Goal: Task Accomplishment & Management: Complete application form

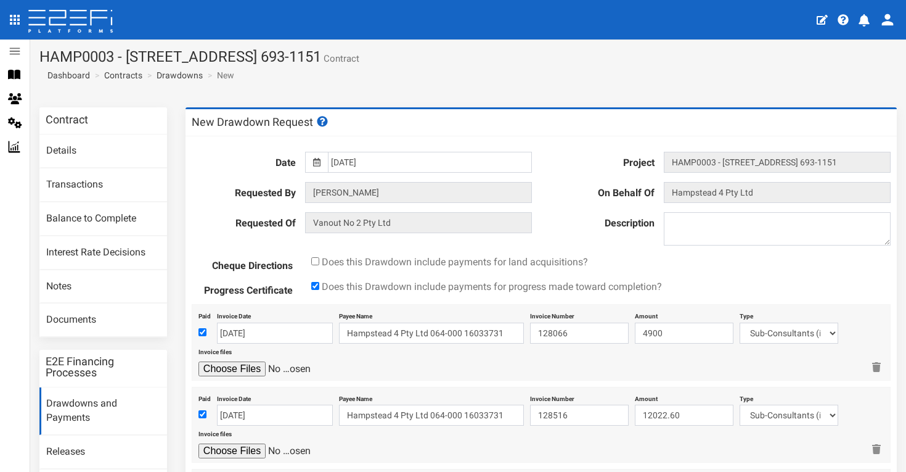
select select "Sub-Consultants (including Council Fees)~115~CONSULTANT/PROFESSIONAL FEES"
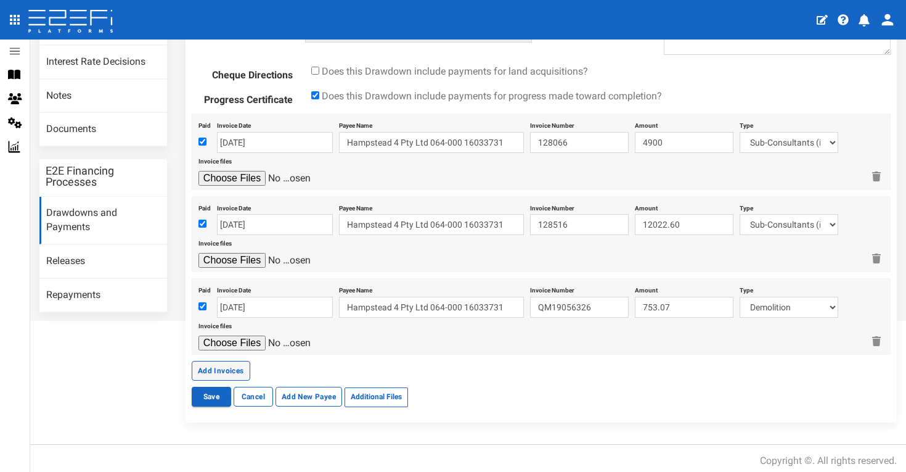
click at [237, 361] on button "Add Invoices" at bounding box center [221, 371] width 59 height 20
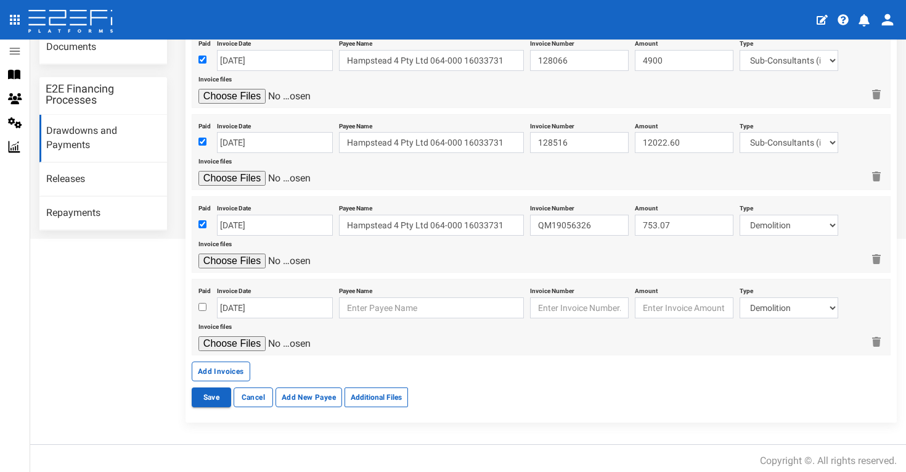
scroll to position [272, 0]
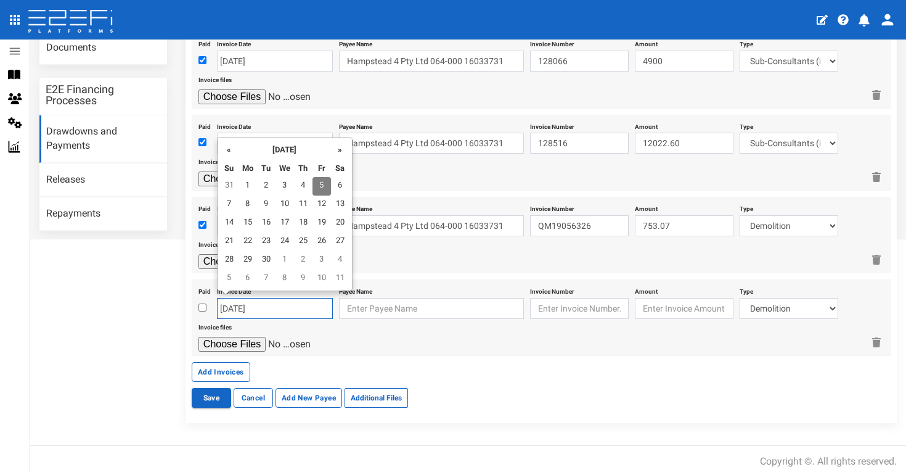
click at [295, 298] on input "[DATE]" at bounding box center [275, 308] width 116 height 21
click at [226, 151] on th "«" at bounding box center [229, 149] width 18 height 18
click at [262, 219] on td "15" at bounding box center [266, 223] width 18 height 18
type input "[DATE]"
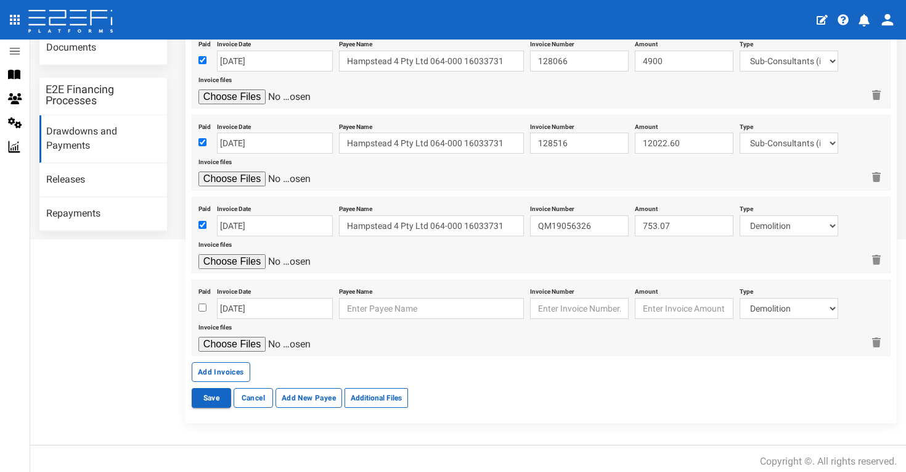
click at [203, 303] on input "checkbox" at bounding box center [202, 307] width 8 height 8
checkbox input "true"
click at [375, 304] on input "text" at bounding box center [431, 308] width 185 height 21
drag, startPoint x: 394, startPoint y: 313, endPoint x: 419, endPoint y: 325, distance: 28.4
click at [419, 325] on div "Hampstead 4 Pty Ltd Method: EFT BSB: 064-000 Account Number: 16033731" at bounding box center [433, 344] width 184 height 60
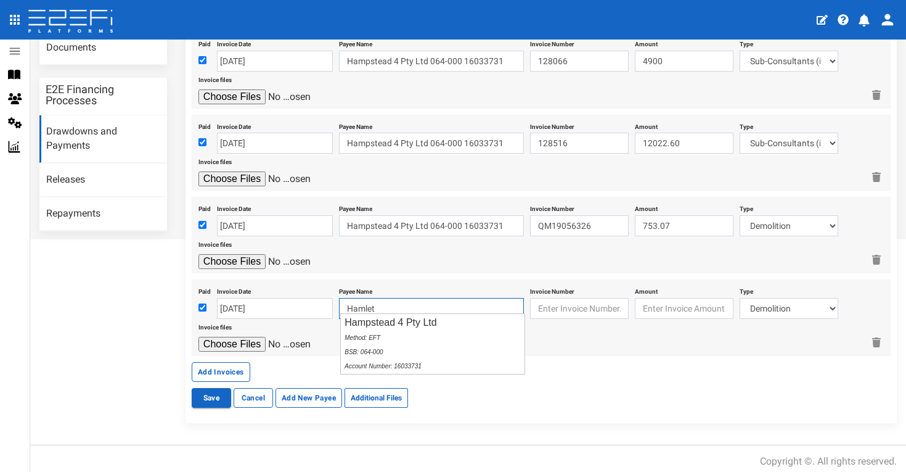
type input "Hampstead 4 Pty Ltd 064-000 16033731"
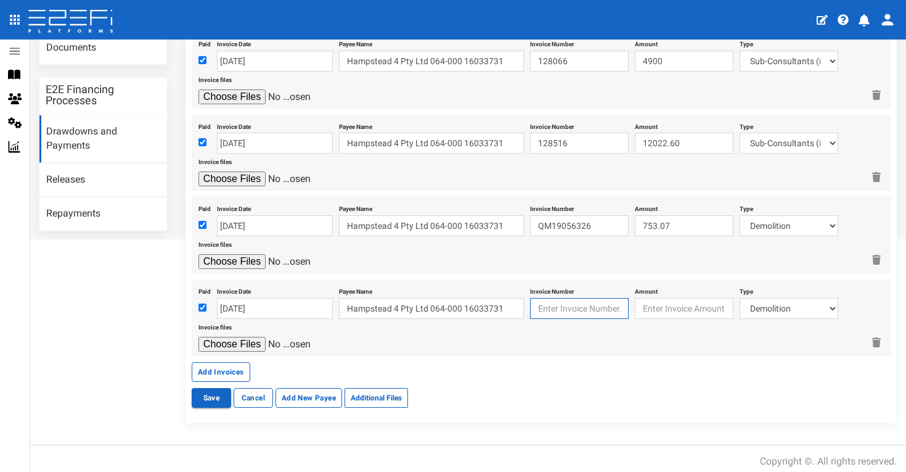
click at [559, 312] on input "text" at bounding box center [579, 308] width 99 height 21
type input "QM19061710"
type input "574.36"
select select "Roadworks (Including Footpaths)~75~CIVIL WORKS"
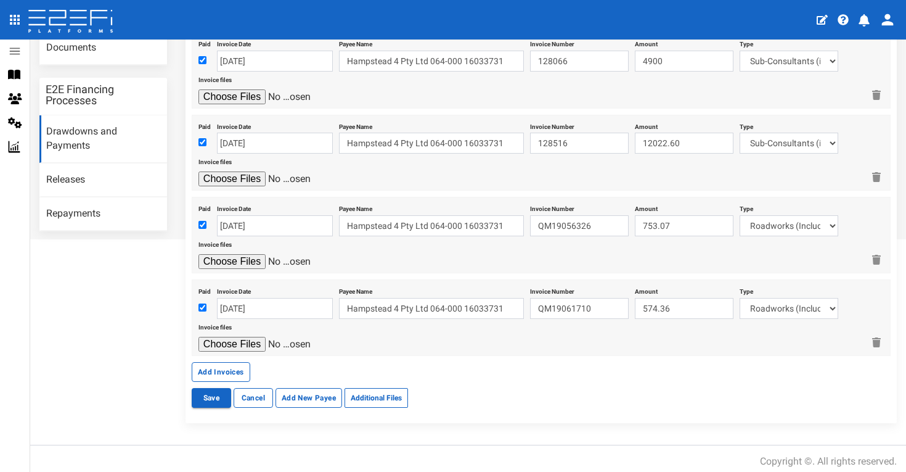
type input "C:\fakepath\Boral QM19056326.pdf"
type input "C:\fakepath\Boral QM19061710.pdf"
click at [213, 365] on button "Add Invoices" at bounding box center [221, 372] width 59 height 20
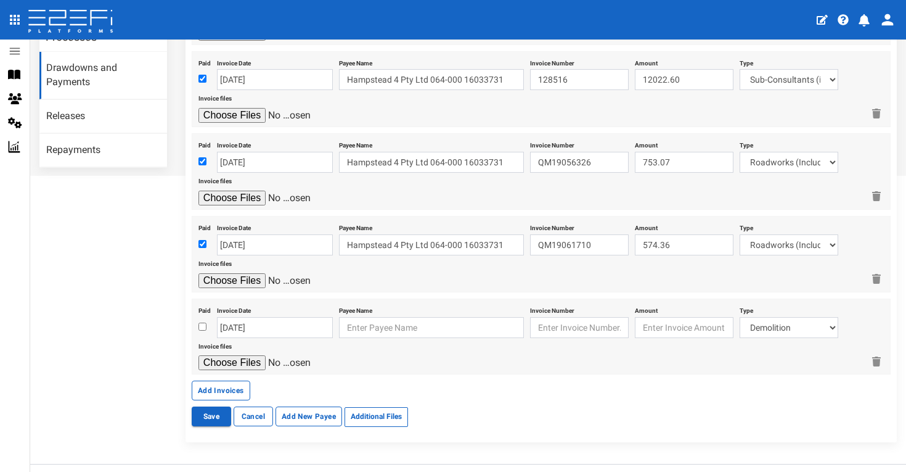
scroll to position [342, 0]
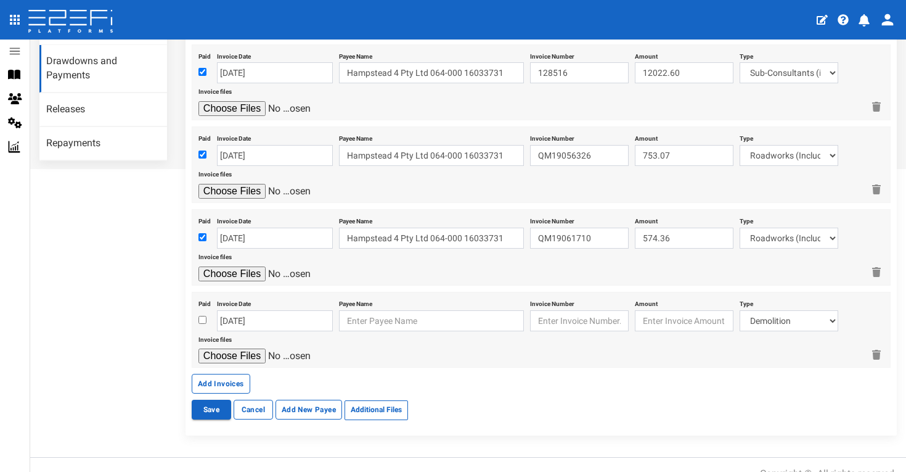
click at [202, 316] on input "checkbox" at bounding box center [202, 320] width 8 height 8
checkbox input "true"
click at [272, 316] on input "[DATE]" at bounding box center [275, 320] width 116 height 21
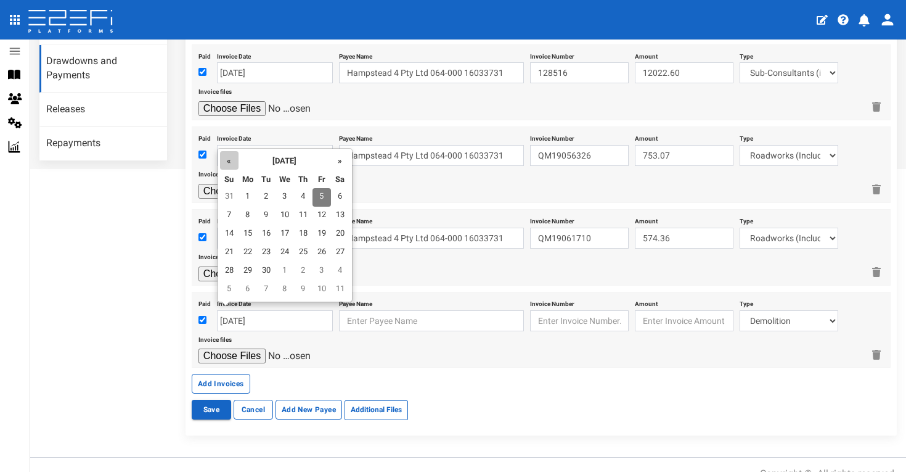
click at [227, 162] on th "«" at bounding box center [229, 160] width 18 height 18
click at [301, 234] on td "17" at bounding box center [303, 234] width 18 height 18
type input "[DATE]"
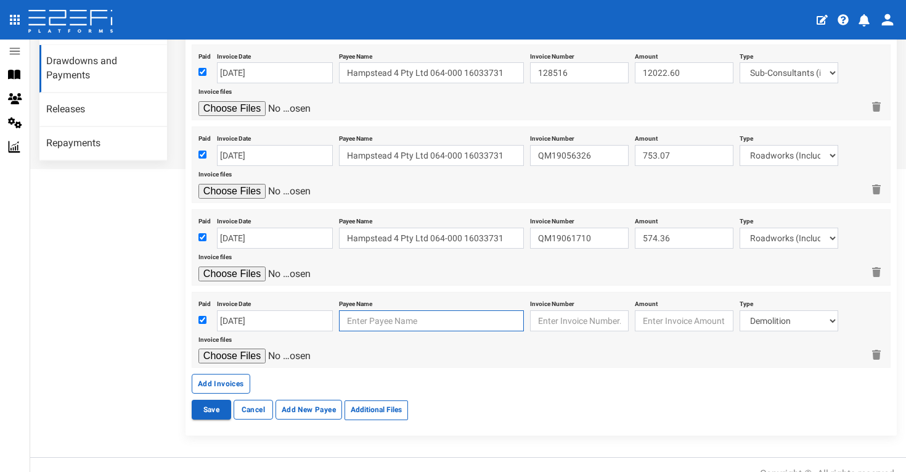
click at [399, 310] on input "text" at bounding box center [431, 320] width 185 height 21
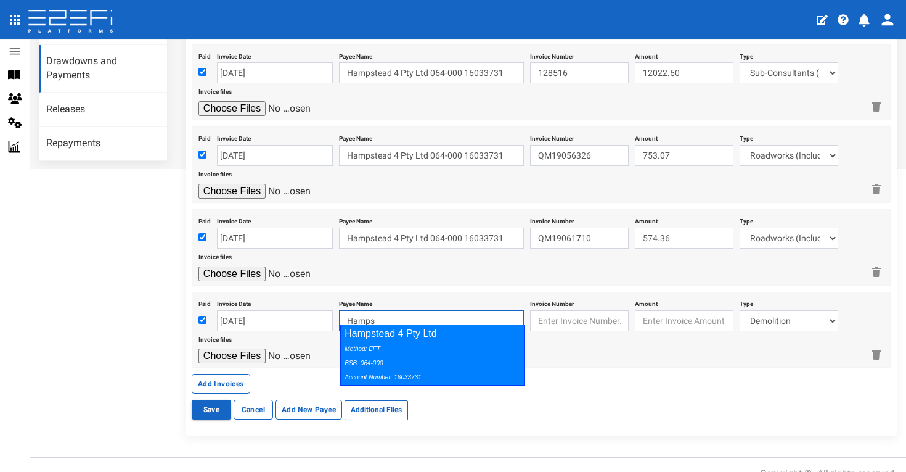
click at [433, 329] on div "Hampstead 4 Pty Ltd Method: EFT BSB: 064-000 Account Number: 16033731" at bounding box center [432, 354] width 185 height 61
type input "Hampstead 4 Pty Ltd 064-000 16033731"
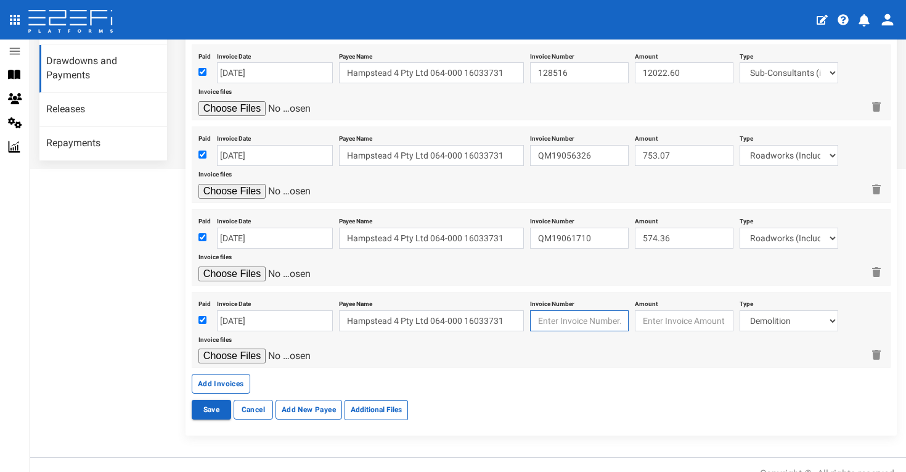
click at [571, 313] on input "text" at bounding box center [579, 320] width 99 height 21
type input "QM19067796"
type input "1824.97"
select select "Roadworks (Including Footpaths)~75~CIVIL WORKS"
click at [253, 348] on input "file" at bounding box center [256, 355] width 117 height 15
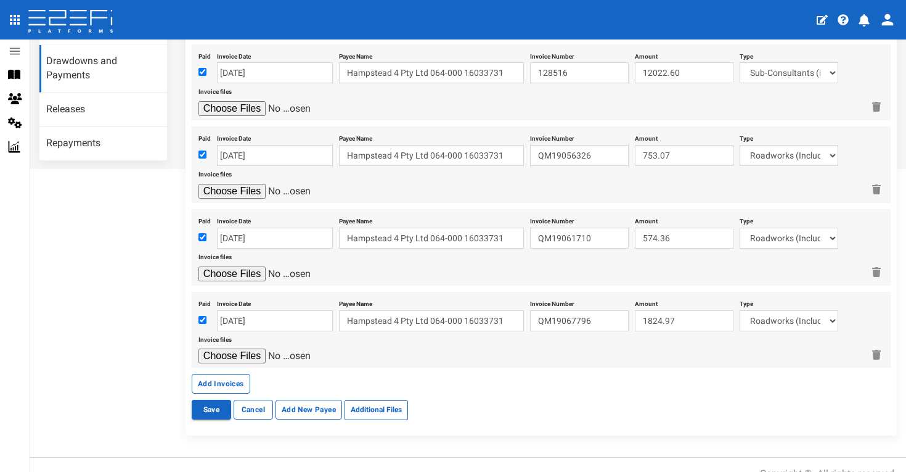
type input "C:\fakepath\Boral QM19077567.pdf"
click at [217, 377] on button "Add Invoices" at bounding box center [221, 384] width 59 height 20
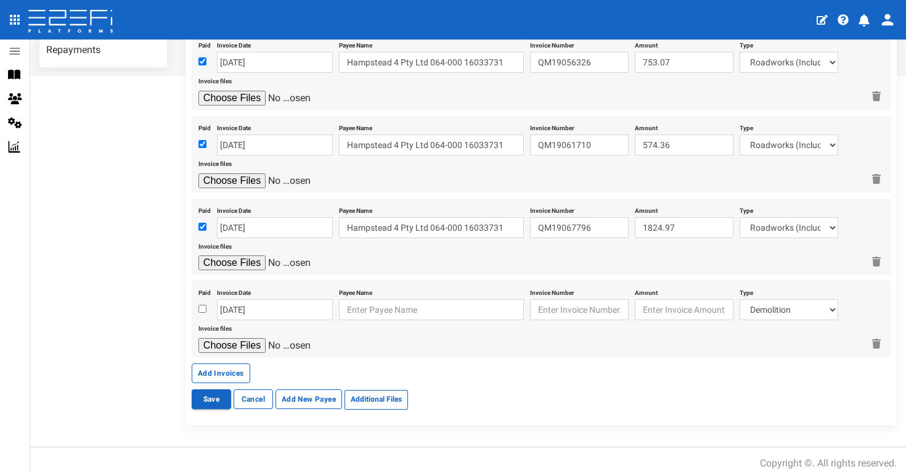
scroll to position [435, 0]
click at [203, 305] on input "checkbox" at bounding box center [202, 309] width 8 height 8
checkbox input "true"
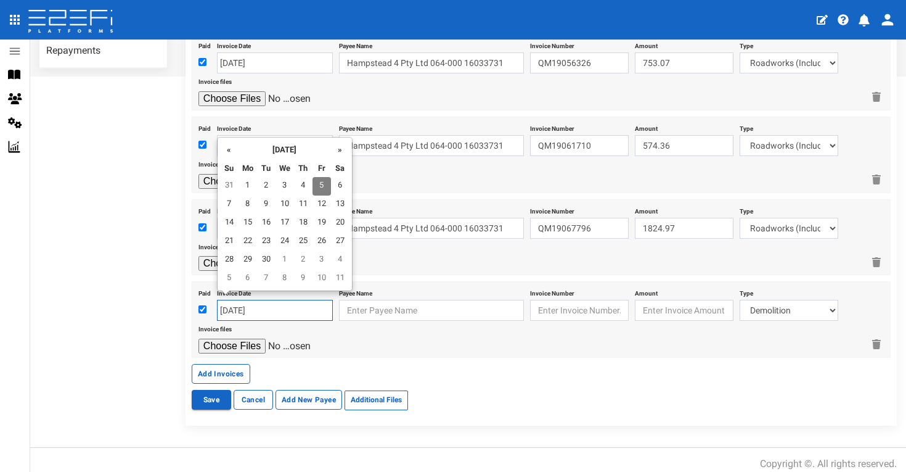
click at [272, 309] on input "[DATE]" at bounding box center [275, 310] width 116 height 21
click at [231, 149] on th "«" at bounding box center [229, 149] width 18 height 18
click at [268, 239] on td "22" at bounding box center [266, 241] width 18 height 18
type input "[DATE]"
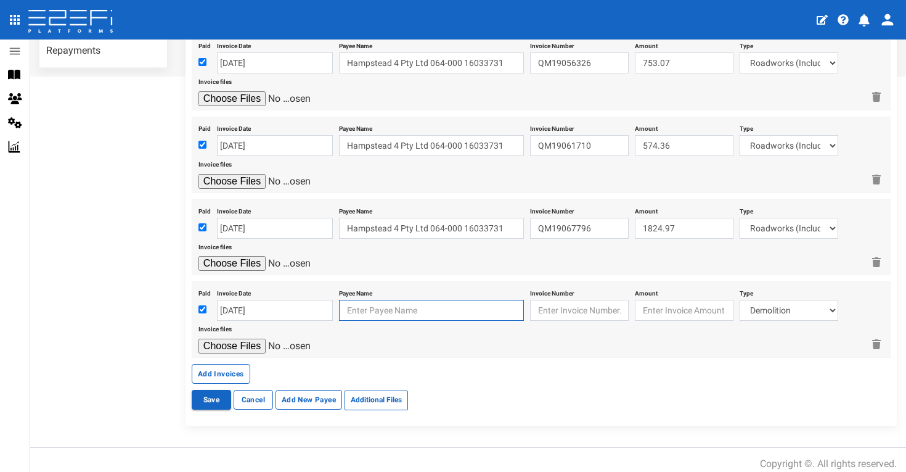
click at [398, 301] on input "text" at bounding box center [431, 310] width 185 height 21
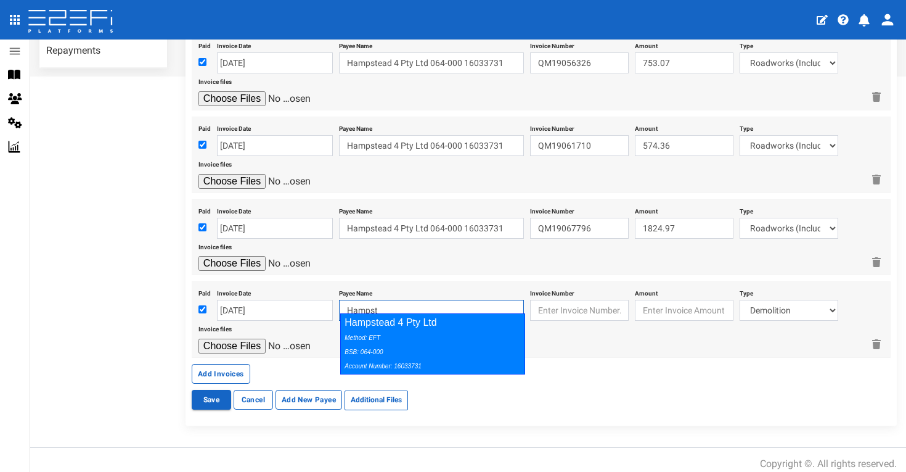
click at [420, 323] on div "Hampstead 4 Pty Ltd Method: EFT BSB: 064-000 Account Number: 16033731" at bounding box center [432, 343] width 185 height 61
type input "Hampstead 4 Pty Ltd 064-000 16033731"
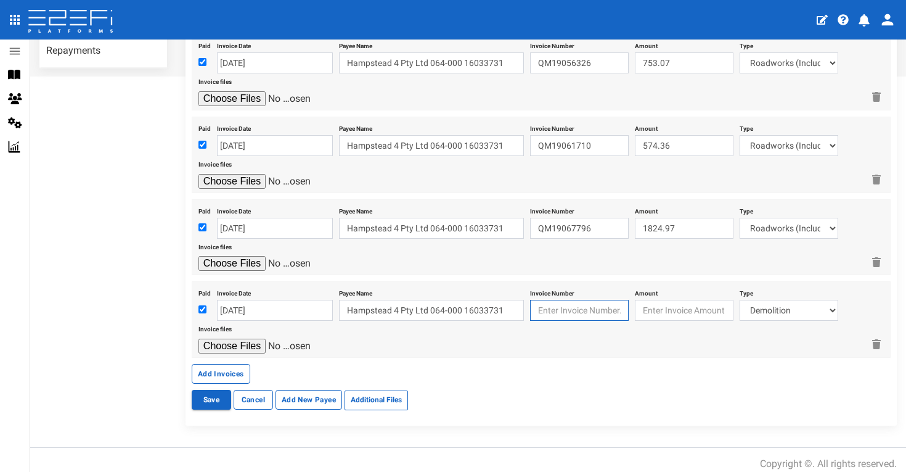
click at [567, 311] on input "text" at bounding box center [579, 310] width 99 height 21
type input "QM19077567"
click at [595, 303] on input "QM19077567" at bounding box center [579, 310] width 99 height 21
drag, startPoint x: 295, startPoint y: 252, endPoint x: 273, endPoint y: 255, distance: 21.7
click at [273, 256] on input "file" at bounding box center [256, 263] width 117 height 15
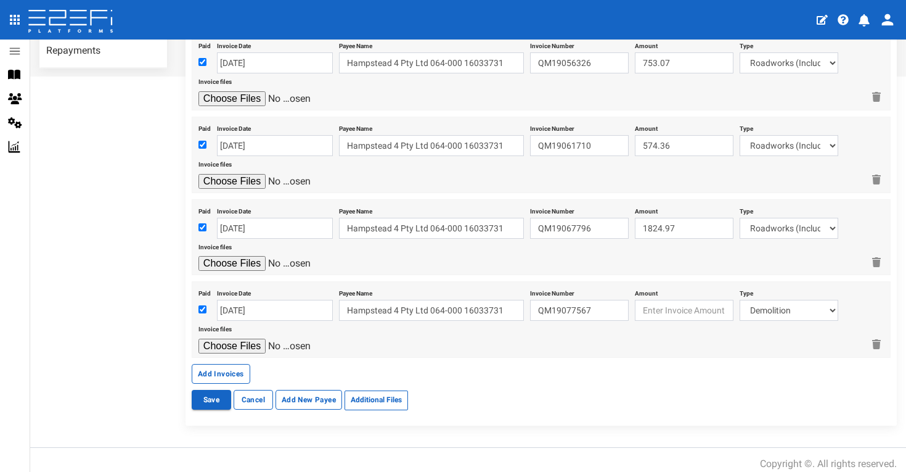
type input "C:\fakepath\Boral QM19067796.pdf"
click at [254, 338] on input "file" at bounding box center [256, 345] width 117 height 15
type input "C:\fakepath\Boral QM19077567.pdf"
click at [690, 305] on input "number" at bounding box center [684, 310] width 99 height 21
type input "684.78"
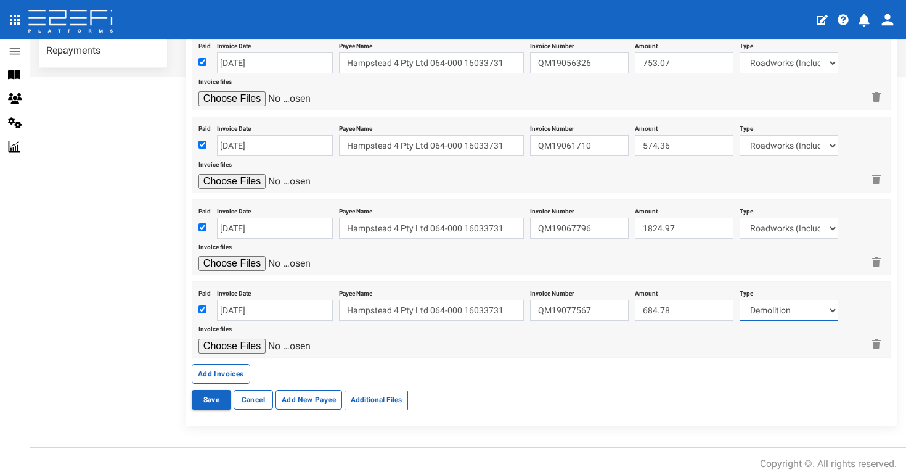
select select "Retaining ~72~CIVIL WORKS"
click at [223, 369] on button "Add Invoices" at bounding box center [221, 374] width 59 height 20
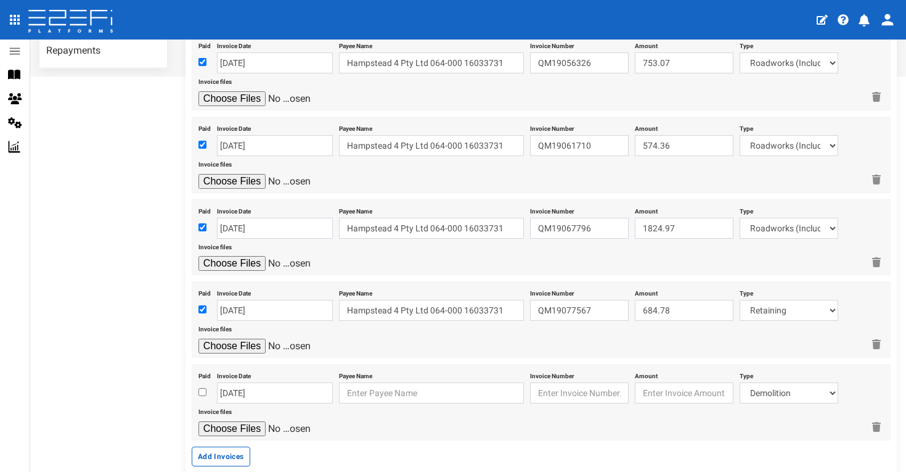
click at [205, 385] on div at bounding box center [204, 392] width 12 height 15
click at [204, 388] on input "checkbox" at bounding box center [202, 392] width 8 height 8
checkbox input "true"
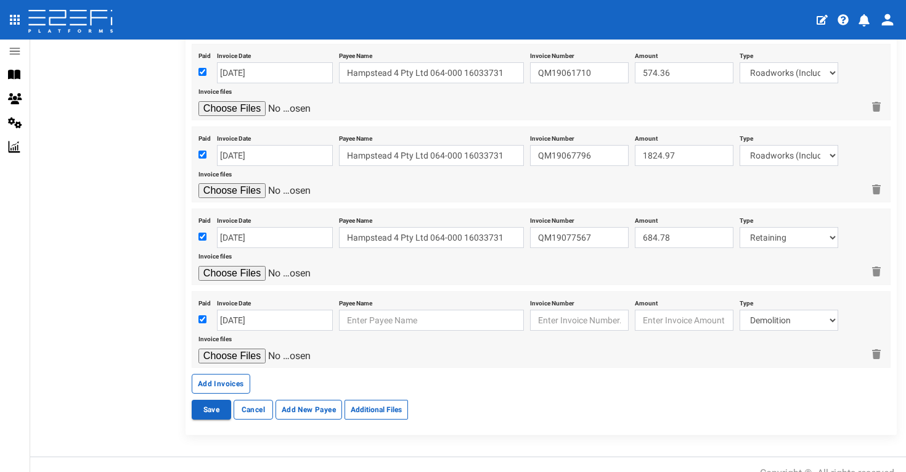
scroll to position [509, 0]
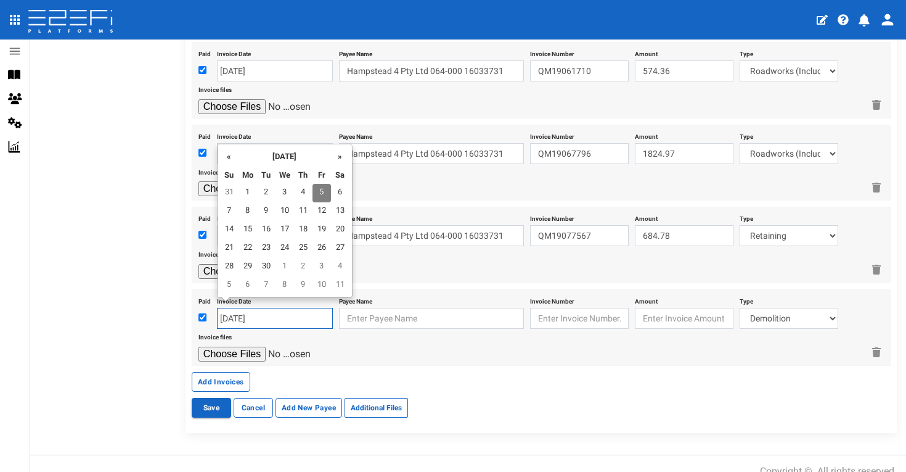
click at [291, 309] on input "[DATE]" at bounding box center [275, 318] width 116 height 21
click at [227, 152] on th "«" at bounding box center [229, 156] width 18 height 18
click at [306, 268] on td "31" at bounding box center [303, 267] width 18 height 18
type input "[DATE]"
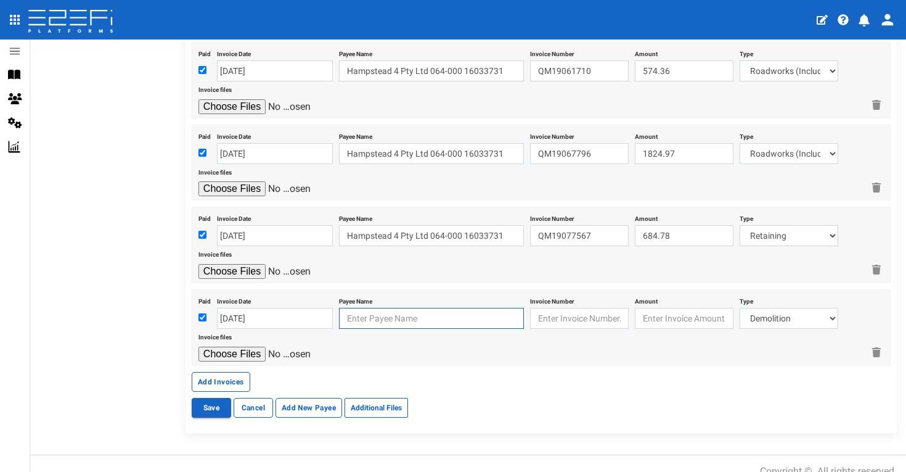
click at [379, 316] on input "text" at bounding box center [431, 318] width 185 height 21
type input "Ha"
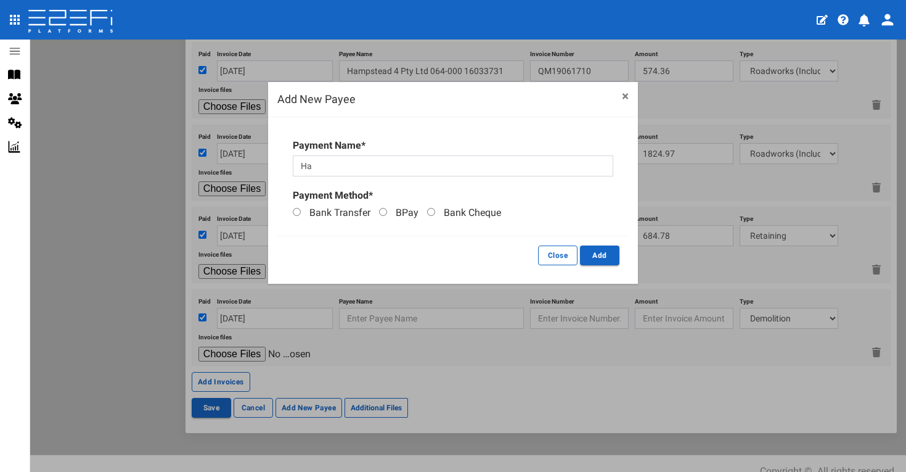
click at [624, 94] on button "×" at bounding box center [625, 96] width 7 height 13
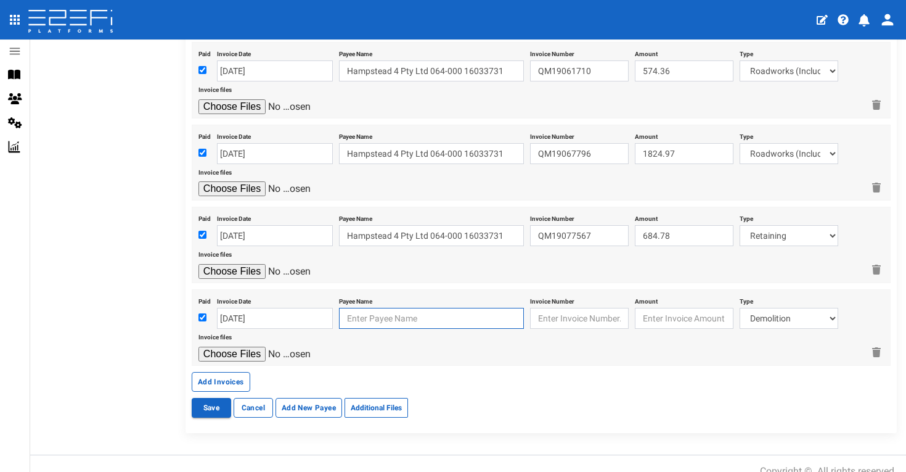
click at [459, 308] on input "text" at bounding box center [431, 318] width 185 height 21
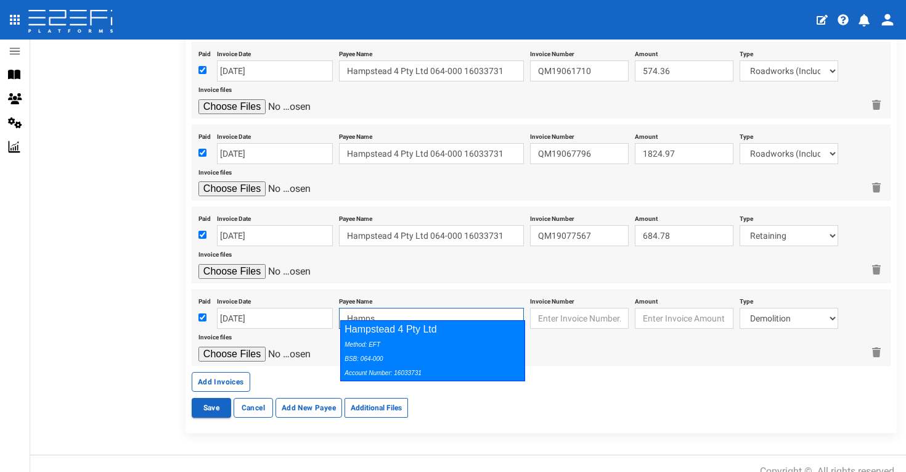
click at [464, 334] on div "Hampstead 4 Pty Ltd Method: EFT BSB: 064-000 Account Number: 16033731" at bounding box center [432, 350] width 185 height 61
type input "Hampstead 4 Pty Ltd 064-000 16033731"
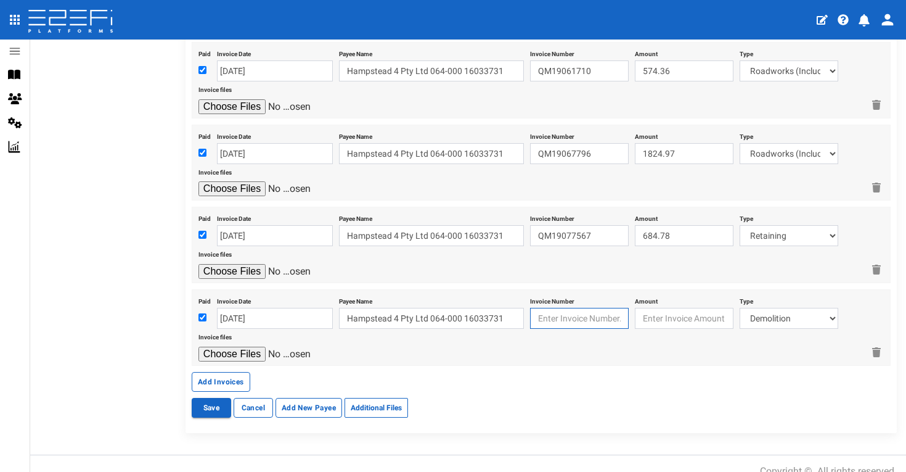
click at [566, 308] on input "text" at bounding box center [579, 318] width 99 height 21
type input "QM19098479"
type input "4526.74"
select select "Roadworks (Including Footpaths)~75~CIVIL WORKS"
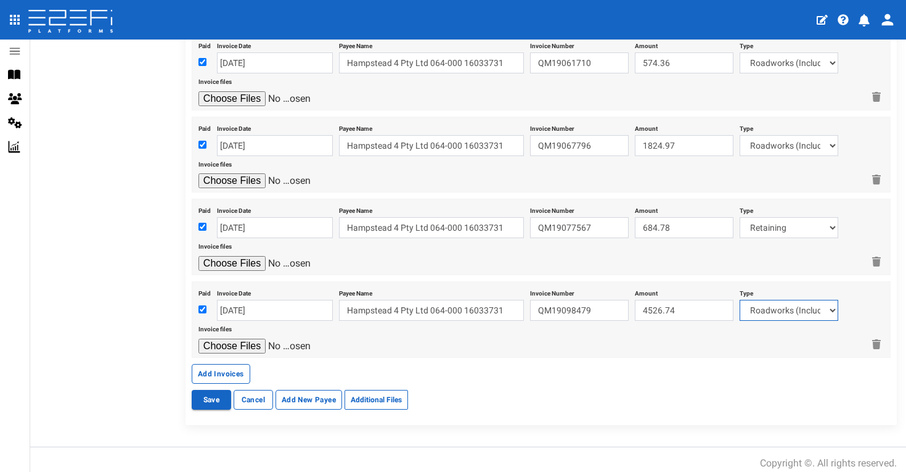
scroll to position [516, 0]
click at [235, 340] on input "file" at bounding box center [256, 347] width 117 height 15
click at [238, 365] on button "Add Invoices" at bounding box center [221, 375] width 59 height 20
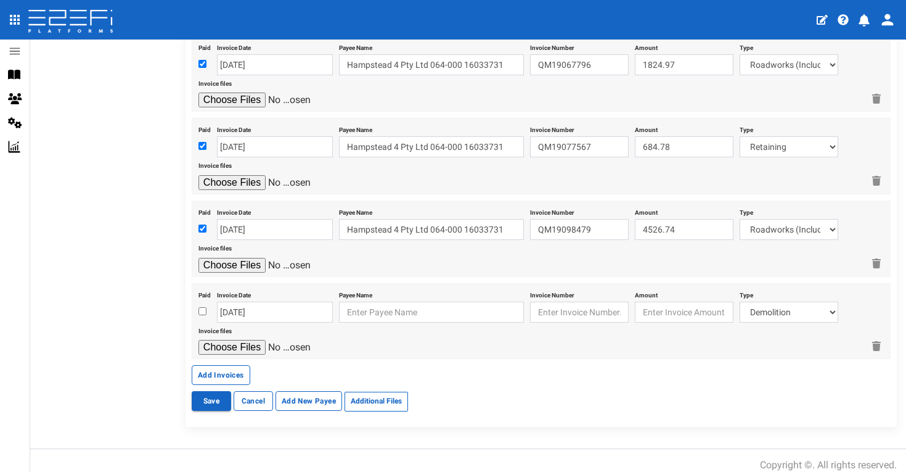
scroll to position [597, 0]
click at [232, 367] on button "Add Invoices" at bounding box center [221, 376] width 59 height 20
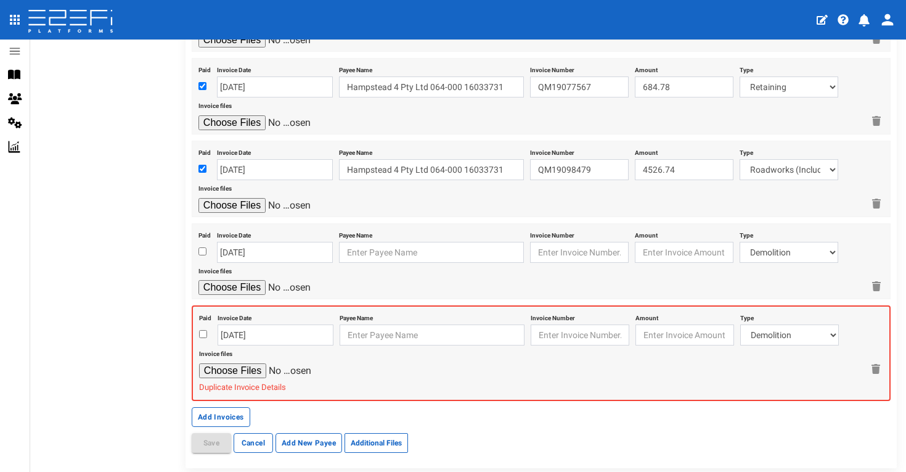
scroll to position [659, 0]
click at [284, 244] on input "[DATE]" at bounding box center [275, 250] width 116 height 21
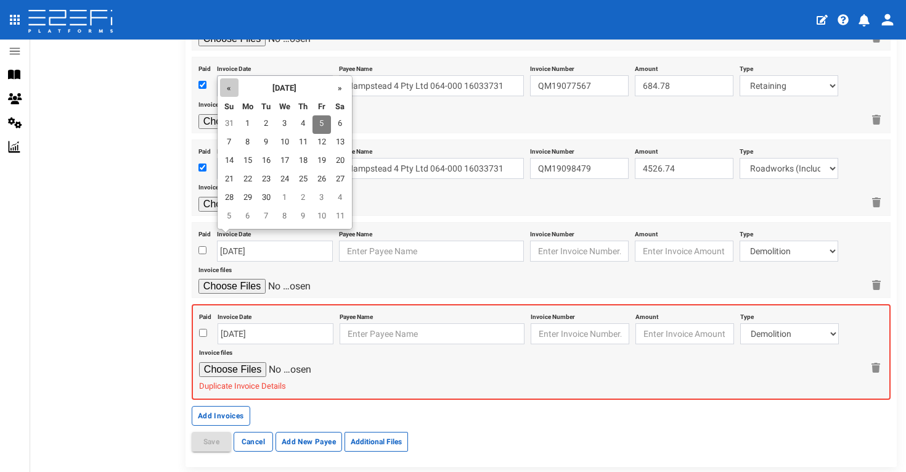
click at [231, 88] on th "«" at bounding box center [229, 87] width 18 height 18
click at [303, 192] on td "31" at bounding box center [303, 198] width 18 height 18
type input "[DATE]"
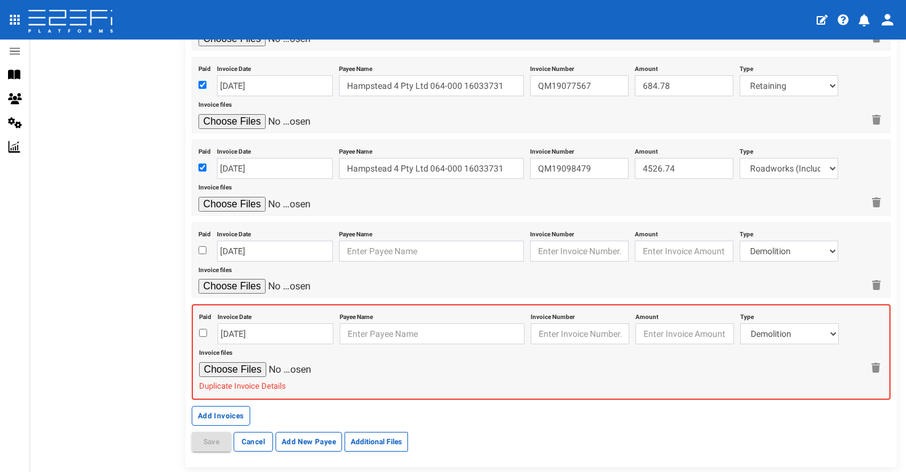
click at [199, 246] on input "checkbox" at bounding box center [202, 250] width 8 height 8
checkbox input "true"
click at [393, 244] on input "text" at bounding box center [431, 250] width 185 height 21
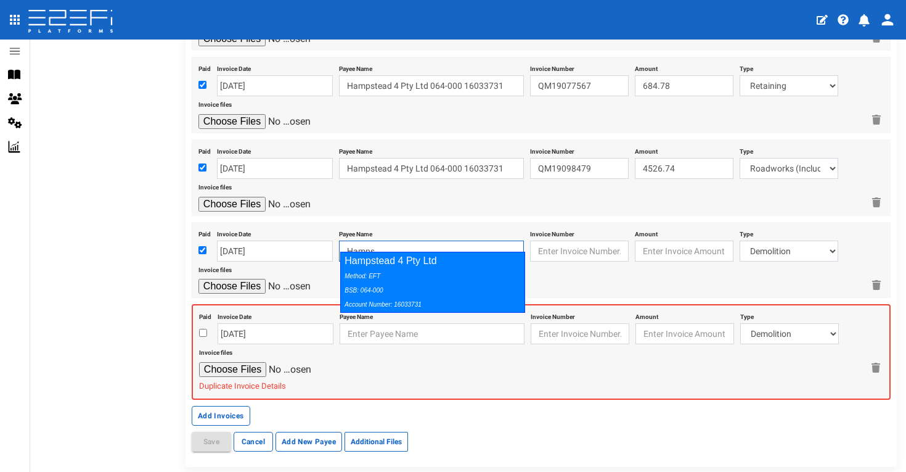
click at [418, 267] on div "Hampstead 4 Pty Ltd Method: EFT BSB: 064-000 Account Number: 16033731" at bounding box center [432, 282] width 185 height 61
type input "Hampstead 4 Pty Ltd 064-000 16033731"
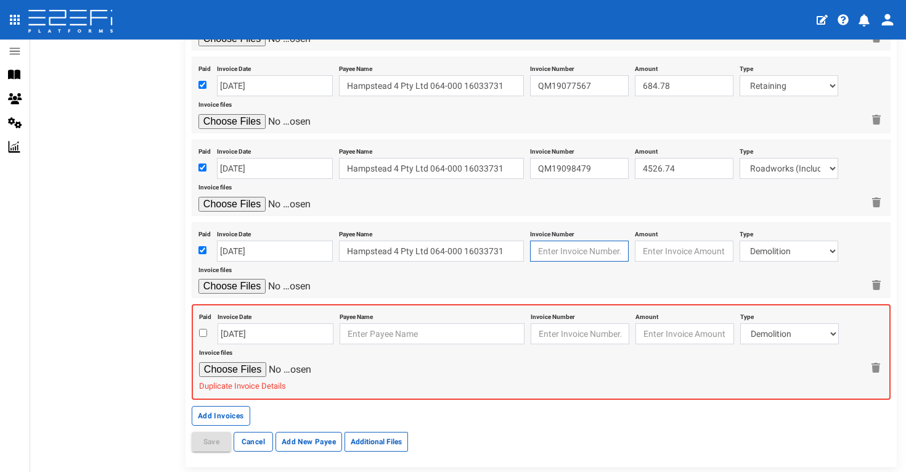
click at [562, 250] on input "text" at bounding box center [579, 250] width 99 height 21
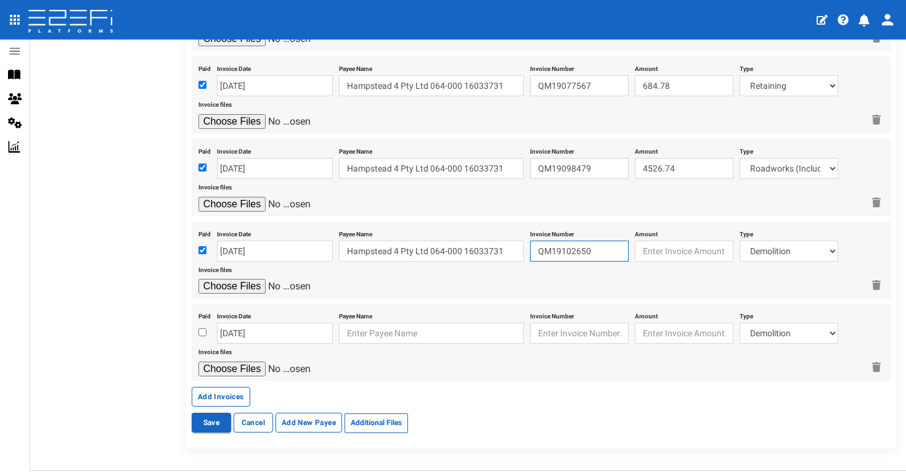
type input "QM19102650"
type input "6246.50"
select select "Roadworks (Including Footpaths)~75~CIVIL WORKS"
click at [241, 279] on input "file" at bounding box center [256, 286] width 117 height 15
type input "C:\fakepath\Boral QM19102650.pdf"
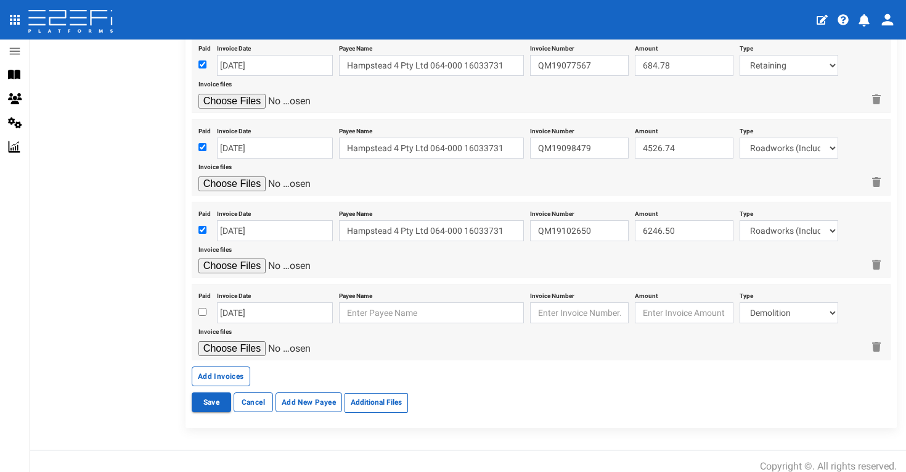
scroll to position [679, 0]
click at [306, 303] on input "[DATE]" at bounding box center [275, 313] width 116 height 21
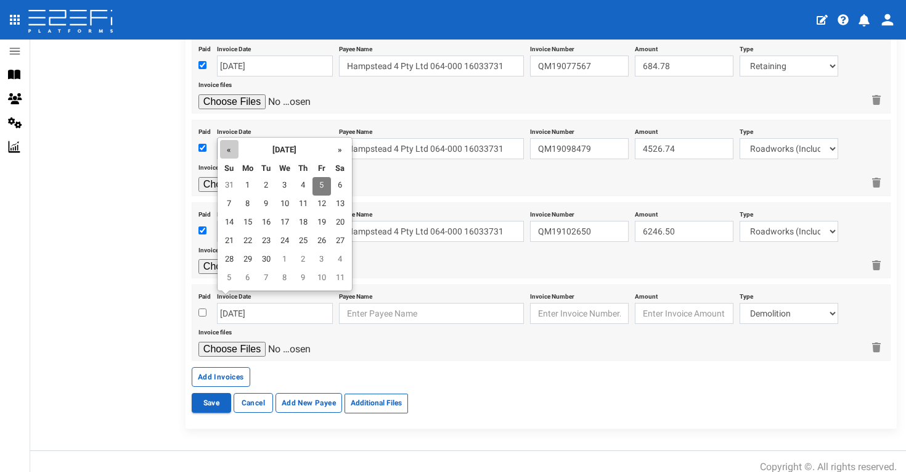
click at [223, 149] on th "«" at bounding box center [229, 149] width 18 height 18
click at [269, 202] on td "5" at bounding box center [266, 204] width 18 height 18
type input "[DATE]"
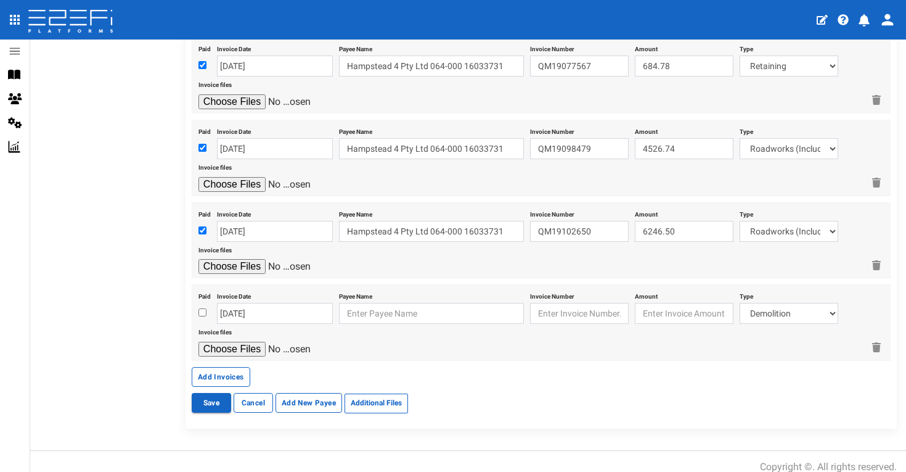
click at [202, 308] on input "checkbox" at bounding box center [202, 312] width 8 height 8
checkbox input "true"
click at [385, 303] on input "text" at bounding box center [431, 313] width 185 height 21
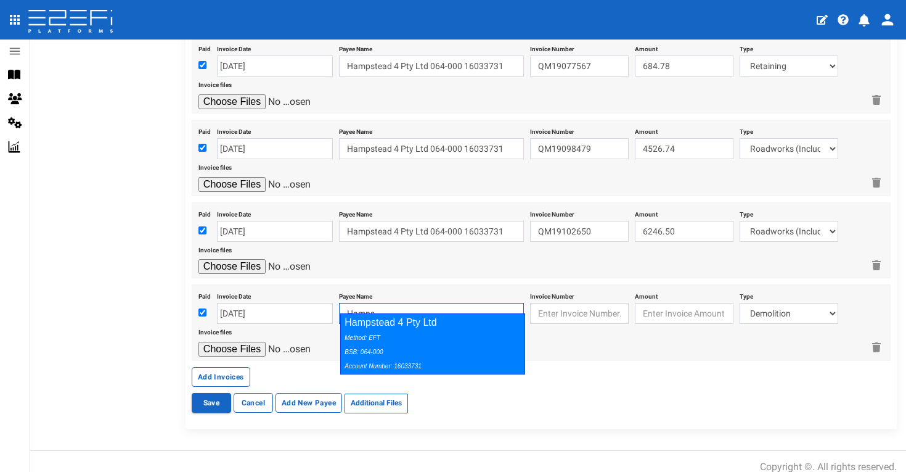
click at [415, 329] on div "Hampstead 4 Pty Ltd Method: EFT BSB: 064-000 Account Number: 16033731" at bounding box center [432, 343] width 185 height 61
type input "Hampstead 4 Pty Ltd 064-000 16033731"
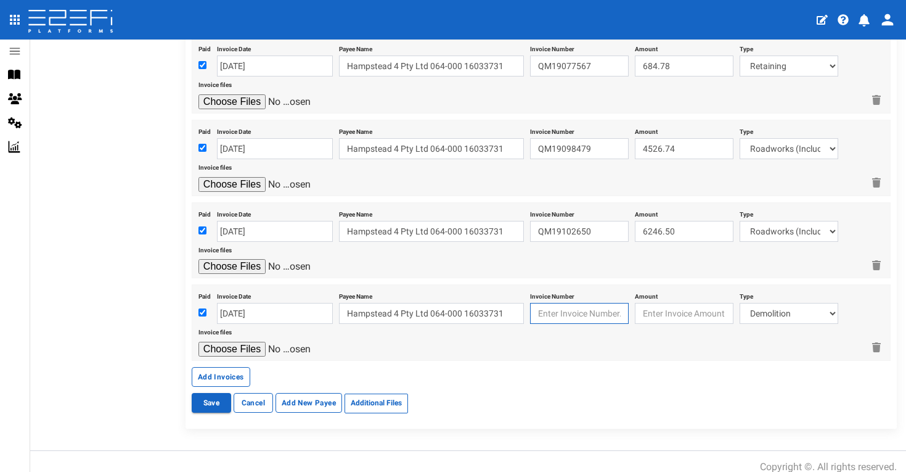
click at [567, 305] on input "text" at bounding box center [579, 313] width 99 height 21
type input "QM19106433"
click at [683, 309] on input "3173" at bounding box center [684, 313] width 99 height 21
type input "3173.00"
select select "Roadworks (Including Footpaths)~75~CIVIL WORKS"
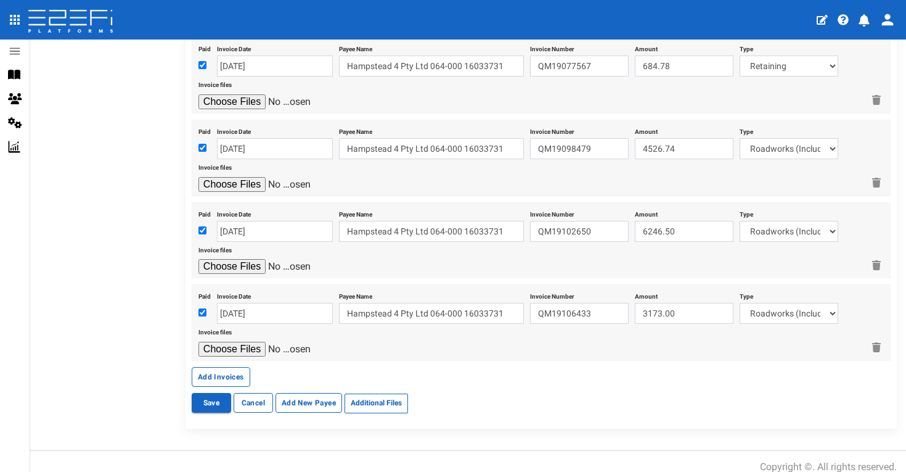
click at [245, 342] on input "file" at bounding box center [256, 349] width 117 height 15
type input "C:\fakepath\Boral QM19106433.pdf"
click at [239, 367] on button "Add Invoices" at bounding box center [221, 377] width 59 height 20
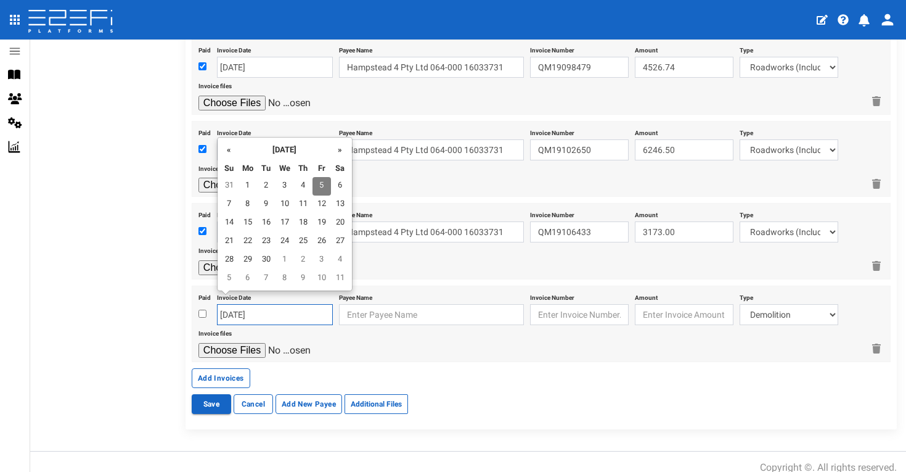
click at [281, 304] on input "[DATE]" at bounding box center [275, 314] width 116 height 21
click at [218, 149] on div "« [DATE] » Su Mo Tu We Th Fr Sa 31 1 2 3 4 5 6 7 8 9 10 11 12 13 14 15 16 17 18…" at bounding box center [285, 214] width 136 height 154
click at [231, 152] on th "«" at bounding box center [229, 149] width 18 height 18
click at [317, 204] on td "8" at bounding box center [322, 204] width 18 height 18
type input "[DATE]"
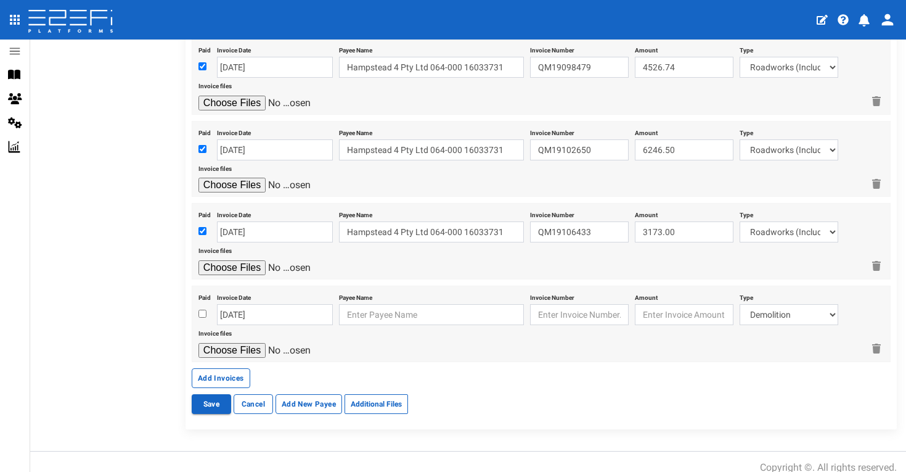
click at [202, 309] on input "checkbox" at bounding box center [202, 313] width 8 height 8
checkbox input "true"
click at [367, 306] on input "text" at bounding box center [431, 314] width 185 height 21
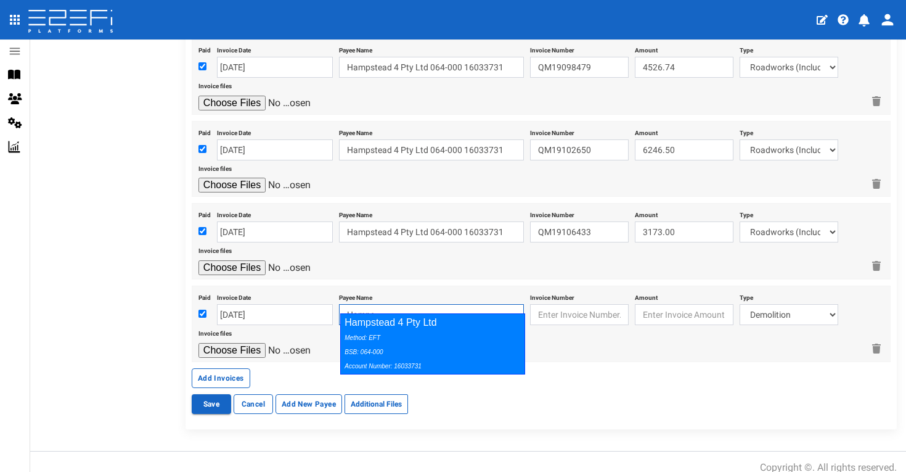
click at [401, 327] on div "Hampstead 4 Pty Ltd Method: EFT BSB: 064-000 Account Number: 16033731" at bounding box center [432, 343] width 185 height 61
type input "Hampstead 4 Pty Ltd 064-000 16033731"
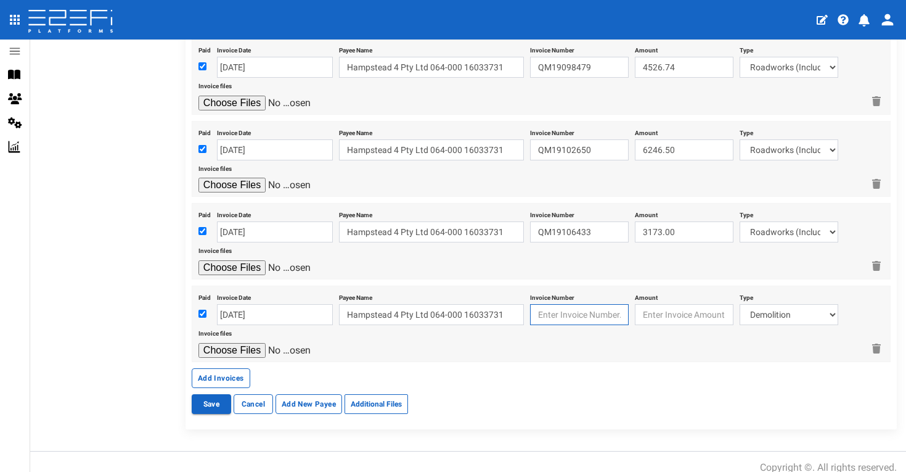
click at [565, 305] on input "text" at bounding box center [579, 314] width 99 height 21
type input "QM19113083"
type input "3370.18"
select select "Roadworks (Including Footpaths)~75~CIVIL WORKS"
click at [255, 343] on input "file" at bounding box center [256, 350] width 117 height 15
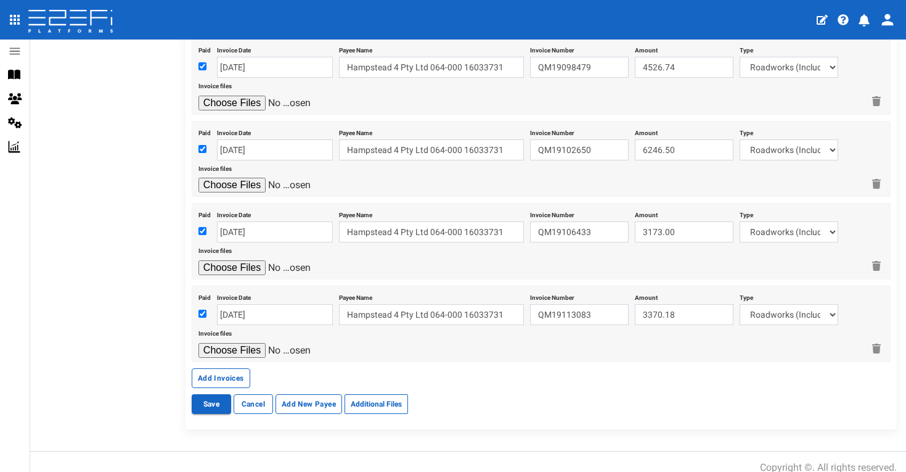
type input "C:\fakepath\Boral QM19113083.pdf"
click at [223, 368] on button "Add Invoices" at bounding box center [221, 378] width 59 height 20
click at [205, 311] on input "checkbox" at bounding box center [202, 315] width 8 height 8
checkbox input "true"
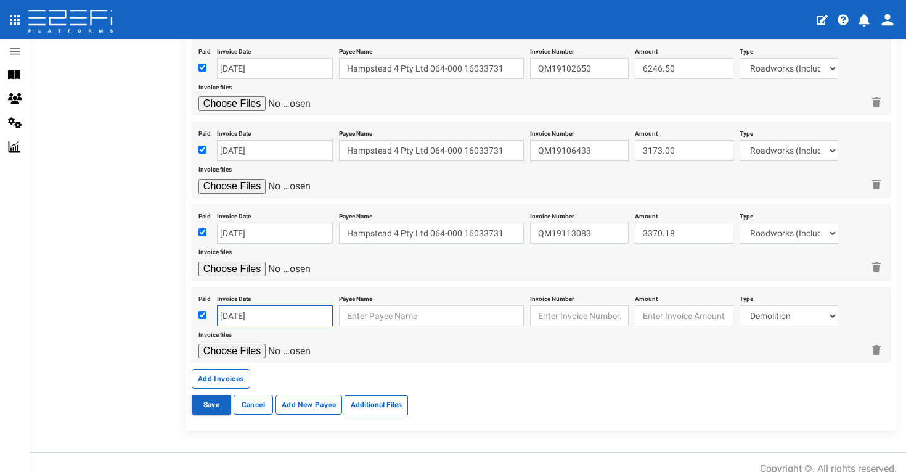
click at [237, 305] on input "[DATE]" at bounding box center [275, 315] width 116 height 21
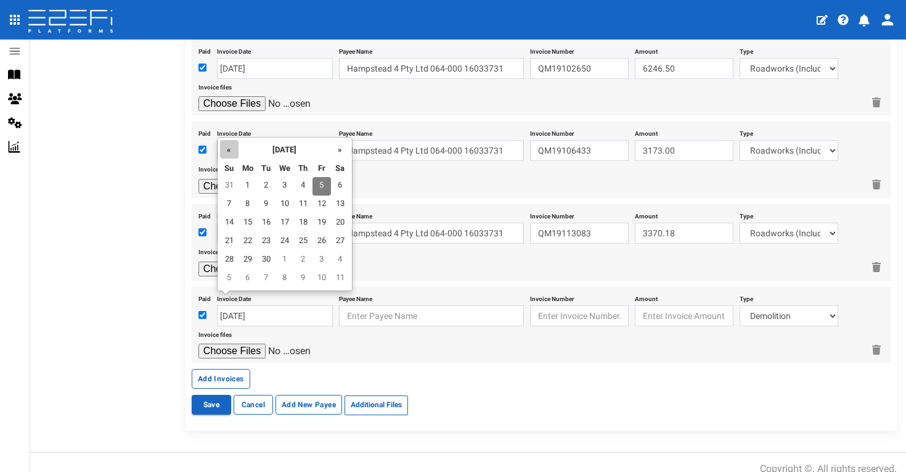
click at [227, 150] on th "«" at bounding box center [229, 149] width 18 height 18
click at [249, 240] on td "18" at bounding box center [248, 241] width 18 height 18
type input "[DATE]"
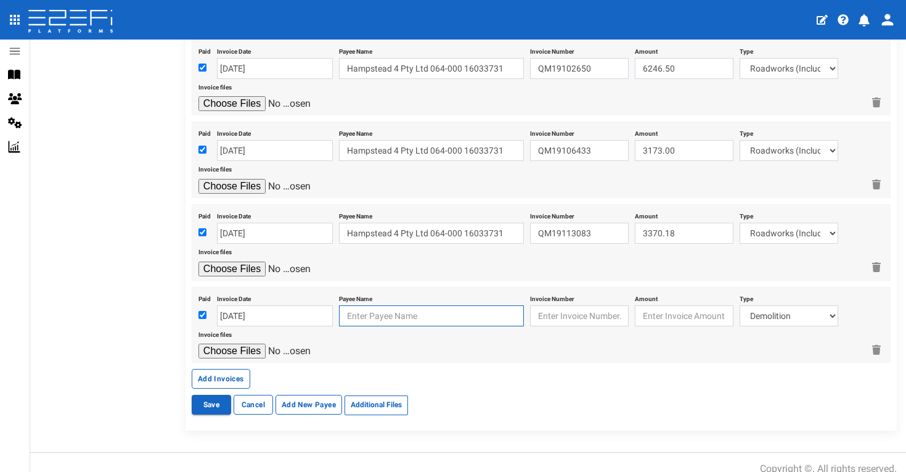
click at [369, 305] on input "text" at bounding box center [431, 315] width 185 height 21
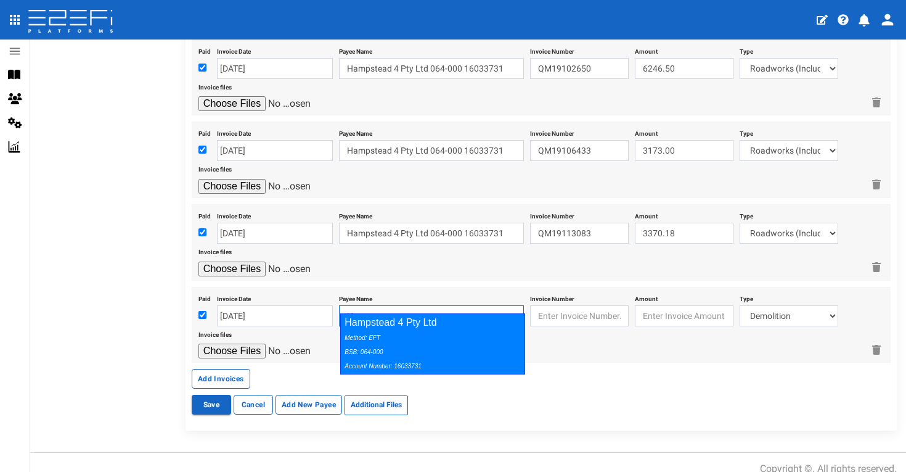
click at [408, 327] on div "Hampstead 4 Pty Ltd Method: EFT BSB: 064-000 Account Number: 16033731" at bounding box center [432, 343] width 185 height 61
type input "Hampstead 4 Pty Ltd 064-000 16033731"
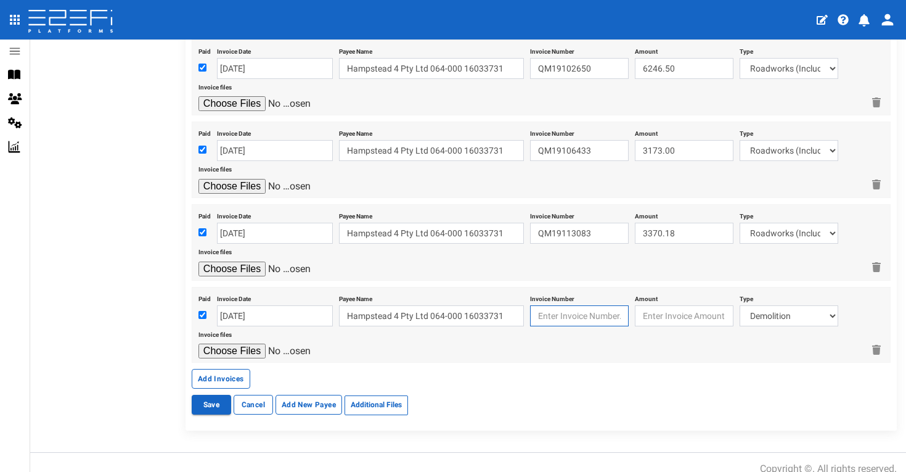
click at [580, 305] on input "text" at bounding box center [579, 315] width 99 height 21
type input "QM19129699"
type input "3364.09"
select select "Roadworks (Including Footpaths)~75~CIVIL WORKS"
click at [256, 343] on input "file" at bounding box center [256, 350] width 117 height 15
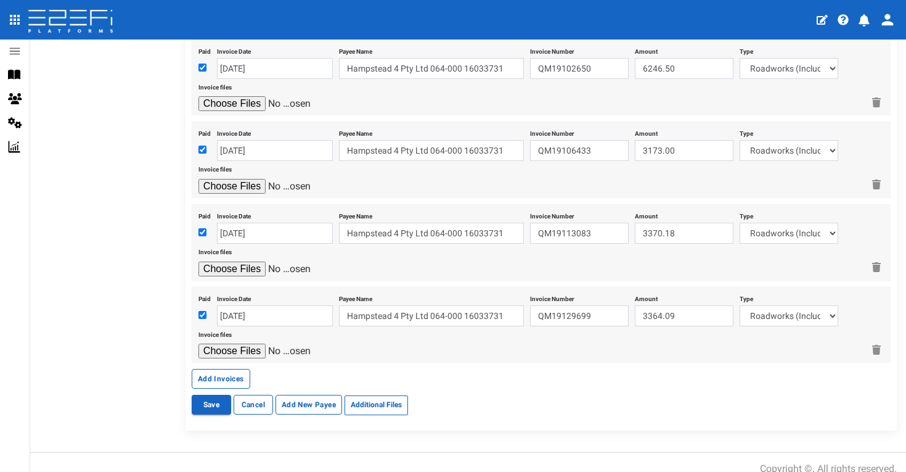
type input "C:\fakepath\Boral QM19129699.pdf"
click at [223, 369] on button "Add Invoices" at bounding box center [221, 379] width 59 height 20
click at [200, 311] on input "checkbox" at bounding box center [202, 315] width 8 height 8
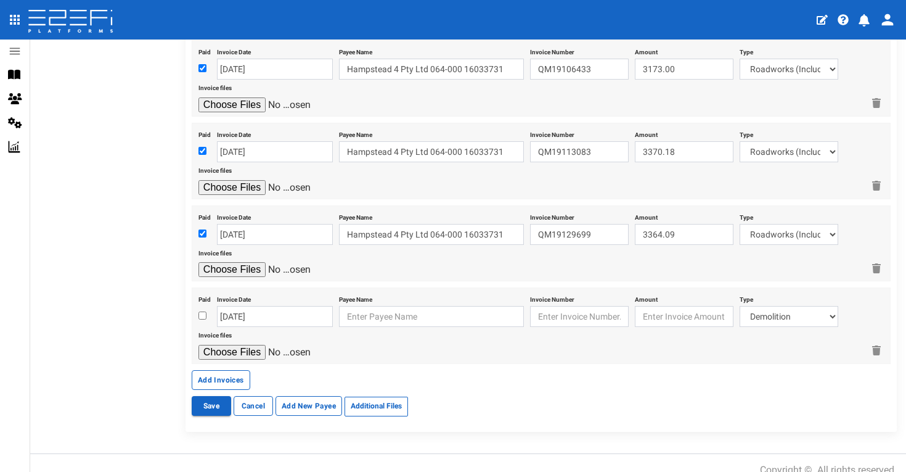
checkbox input "true"
click at [247, 306] on input "[DATE]" at bounding box center [275, 316] width 116 height 21
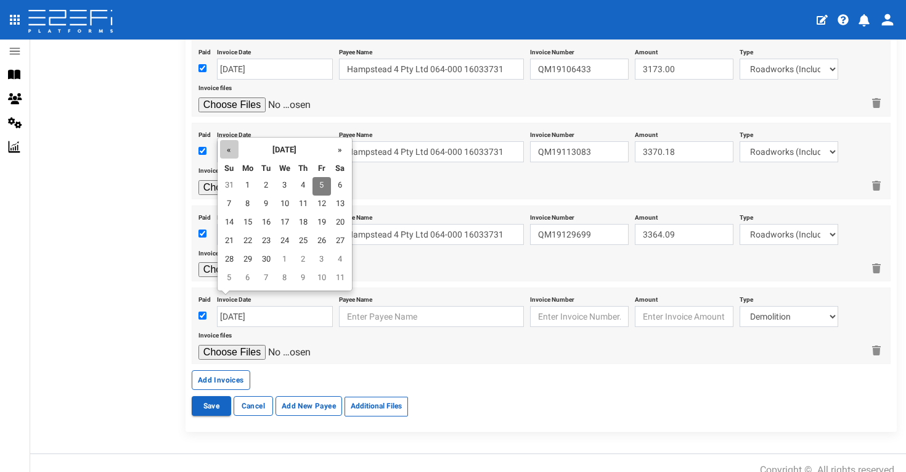
click at [231, 153] on th "«" at bounding box center [229, 149] width 18 height 18
click at [290, 241] on td "20" at bounding box center [285, 241] width 18 height 18
type input "[DATE]"
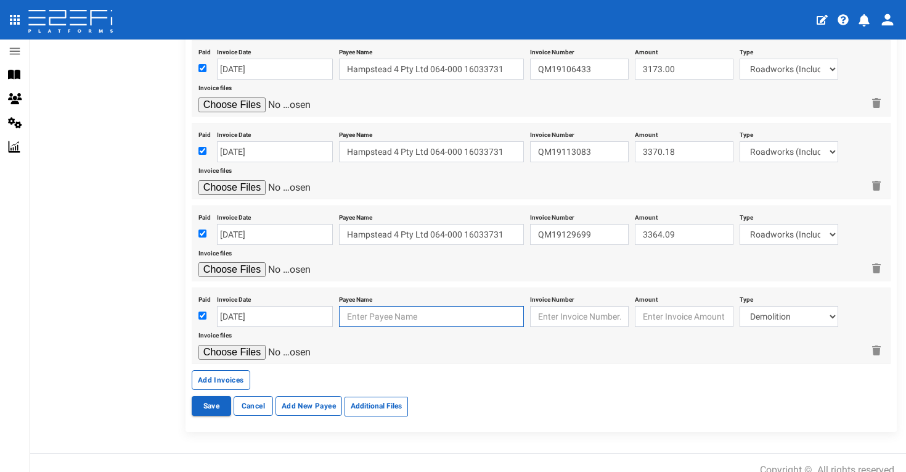
click at [390, 307] on input "text" at bounding box center [431, 316] width 185 height 21
drag, startPoint x: 390, startPoint y: 307, endPoint x: 417, endPoint y: 323, distance: 32.0
click at [417, 323] on div "Hampstead 4 Pty Ltd Method: EFT BSB: 064-000 Account Number: 16033731" at bounding box center [433, 344] width 184 height 60
type input "Hampstead 4 Pty Ltd 064-000 16033731"
click at [592, 306] on input "text" at bounding box center [579, 316] width 99 height 21
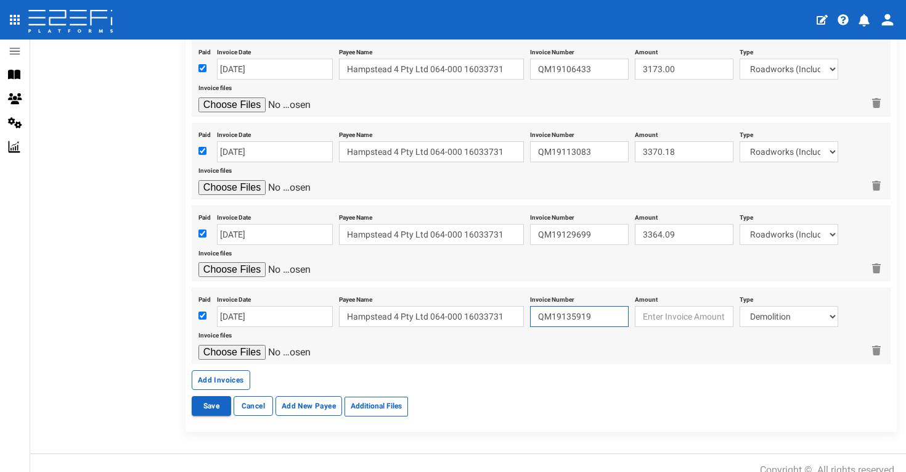
type input "QM19135919"
type input "2244.66"
select select "Roadworks (Including Footpaths)~75~CIVIL WORKS"
click at [239, 345] on input "file" at bounding box center [256, 352] width 117 height 15
type input "C:\fakepath\Boral QM19135919.pdf"
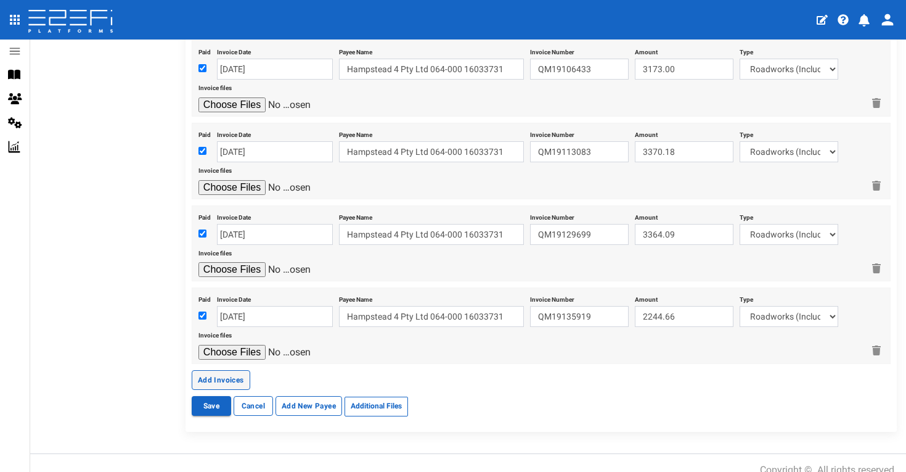
click at [244, 370] on button "Add Invoices" at bounding box center [221, 380] width 59 height 20
click at [201, 313] on input "checkbox" at bounding box center [202, 317] width 8 height 8
checkbox input "true"
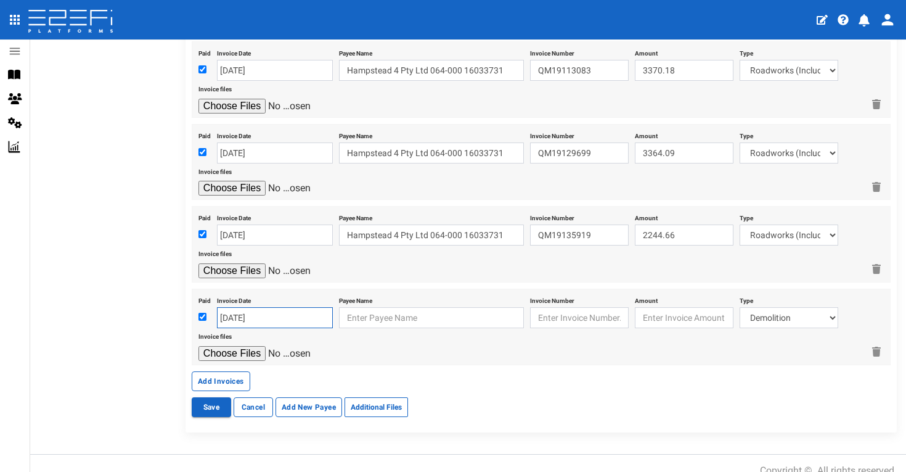
click at [244, 307] on input "[DATE]" at bounding box center [275, 317] width 116 height 21
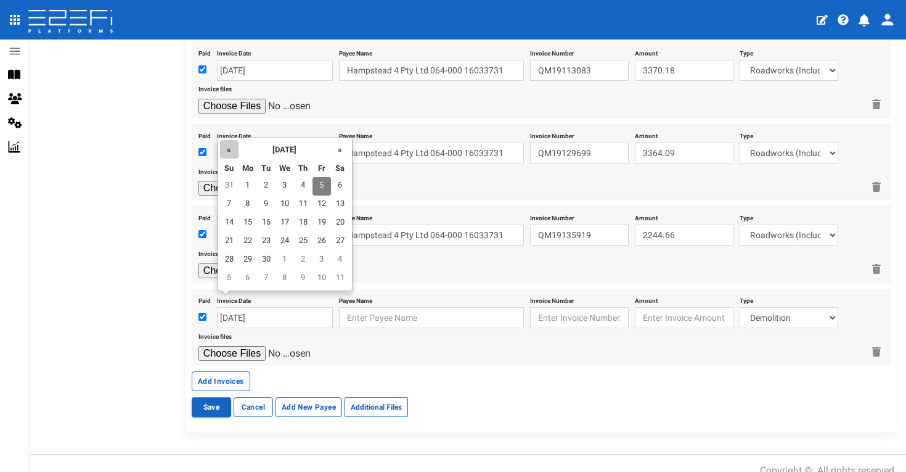
click at [229, 150] on th "«" at bounding box center [229, 149] width 18 height 18
click at [245, 278] on td "30" at bounding box center [248, 278] width 18 height 18
type input "[DATE]"
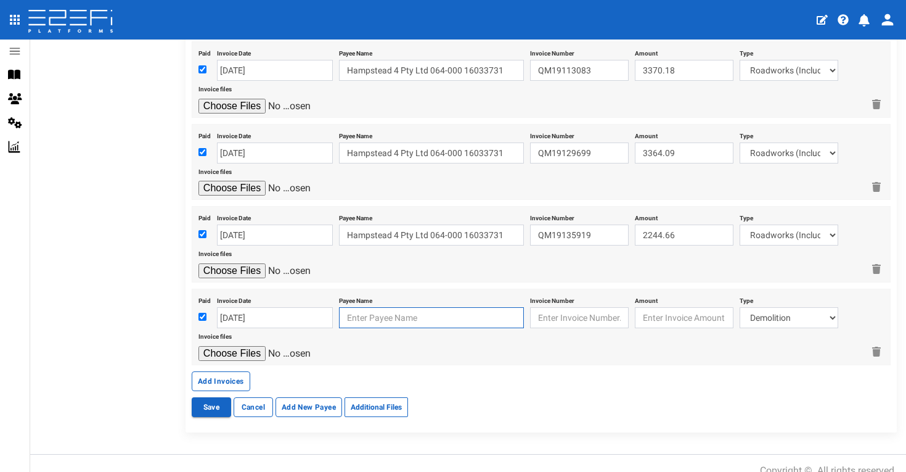
click at [369, 307] on input "text" at bounding box center [431, 317] width 185 height 21
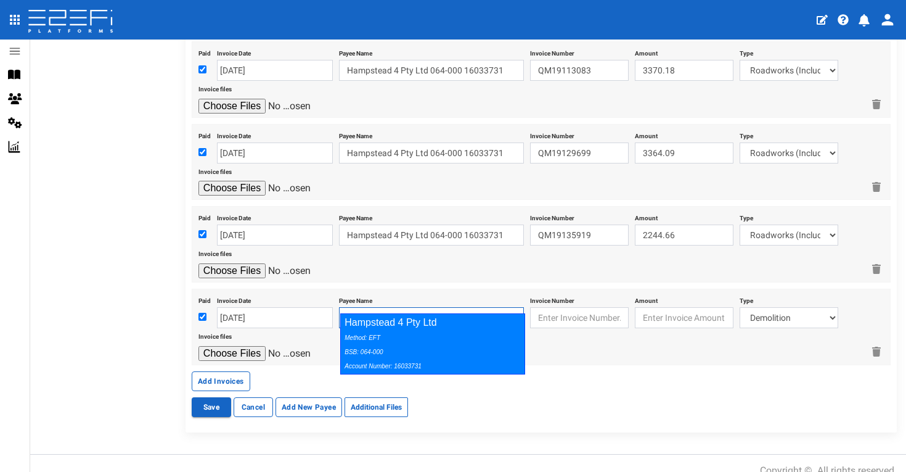
click at [412, 322] on div "Hampstead 4 Pty Ltd Method: EFT BSB: 064-000 Account Number: 16033731" at bounding box center [432, 343] width 185 height 61
type input "Hampstead 4 Pty Ltd 064-000 16033731"
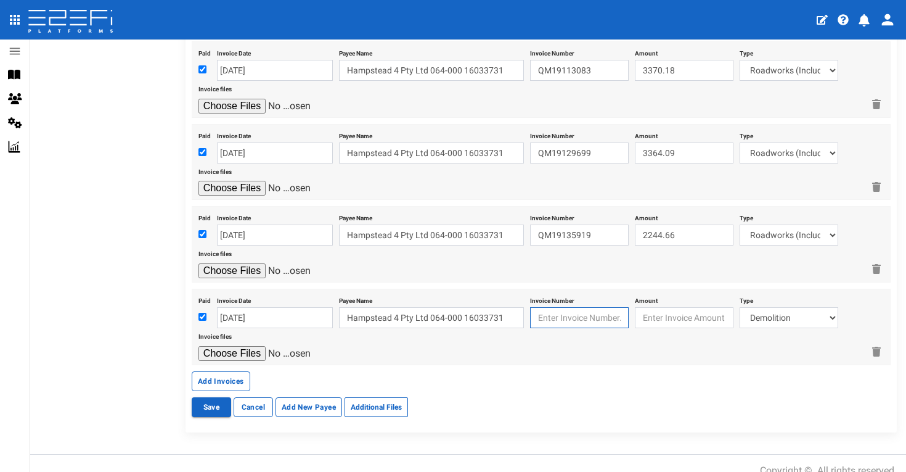
click at [559, 307] on input "text" at bounding box center [579, 317] width 99 height 21
type input "I"
type input "00018831"
type input "2578.00"
select select "Retaining ~72~CIVIL WORKS"
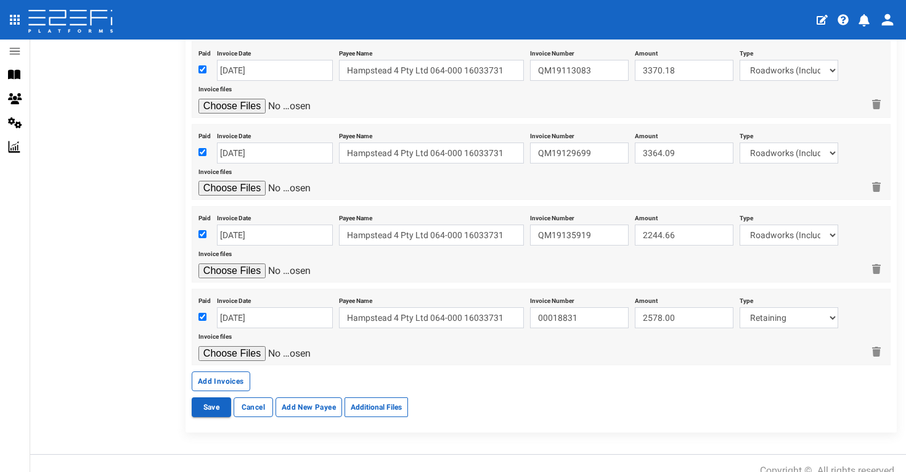
click at [238, 346] on input "file" at bounding box center [256, 353] width 117 height 15
click at [244, 346] on input "file" at bounding box center [256, 353] width 117 height 15
type input "C:\fakepath\Durawall INV00018831 .pdf"
click at [221, 371] on button "Add Invoices" at bounding box center [221, 381] width 59 height 20
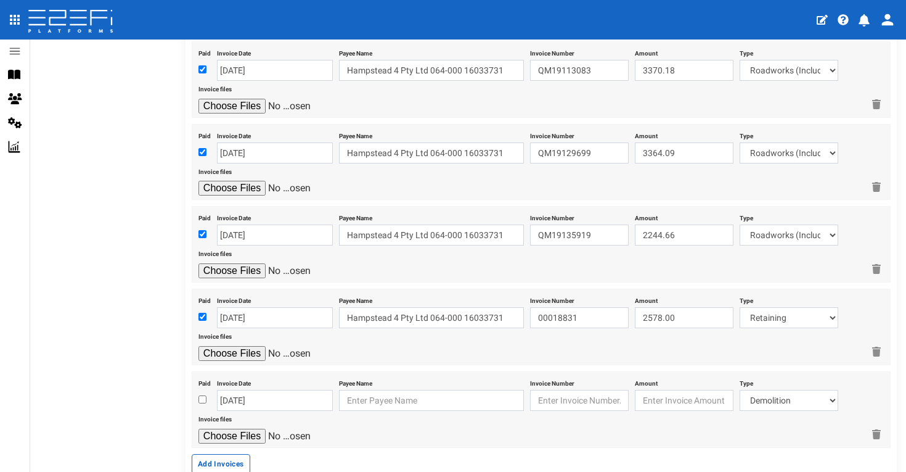
click at [202, 395] on input "checkbox" at bounding box center [202, 399] width 8 height 8
checkbox input "true"
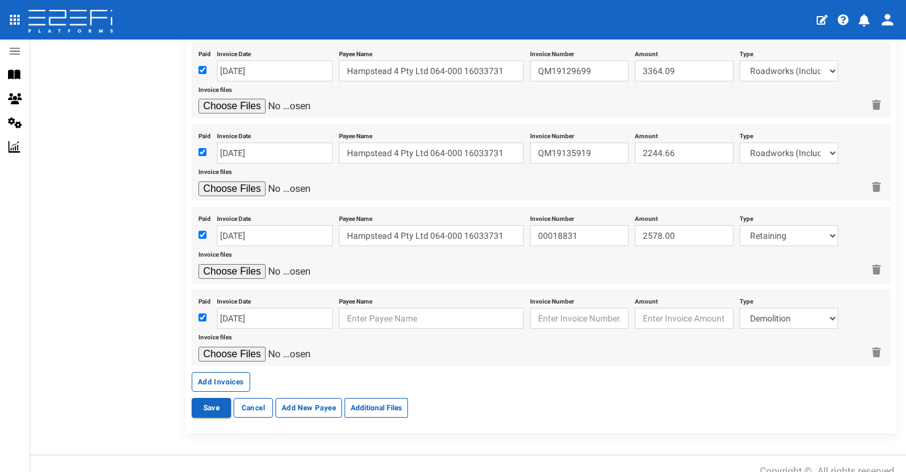
scroll to position [1086, 0]
click at [301, 308] on input "[DATE]" at bounding box center [275, 318] width 116 height 21
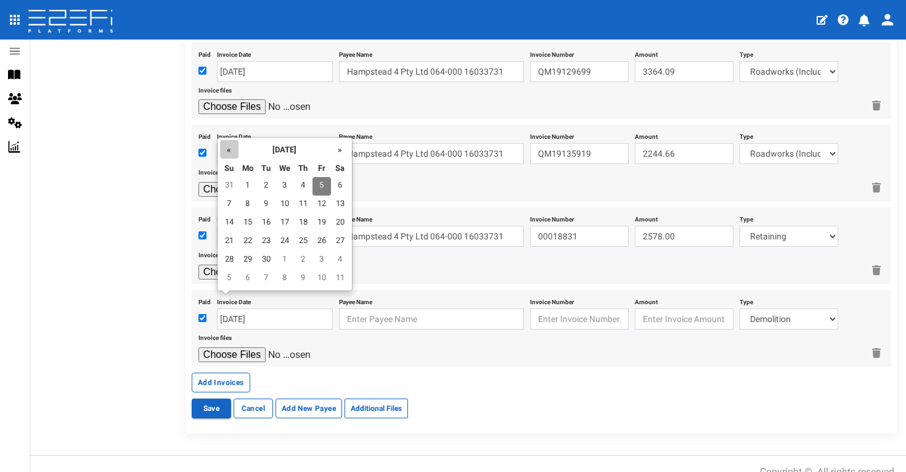
click at [235, 149] on th "«" at bounding box center [229, 149] width 18 height 18
click at [232, 152] on th "«" at bounding box center [229, 149] width 18 height 18
click at [248, 221] on td "14" at bounding box center [248, 223] width 18 height 18
type input "[DATE]"
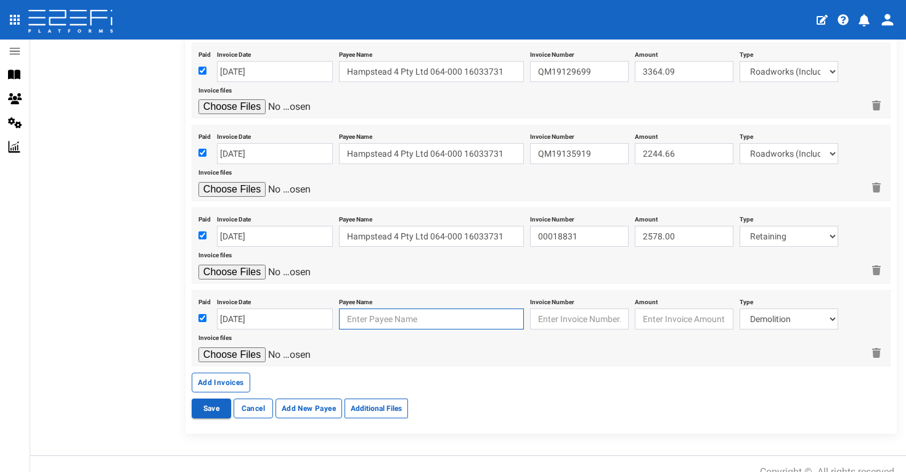
click at [351, 308] on input "text" at bounding box center [431, 318] width 185 height 21
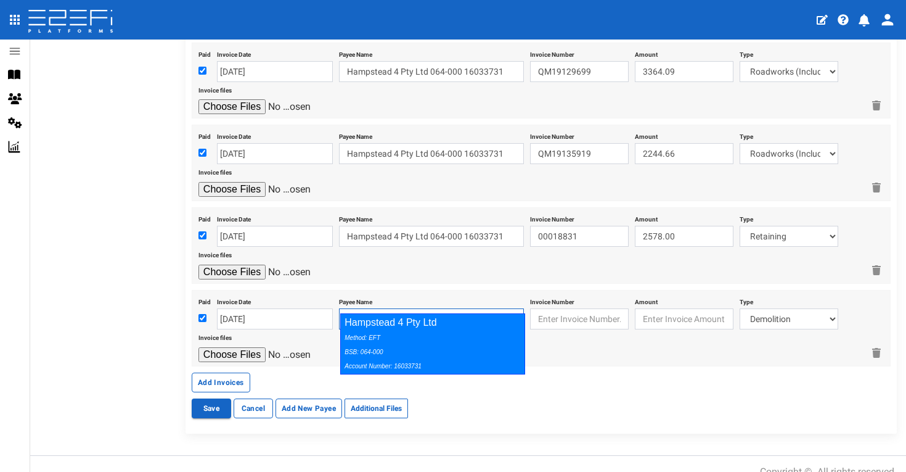
click at [396, 324] on div "Hampstead 4 Pty Ltd Method: EFT BSB: 064-000 Account Number: 16033731" at bounding box center [432, 343] width 185 height 61
type input "Hampstead 4 Pty Ltd 064-000 16033731"
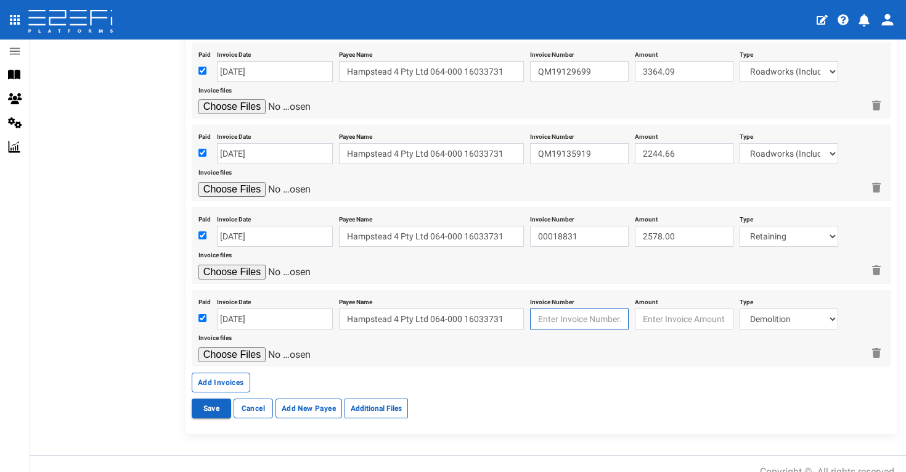
click at [582, 308] on input "text" at bounding box center [579, 318] width 99 height 21
type input "00019030"
type input "4156.71"
select select "Retaining ~72~CIVIL WORKS"
click at [255, 347] on input "file" at bounding box center [256, 354] width 117 height 15
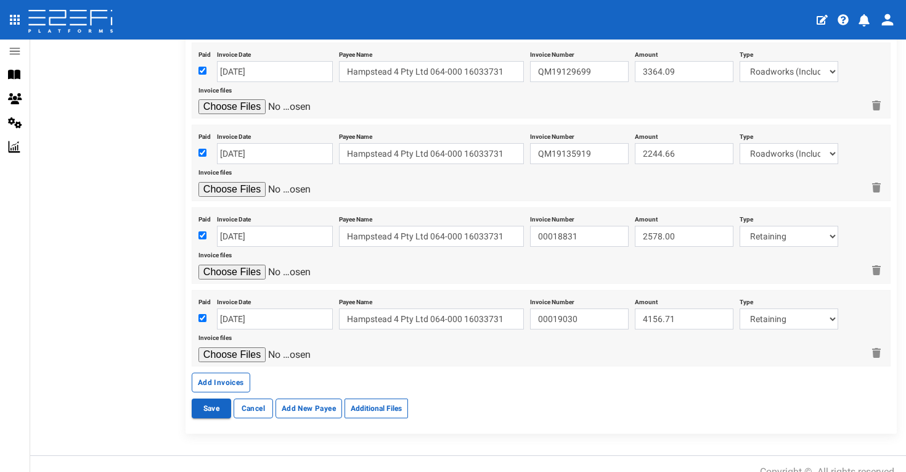
type input "C:\fakepath\Durawall INV00019030.pdf"
click at [234, 372] on button "Add Invoices" at bounding box center [221, 382] width 59 height 20
click at [203, 314] on input "checkbox" at bounding box center [202, 318] width 8 height 8
checkbox input "true"
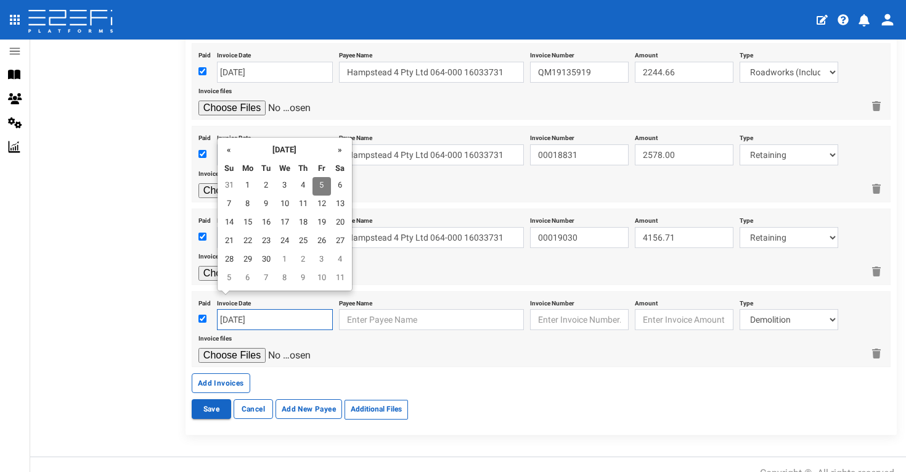
click at [242, 309] on input "[DATE]" at bounding box center [275, 319] width 116 height 21
click at [341, 240] on td "27" at bounding box center [340, 241] width 18 height 18
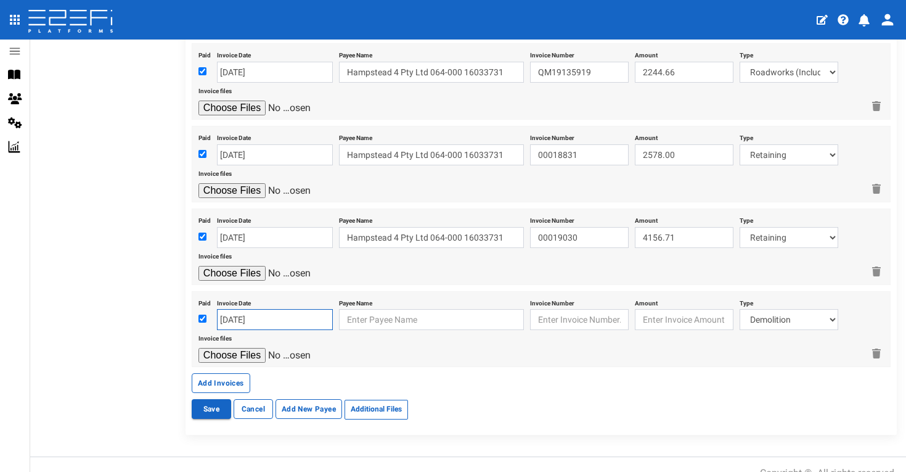
click at [274, 309] on input "[DATE]" at bounding box center [275, 319] width 116 height 21
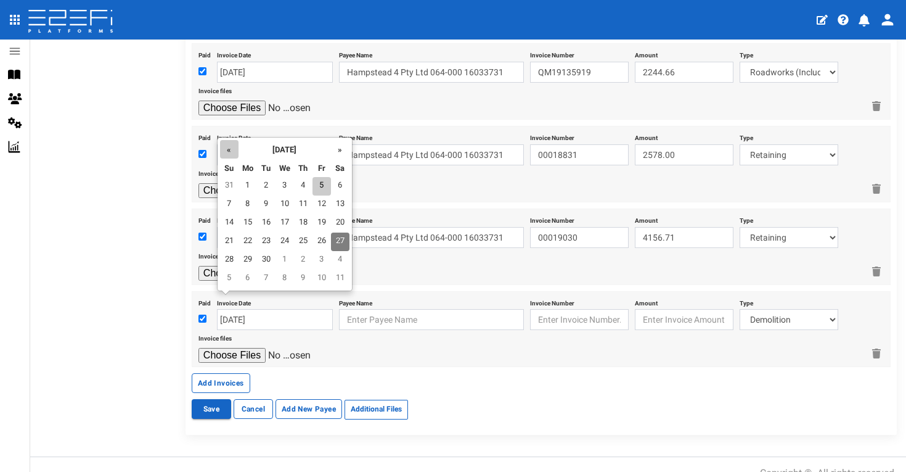
click at [231, 151] on th "«" at bounding box center [229, 149] width 18 height 18
click at [232, 257] on td "27" at bounding box center [229, 260] width 18 height 18
type input "[DATE]"
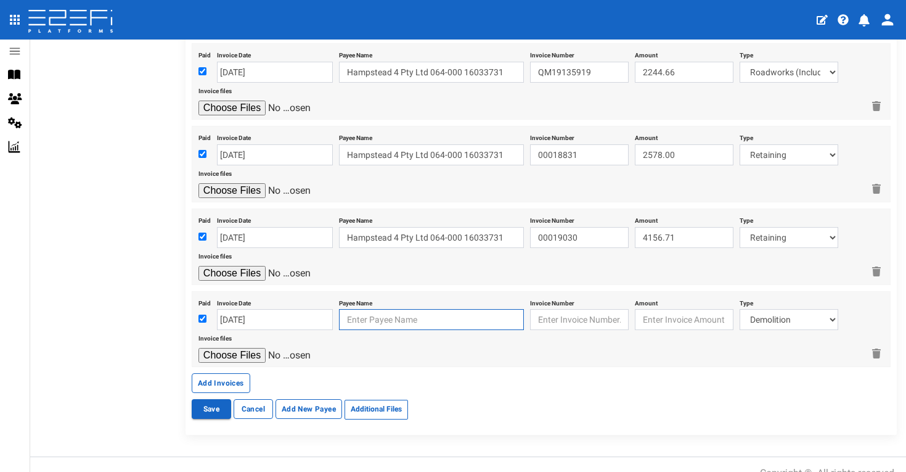
click at [385, 309] on input "text" at bounding box center [431, 319] width 185 height 21
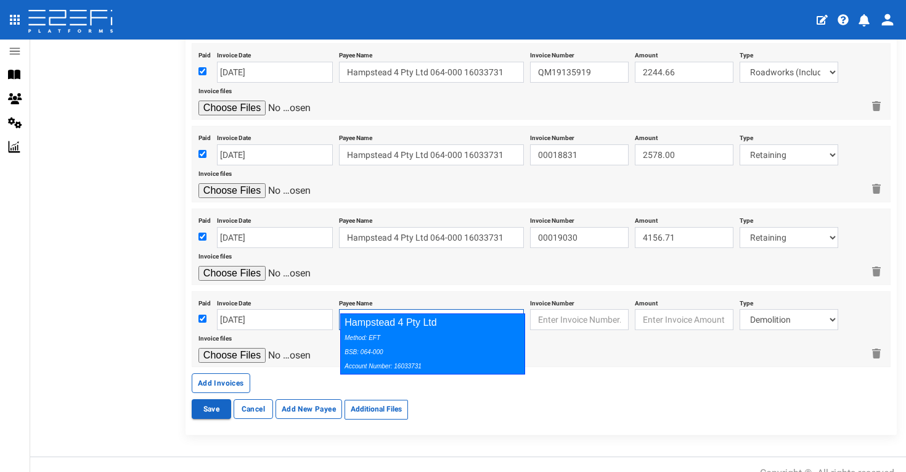
click at [406, 327] on div "Hampstead 4 Pty Ltd Method: EFT BSB: 064-000 Account Number: 16033731" at bounding box center [432, 343] width 185 height 61
type input "Hampstead 4 Pty Ltd 064-000 16033731"
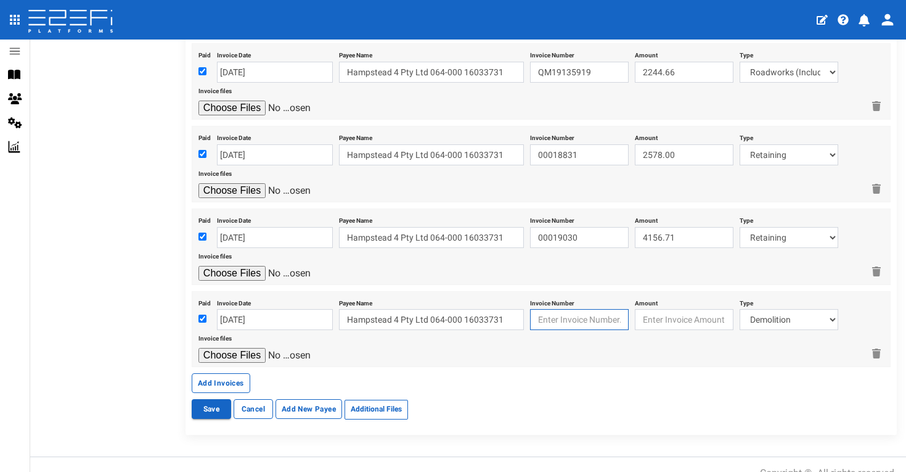
click at [565, 309] on input "text" at bounding box center [579, 319] width 99 height 21
type input "00019182"
type input "2550.00"
select select "Retaining ~72~CIVIL WORKS"
click at [246, 348] on input "file" at bounding box center [256, 355] width 117 height 15
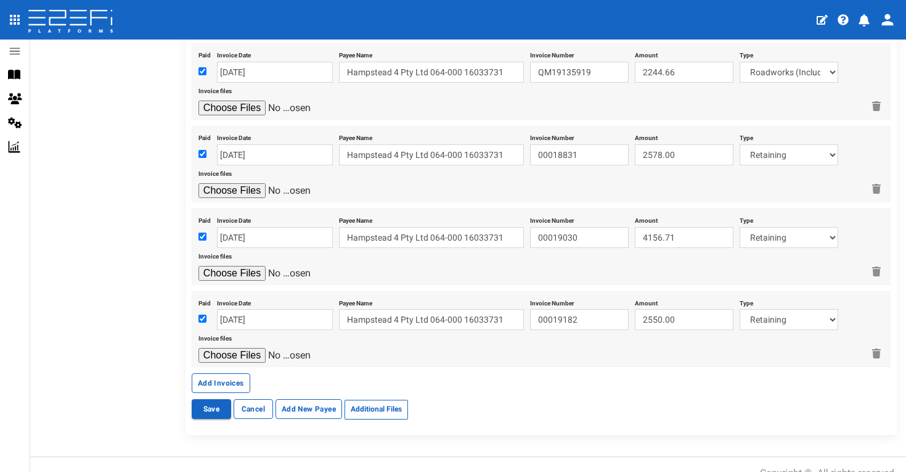
type input "C:\fakepath\Durawall INV00019182.pdf"
click at [235, 373] on button "Add Invoices" at bounding box center [221, 383] width 59 height 20
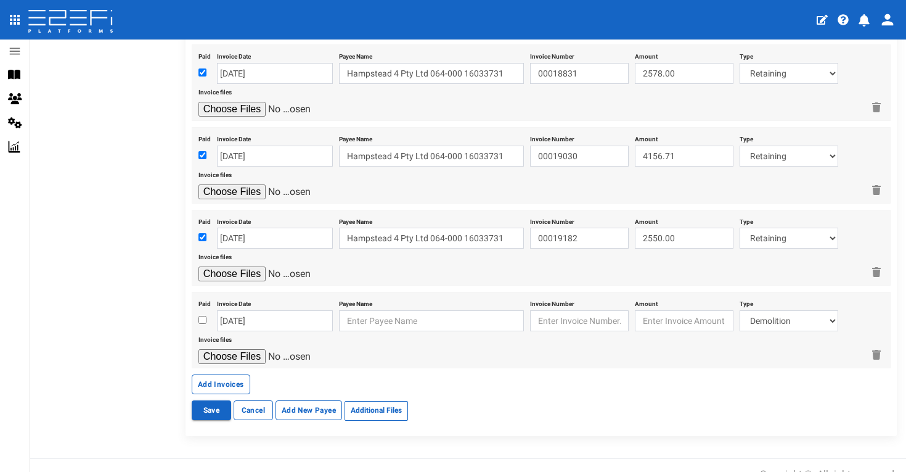
click at [200, 316] on input "checkbox" at bounding box center [202, 320] width 8 height 8
checkbox input "true"
click at [255, 310] on input "[DATE]" at bounding box center [275, 320] width 116 height 21
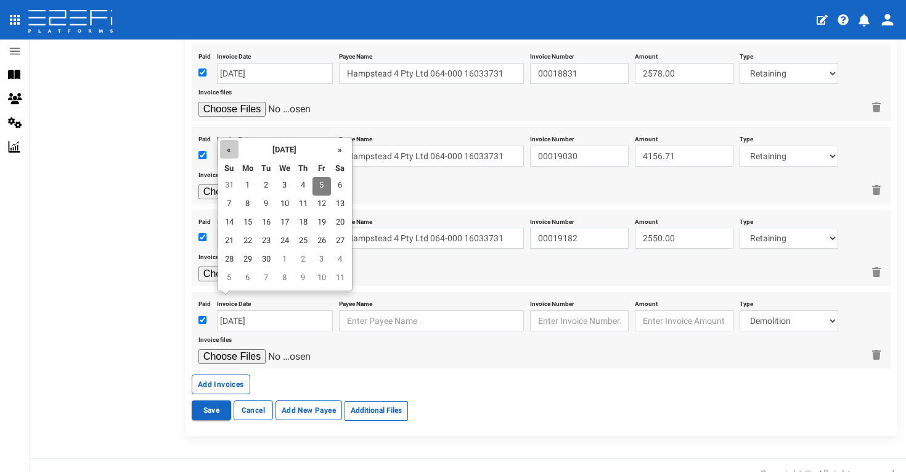
click at [229, 142] on th "«" at bounding box center [229, 149] width 18 height 18
click at [285, 209] on td "6" at bounding box center [285, 204] width 18 height 18
type input "[DATE]"
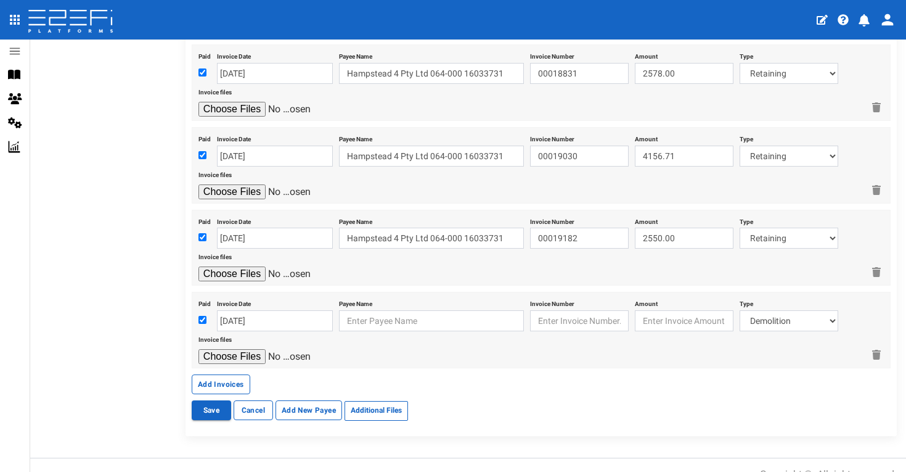
click at [393, 331] on div "Invoice files" at bounding box center [530, 347] width 665 height 33
click at [398, 310] on input "text" at bounding box center [431, 320] width 185 height 21
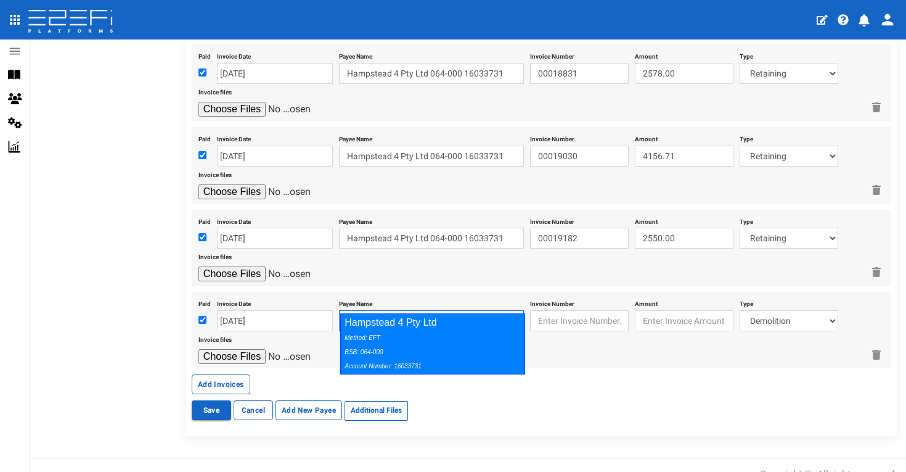
click at [449, 326] on div "Hampstead 4 Pty Ltd Method: EFT BSB: 064-000 Account Number: 16033731" at bounding box center [432, 343] width 185 height 61
type input "Hampstead 4 Pty Ltd 064-000 16033731"
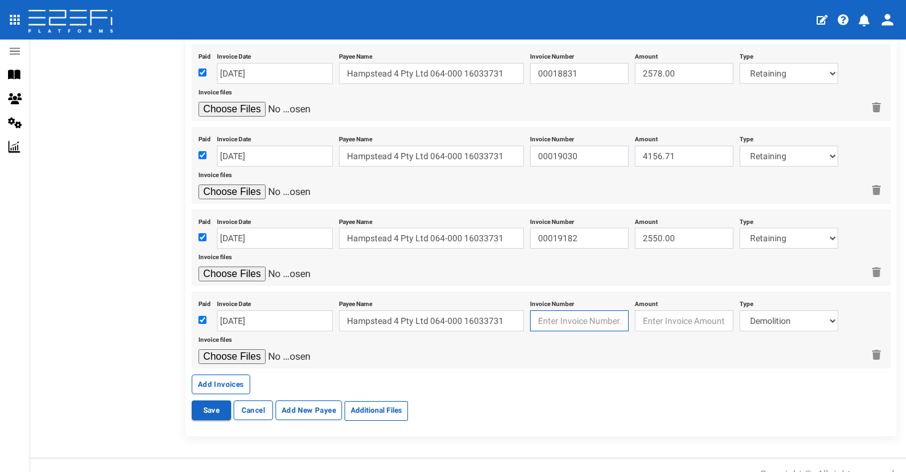
click at [568, 310] on input "text" at bounding box center [579, 320] width 99 height 21
type input "00019326"
type input "7116.00"
select select "Retaining ~72~CIVIL WORKS"
click at [234, 349] on input "file" at bounding box center [256, 356] width 117 height 15
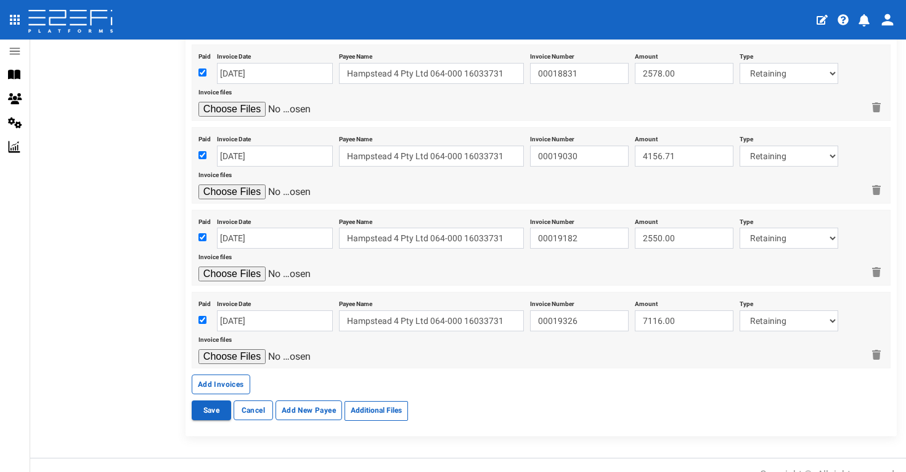
type input "C:\fakepath\Durawall INV00019326.pdf"
click at [244, 374] on button "Add Invoices" at bounding box center [221, 384] width 59 height 20
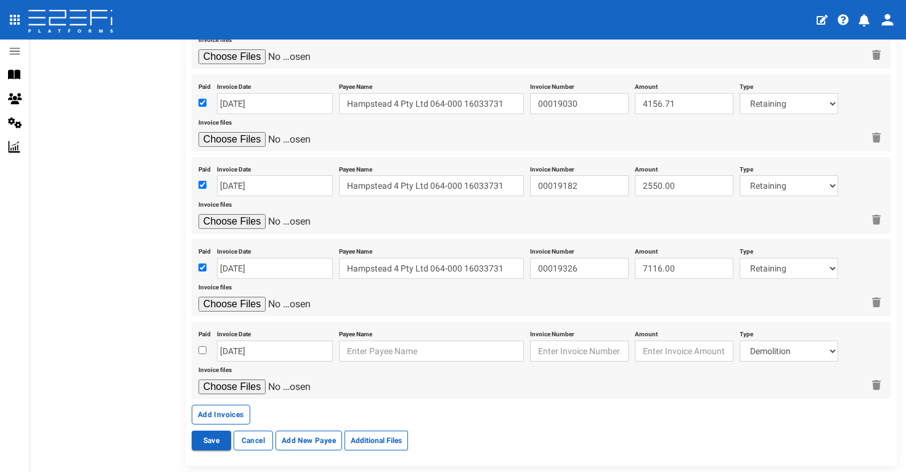
scroll to position [1311, 0]
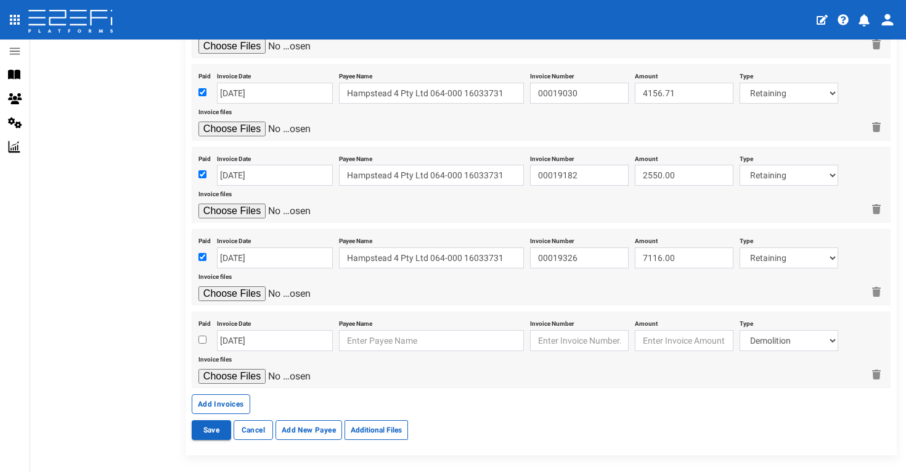
click at [205, 335] on input "checkbox" at bounding box center [202, 339] width 8 height 8
checkbox input "true"
click at [286, 330] on input "[DATE]" at bounding box center [275, 340] width 116 height 21
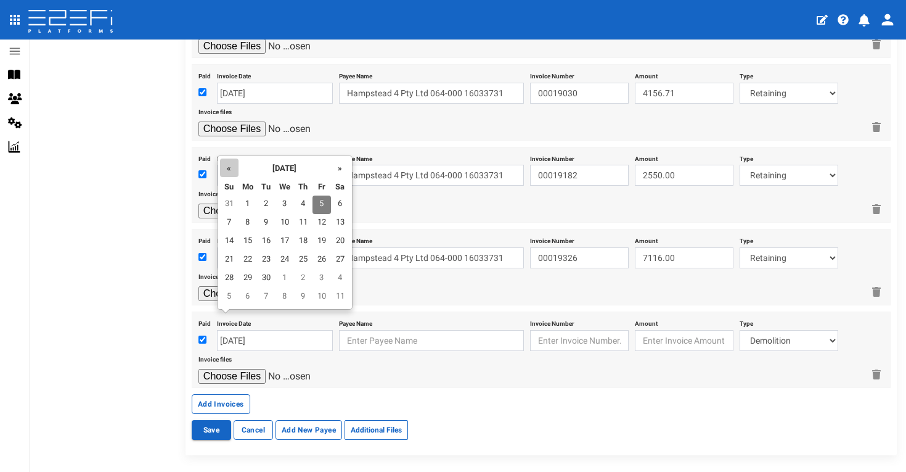
click at [228, 169] on th "«" at bounding box center [229, 167] width 18 height 18
click at [308, 239] on td "14" at bounding box center [303, 241] width 18 height 18
type input "[DATE]"
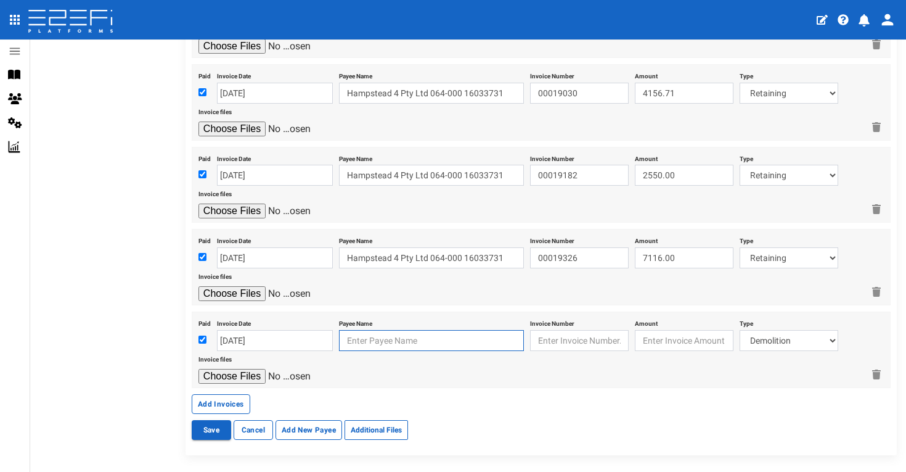
click at [401, 330] on input "text" at bounding box center [431, 340] width 185 height 21
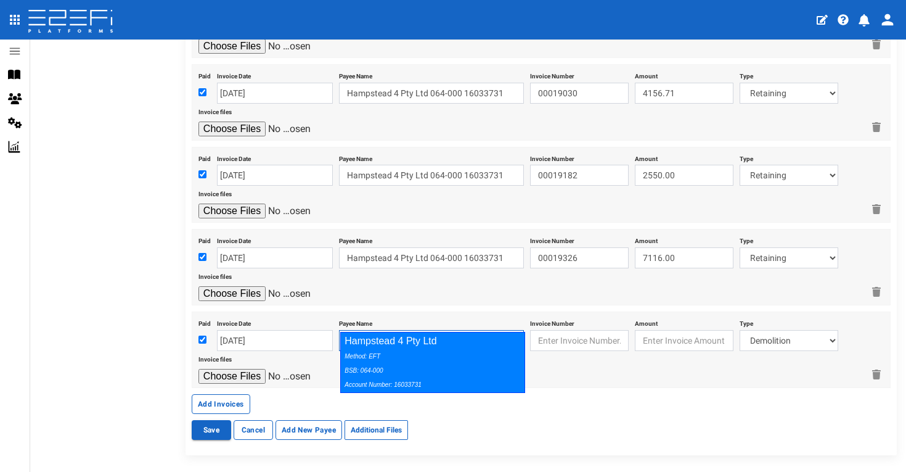
click at [459, 347] on div "Hampstead 4 Pty Ltd Method: EFT BSB: 064-000 Account Number: 16033731" at bounding box center [432, 362] width 185 height 61
type input "Hampstead 4 Pty Ltd 064-000 16033731"
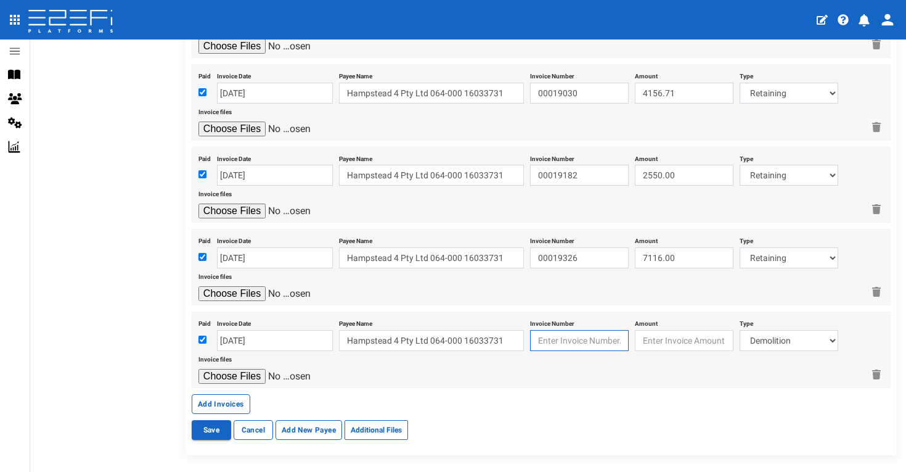
click at [557, 330] on input "text" at bounding box center [579, 340] width 99 height 21
type input "00019462"
type input "2086.00"
select select "Retaining ~72~CIVIL WORKS"
click at [248, 369] on input "file" at bounding box center [256, 376] width 117 height 15
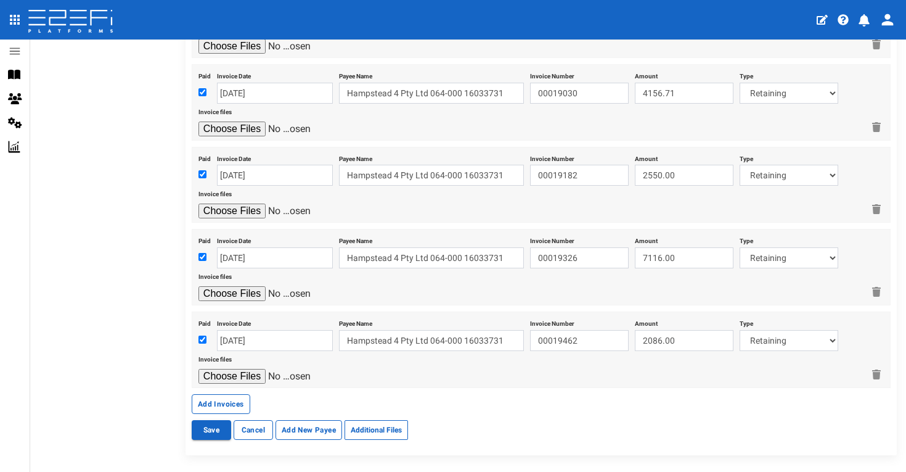
type input "C:\fakepath\Durawall INV00019462.pdf"
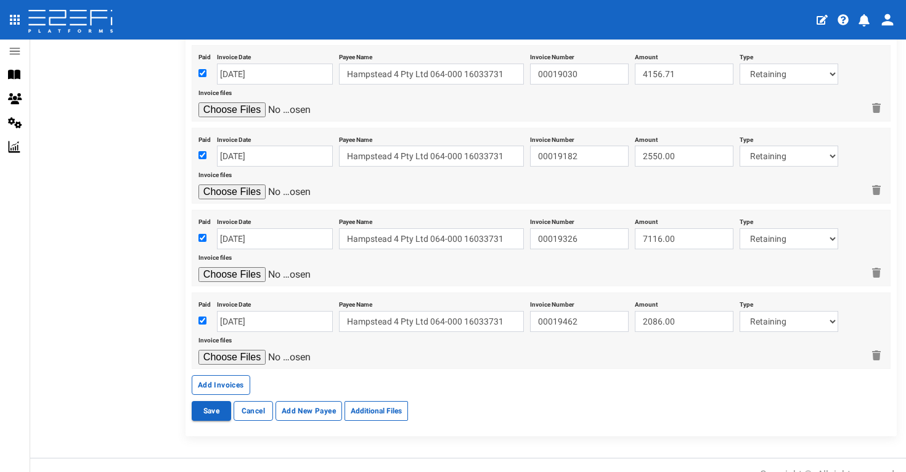
scroll to position [1330, 0]
click at [227, 375] on button "Add Invoices" at bounding box center [221, 385] width 59 height 20
click at [205, 317] on input "checkbox" at bounding box center [202, 321] width 8 height 8
checkbox input "true"
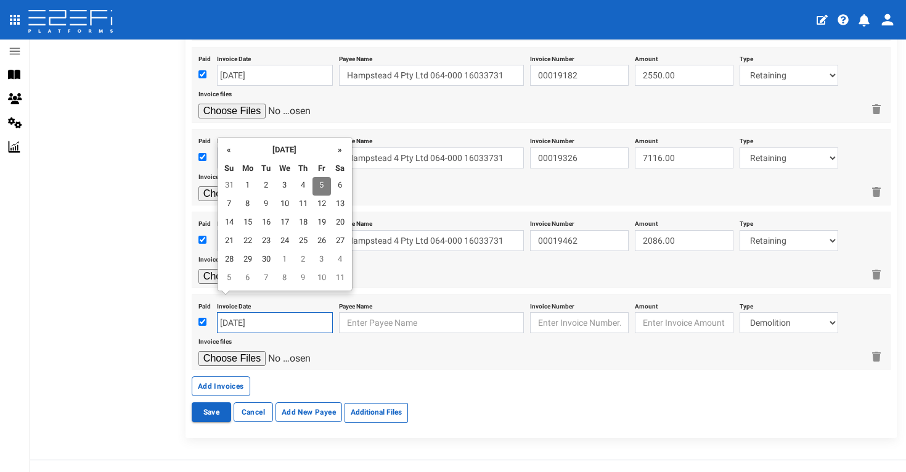
click at [235, 312] on input "[DATE]" at bounding box center [275, 322] width 116 height 21
click at [229, 147] on th "«" at bounding box center [229, 149] width 18 height 18
click at [322, 258] on td "29" at bounding box center [322, 260] width 18 height 18
type input "[DATE]"
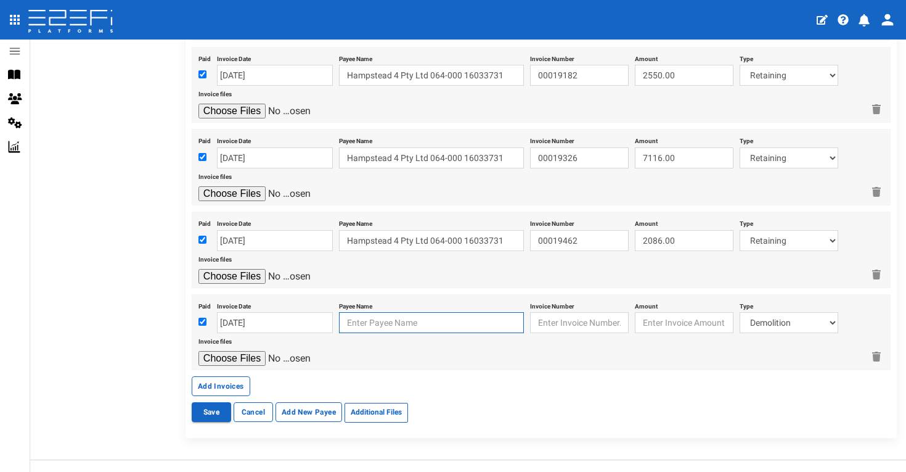
click at [376, 312] on input "text" at bounding box center [431, 322] width 185 height 21
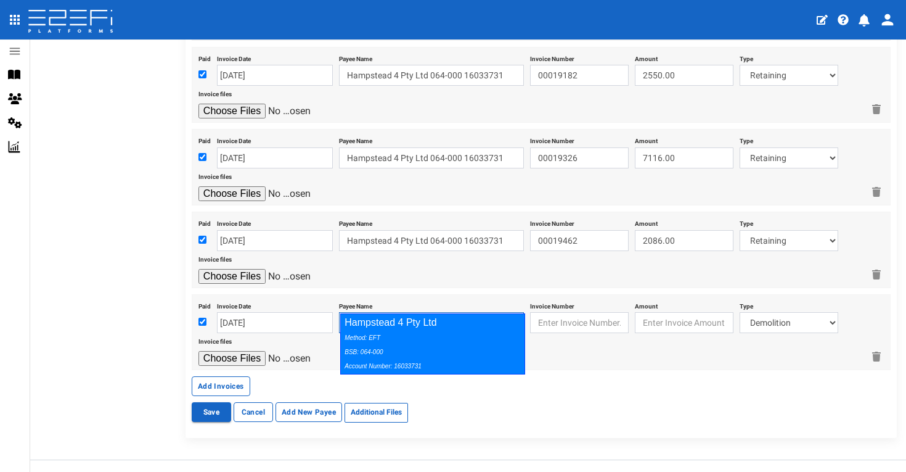
click at [425, 334] on div "Method: EFT BSB: 064-000 Account Number: 16033731" at bounding box center [430, 351] width 170 height 43
type input "Hampstead 4 Pty Ltd 064-000 16033731"
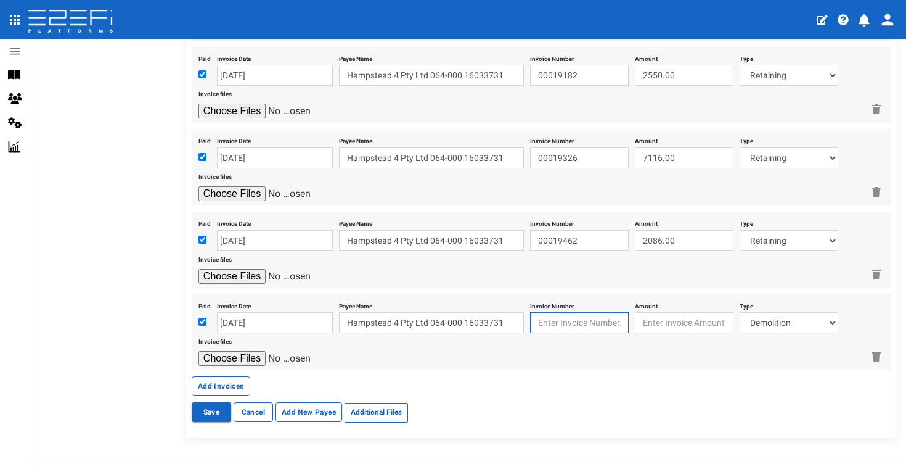
click at [544, 312] on input "text" at bounding box center [579, 322] width 99 height 21
type input "25407"
click at [682, 312] on input "7000" at bounding box center [684, 322] width 99 height 21
type input "7000.00"
select select "Roadworks (Including Footpaths)~75~CIVIL WORKS"
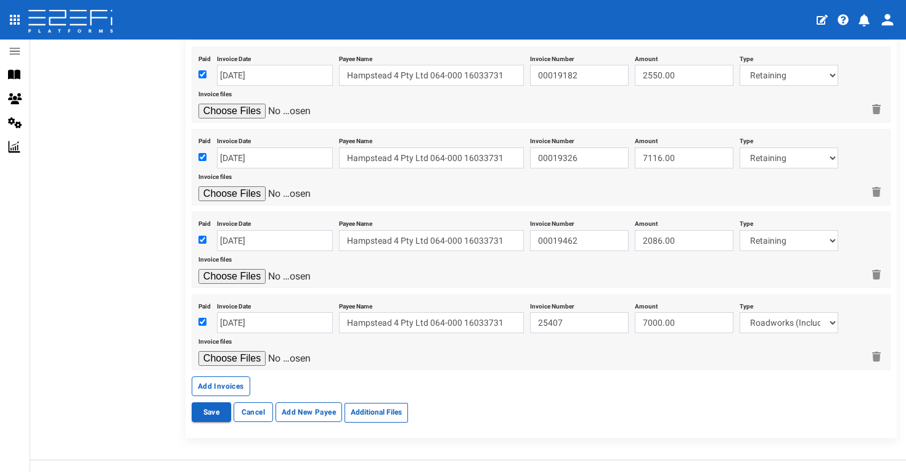
click at [255, 351] on input "file" at bounding box center [256, 358] width 117 height 15
type input "C:\fakepath\Eastcoast Kerbing INV25407.pdf"
click at [232, 376] on button "Add Invoices" at bounding box center [221, 386] width 59 height 20
click at [205, 319] on input "checkbox" at bounding box center [202, 323] width 8 height 8
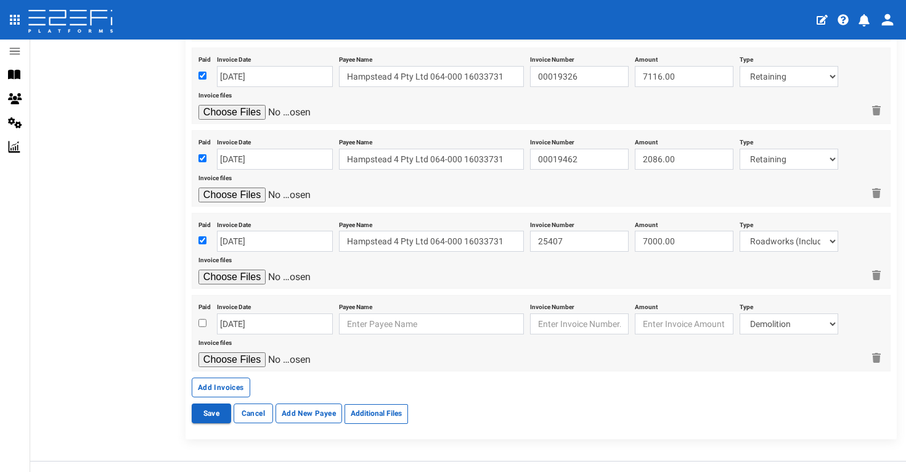
checkbox input "true"
click at [237, 313] on input "[DATE]" at bounding box center [275, 323] width 116 height 21
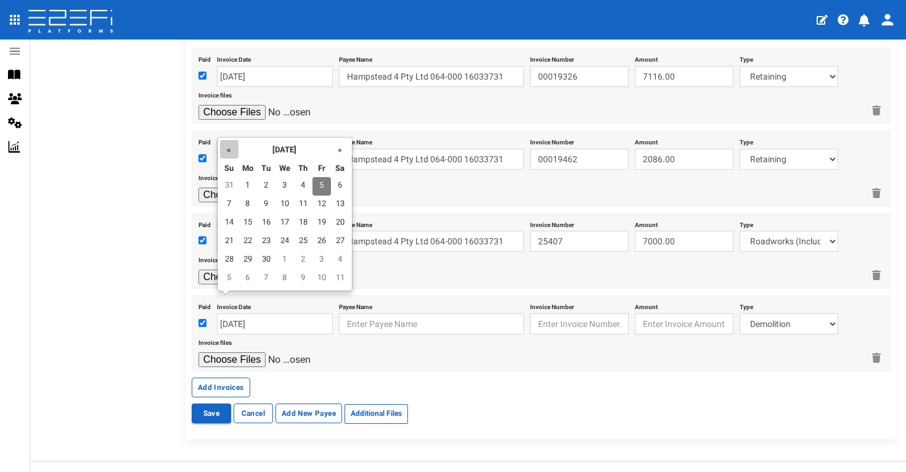
click at [232, 146] on th "«" at bounding box center [229, 149] width 18 height 18
click at [303, 245] on td "21" at bounding box center [303, 241] width 18 height 18
type input "[DATE]"
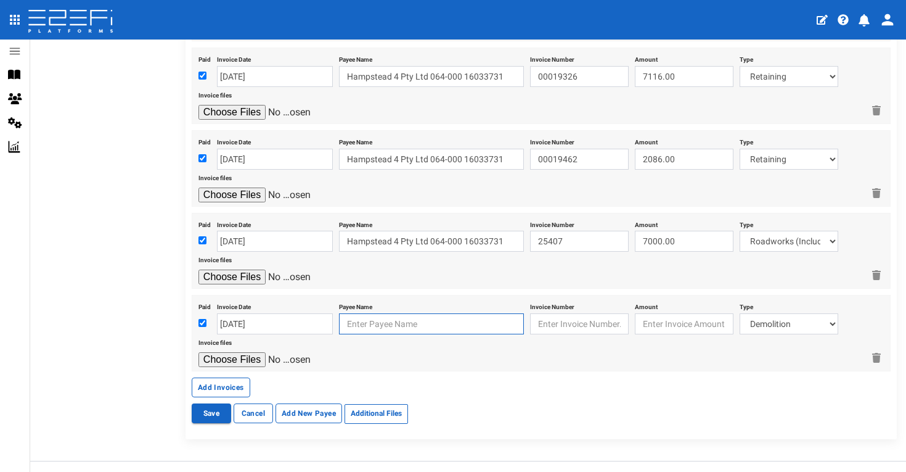
click at [365, 313] on input "text" at bounding box center [431, 323] width 185 height 21
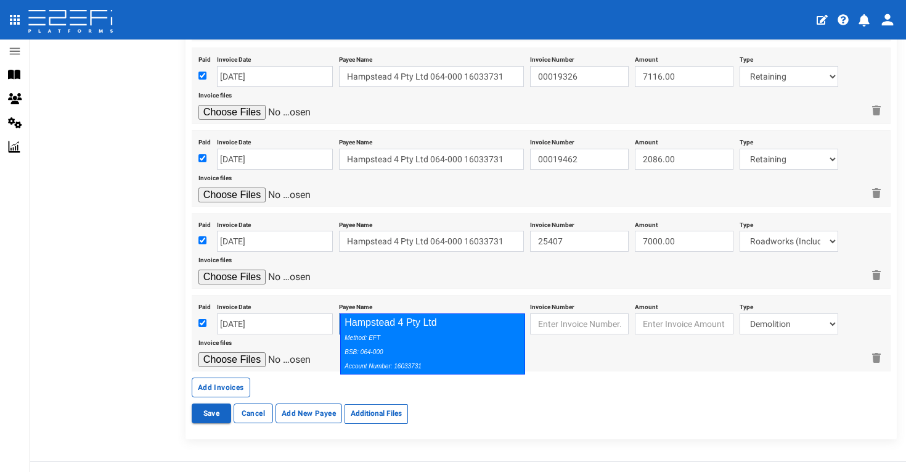
click at [384, 326] on div "Hampstead 4 Pty Ltd Method: EFT BSB: 064-000 Account Number: 16033731" at bounding box center [432, 343] width 185 height 61
type input "Hampstead 4 Pty Ltd 064-000 16033731"
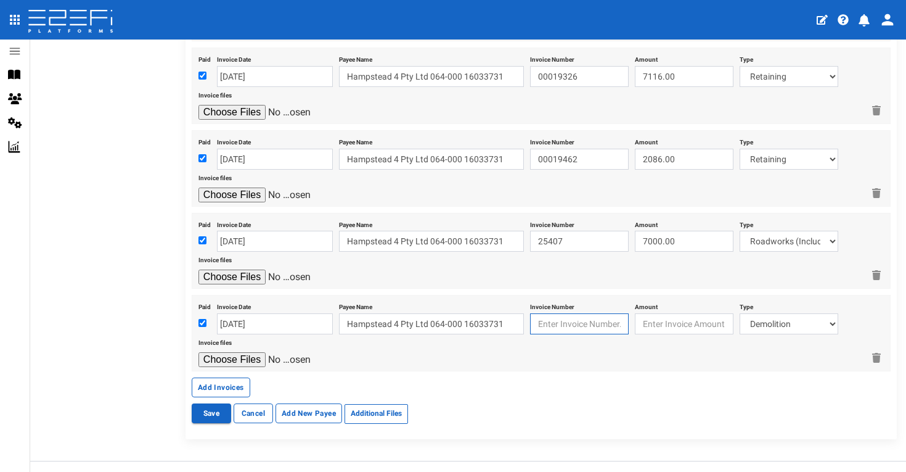
click at [591, 313] on input "text" at bounding box center [579, 323] width 99 height 21
type input "1820054855"
type input "3097.00"
select select "Electricity/Telecommunications~100~MISCELLANEOUS WORKS"
click at [245, 352] on input "file" at bounding box center [256, 359] width 117 height 15
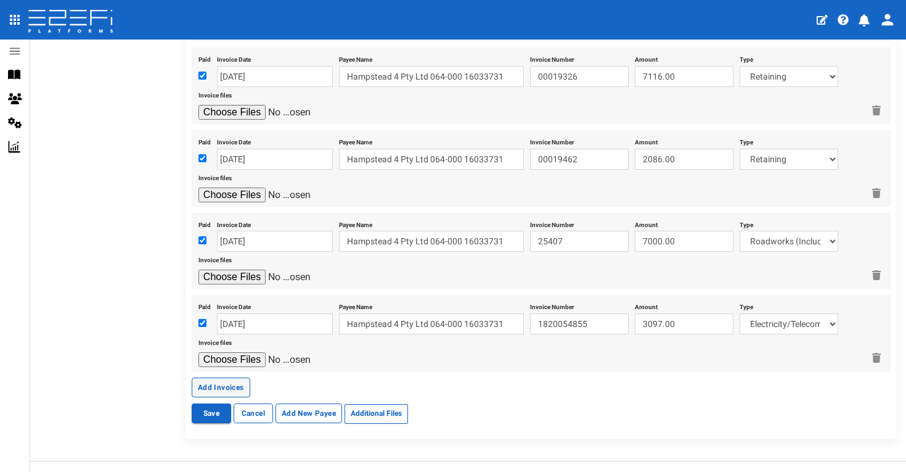
click at [239, 377] on button "Add Invoices" at bounding box center [221, 387] width 59 height 20
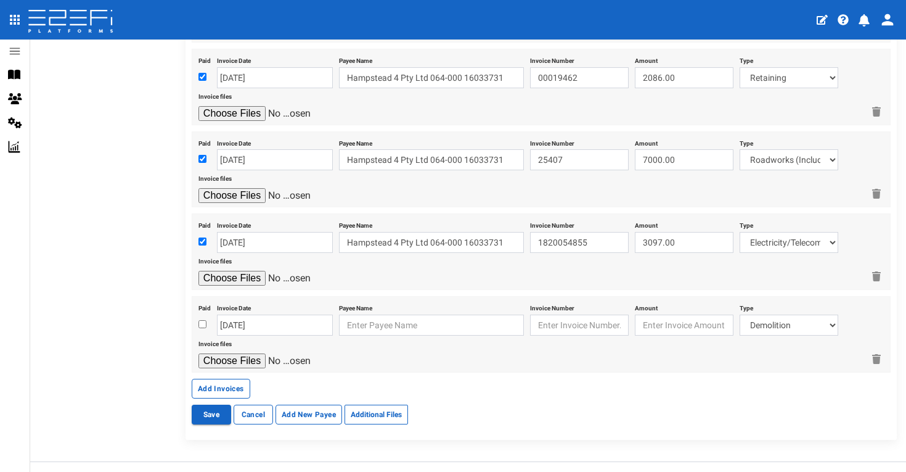
click at [202, 320] on input "checkbox" at bounding box center [202, 324] width 8 height 8
checkbox input "true"
click at [257, 314] on input "[DATE]" at bounding box center [275, 324] width 116 height 21
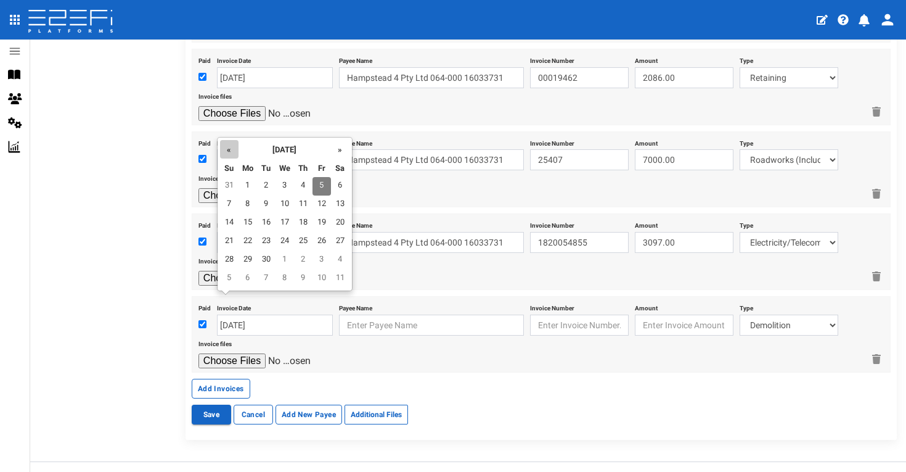
click at [227, 150] on th "«" at bounding box center [229, 149] width 18 height 18
click at [245, 259] on td "28" at bounding box center [248, 260] width 18 height 18
type input "[DATE]"
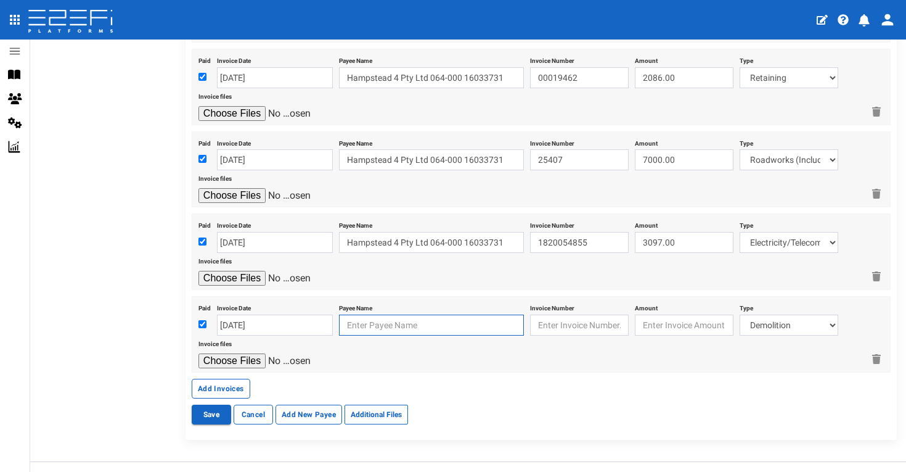
click at [368, 314] on input "text" at bounding box center [431, 324] width 185 height 21
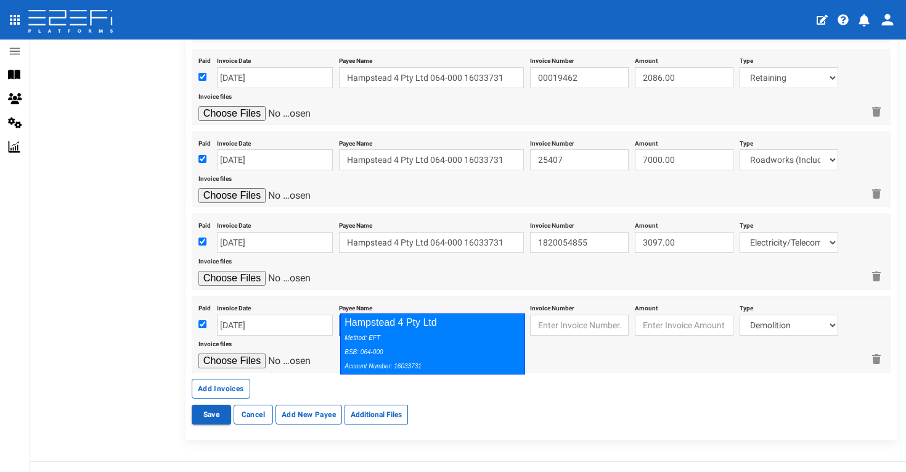
click at [412, 337] on div "Method: EFT BSB: 064-000 Account Number: 16033731" at bounding box center [430, 351] width 170 height 43
type input "Hampstead 4 Pty Ltd 064-000 16033731"
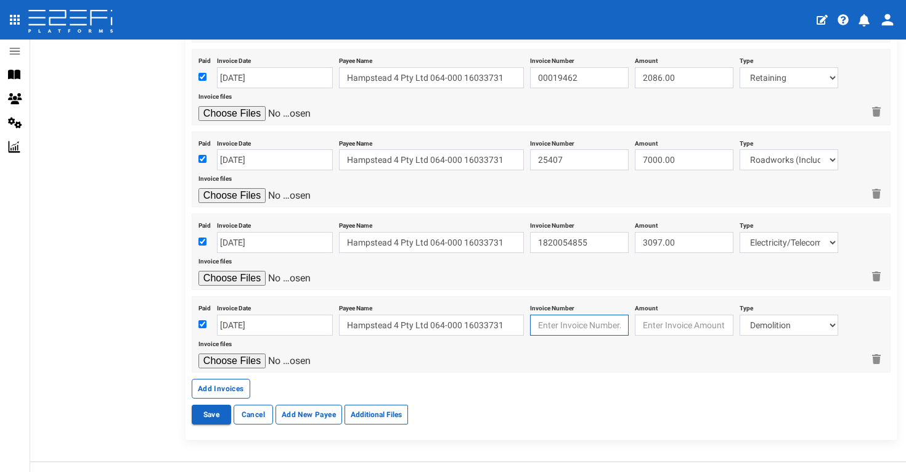
click at [574, 314] on input "text" at bounding box center [579, 324] width 99 height 21
type input "2503896"
type input "4702.50"
select select "Roadworks (Including Footpaths)~75~CIVIL WORKS"
click at [250, 353] on input "file" at bounding box center [256, 360] width 117 height 15
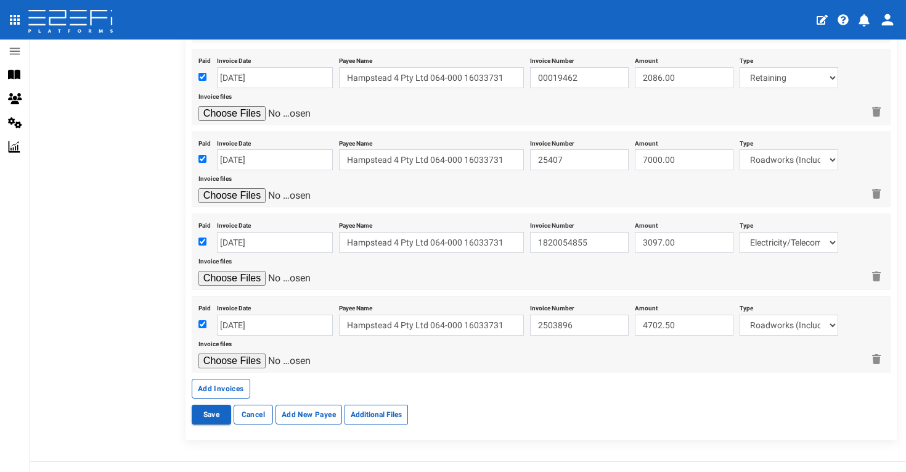
type input "C:\fakepath\Global Synthetics INV2503896.pdf"
click at [237, 379] on button "Add Invoices" at bounding box center [221, 389] width 59 height 20
click at [252, 189] on input "file" at bounding box center [256, 196] width 117 height 15
click at [205, 321] on input "checkbox" at bounding box center [202, 325] width 8 height 8
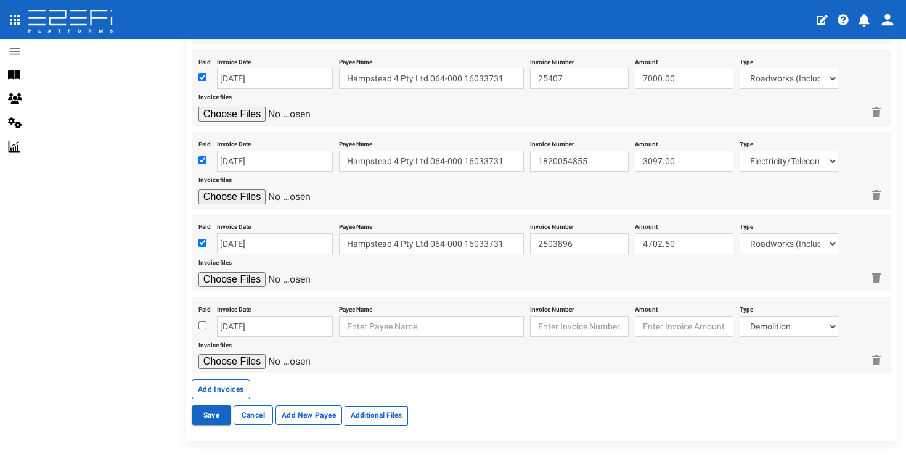
checkbox input "true"
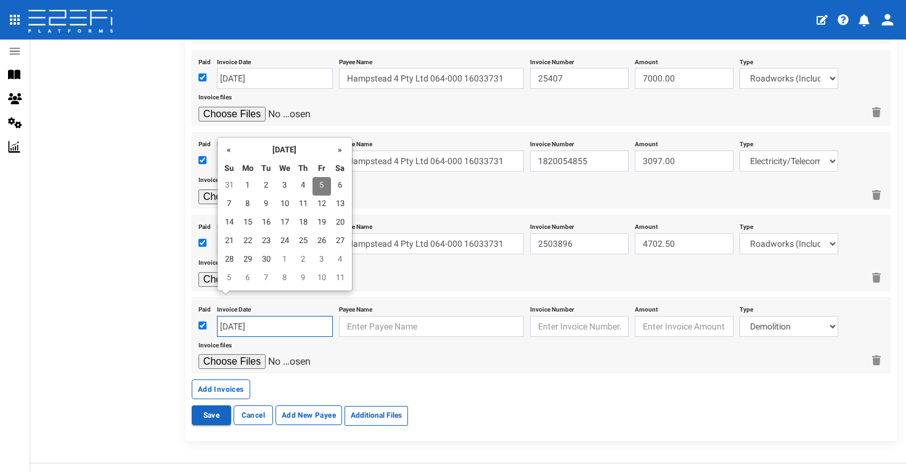
click at [255, 316] on input "[DATE]" at bounding box center [275, 326] width 116 height 21
click at [232, 146] on th "«" at bounding box center [229, 149] width 18 height 18
click at [320, 216] on td "18" at bounding box center [322, 223] width 18 height 18
type input "[DATE]"
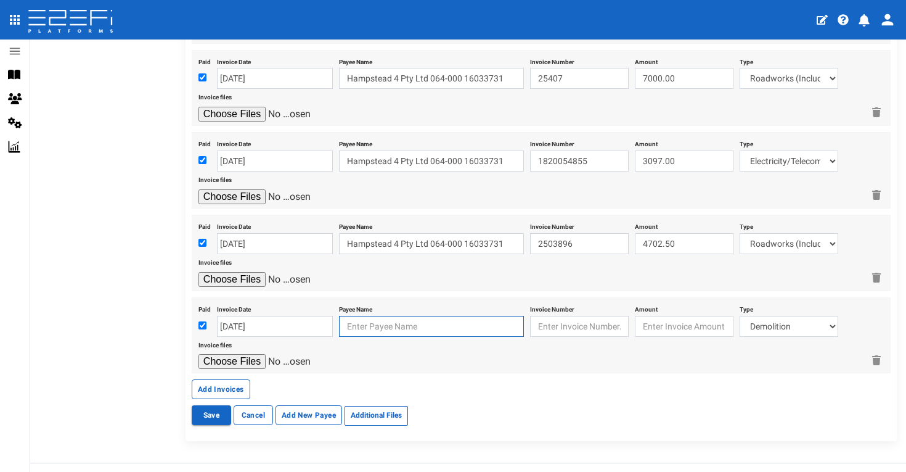
click at [358, 316] on input "text" at bounding box center [431, 326] width 185 height 21
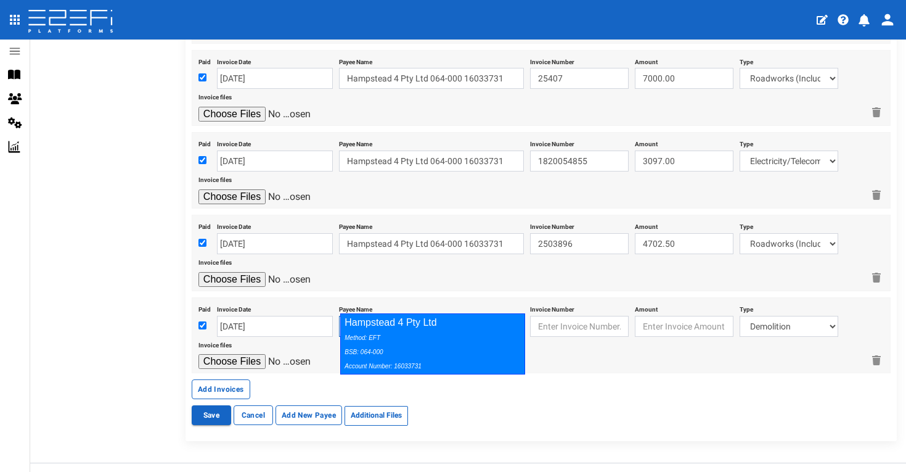
click at [401, 325] on div "Hampstead 4 Pty Ltd Method: EFT BSB: 064-000 Account Number: 16033731" at bounding box center [432, 343] width 185 height 61
type input "Hampstead 4 Pty Ltd 064-000 16033731"
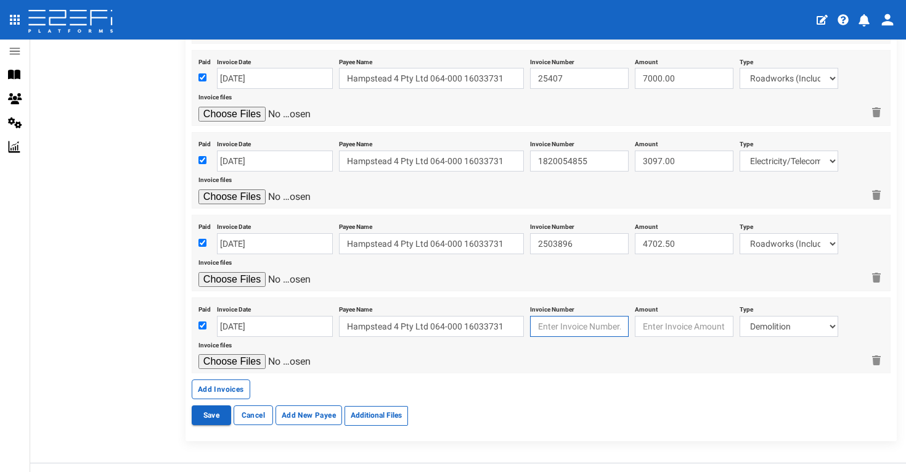
click at [560, 316] on input "text" at bounding box center [579, 326] width 99 height 21
type input "IAS19183"
type input "2035.00"
select select "Sub-Consultants (including Council Fees)~115~CONSULTANT/PROFESSIONAL FEES"
click at [252, 354] on input "file" at bounding box center [256, 361] width 117 height 15
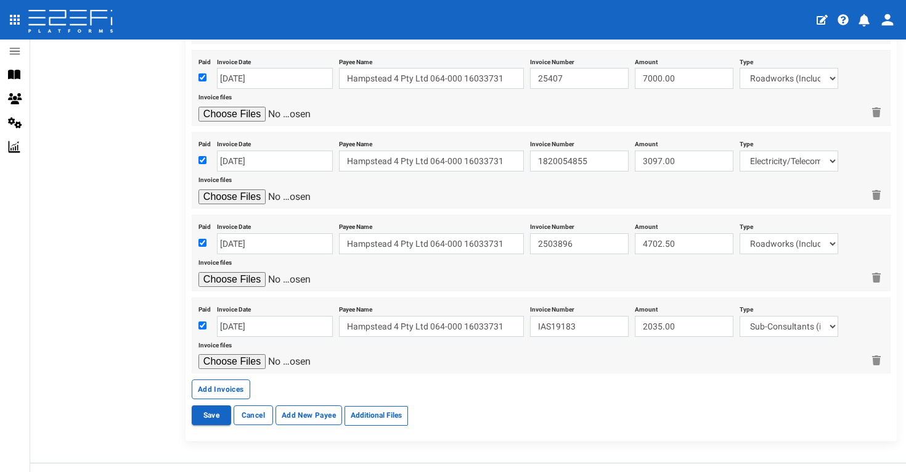
type input "C:\fakepath\IAS #IAS19183.pdf"
click at [232, 379] on button "Add Invoices" at bounding box center [221, 389] width 59 height 20
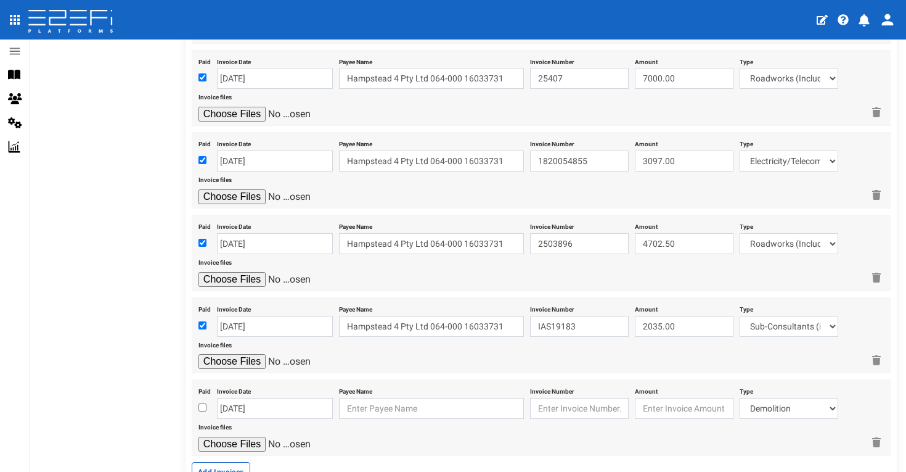
click at [200, 403] on input "checkbox" at bounding box center [202, 407] width 8 height 8
checkbox input "true"
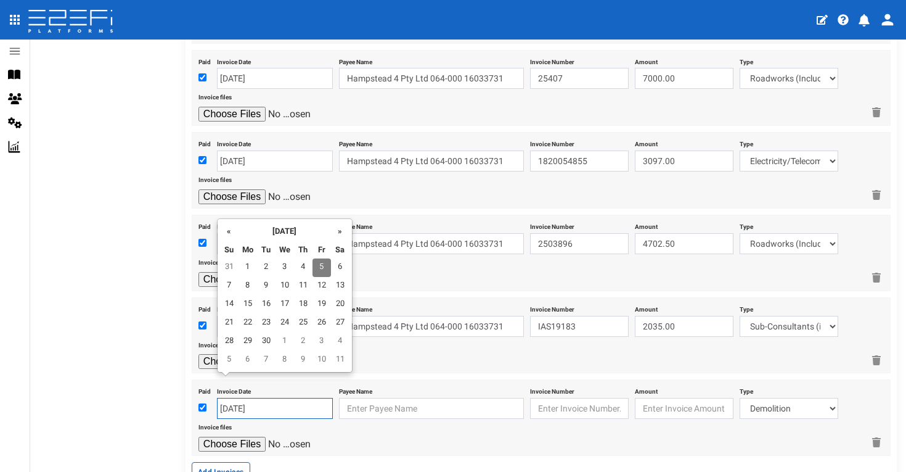
click at [270, 398] on input "[DATE]" at bounding box center [275, 408] width 116 height 21
click at [224, 229] on th "«" at bounding box center [229, 230] width 18 height 18
click at [247, 360] on td "30" at bounding box center [248, 360] width 18 height 18
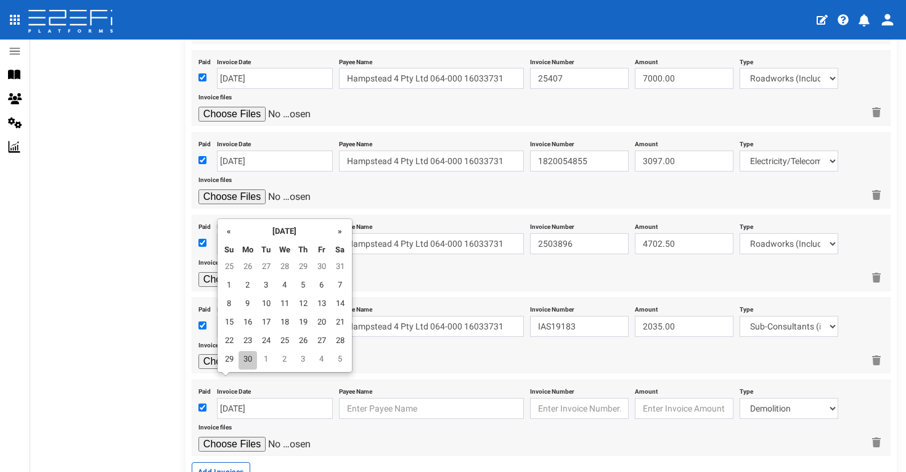
type input "[DATE]"
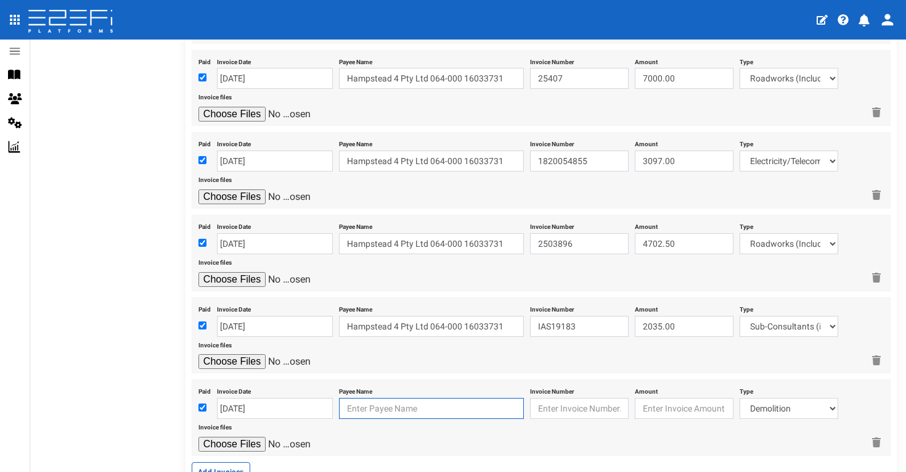
click at [368, 398] on input "text" at bounding box center [431, 408] width 185 height 21
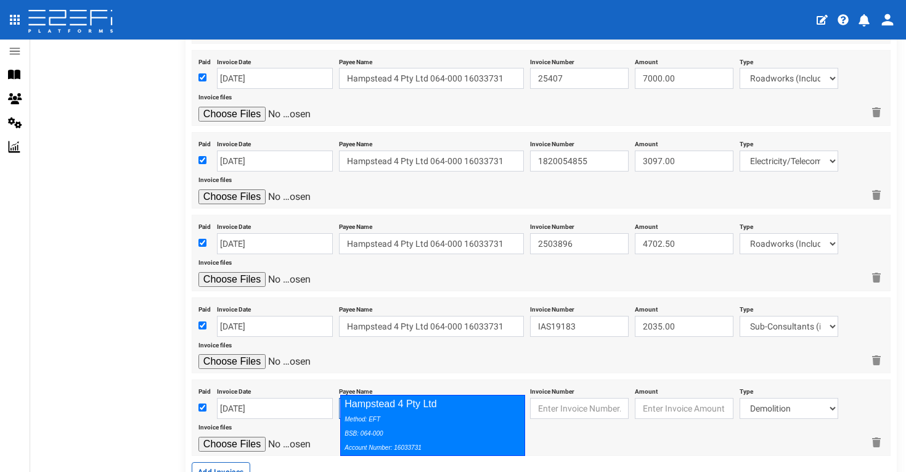
click at [431, 410] on div "Hampstead 4 Pty Ltd Method: EFT BSB: 064-000 Account Number: 16033731" at bounding box center [432, 425] width 185 height 61
type input "Hampstead 4 Pty Ltd 064-000 16033731"
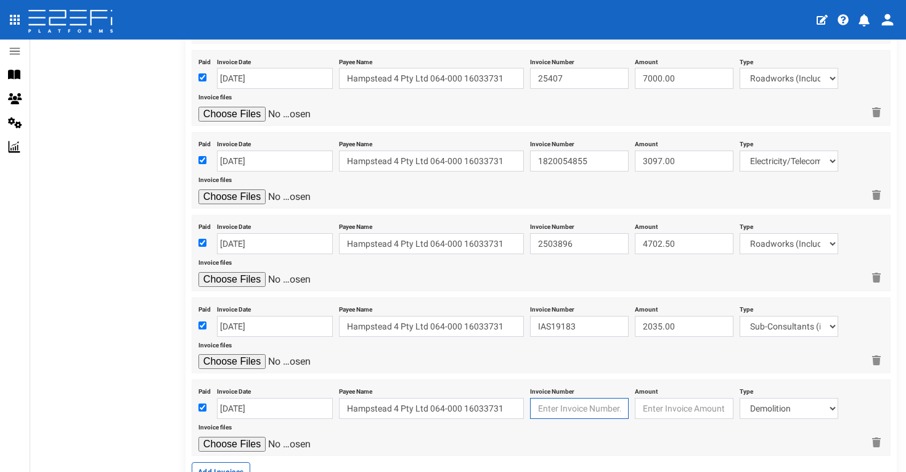
click at [554, 398] on input "text" at bounding box center [579, 408] width 99 height 21
type input "83990"
type input "2950.00"
select select "Sub-Consultants (including Council Fees)~115~CONSULTANT/PROFESSIONAL FEES"
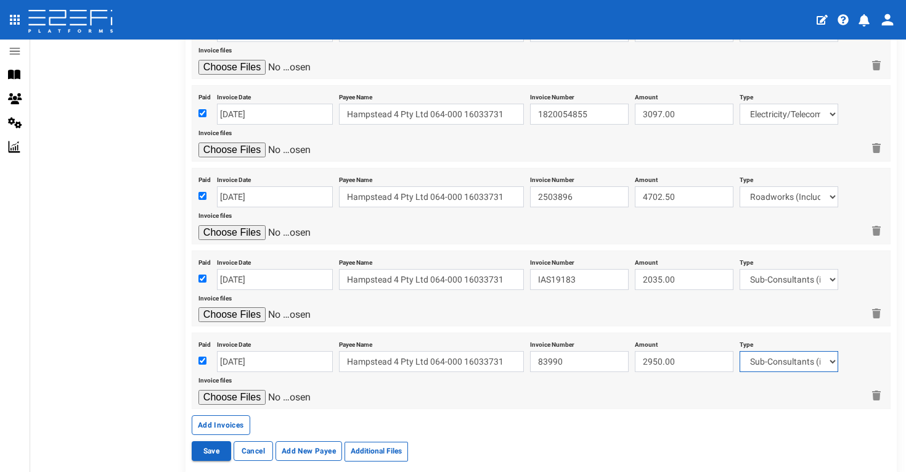
scroll to position [1713, 0]
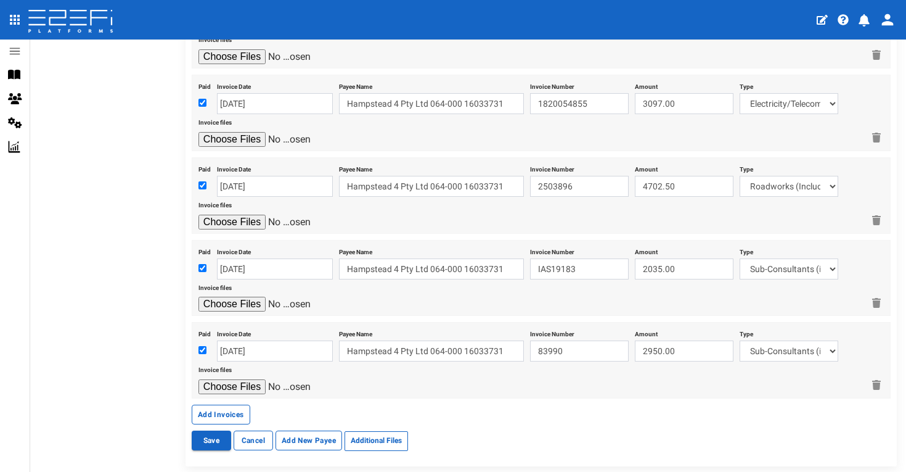
click at [239, 379] on input "file" at bounding box center [256, 386] width 117 height 15
type input "C:\fakepath\JFP INV83990.pdf"
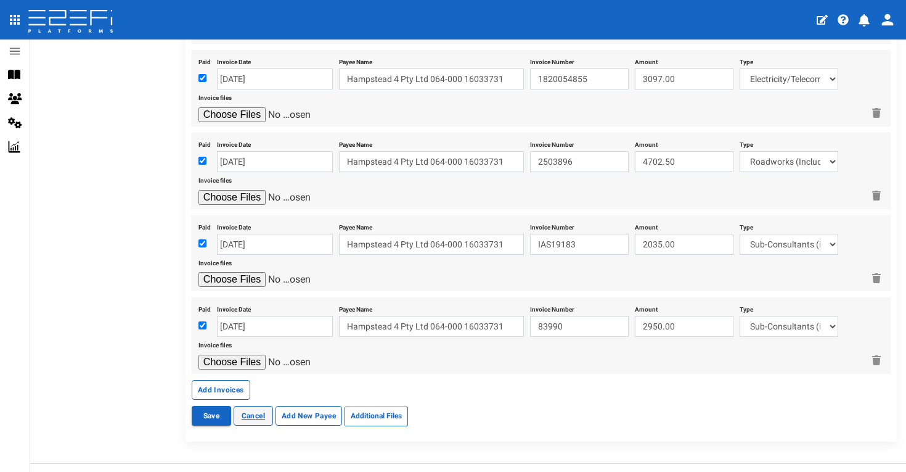
scroll to position [1737, 0]
click at [231, 380] on button "Add Invoices" at bounding box center [221, 390] width 59 height 20
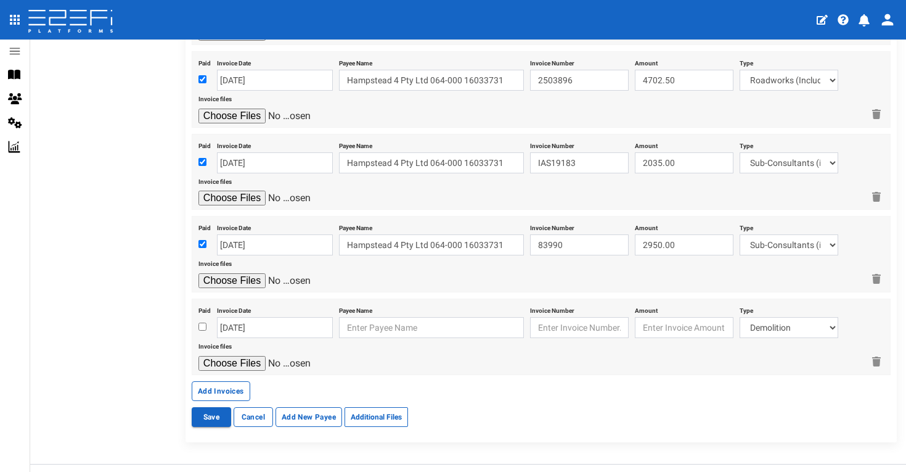
scroll to position [1818, 0]
click at [201, 323] on input "checkbox" at bounding box center [202, 327] width 8 height 8
checkbox input "true"
click at [245, 317] on input "[DATE]" at bounding box center [275, 327] width 116 height 21
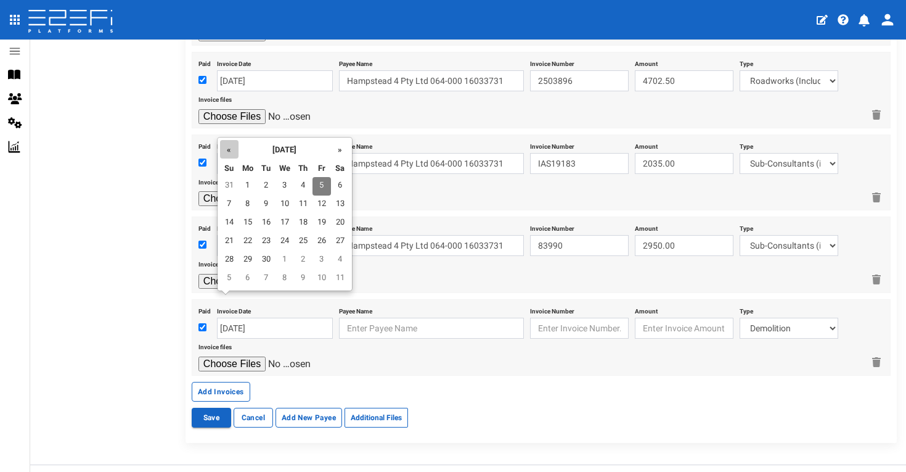
click at [229, 150] on th "«" at bounding box center [229, 149] width 18 height 18
click at [255, 239] on td "21" at bounding box center [248, 241] width 18 height 18
type input "[DATE]"
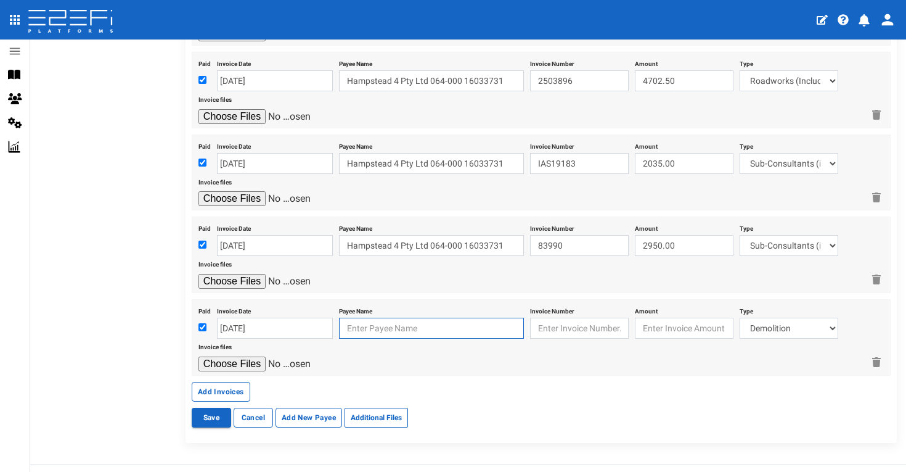
click at [382, 317] on input "text" at bounding box center [431, 327] width 185 height 21
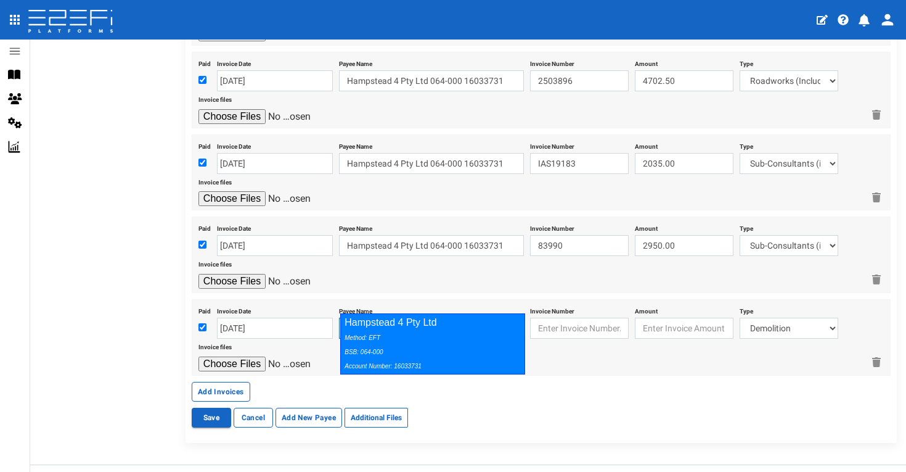
click at [430, 325] on div "Hampstead 4 Pty Ltd Method: EFT BSB: 064-000 Account Number: 16033731" at bounding box center [432, 343] width 185 height 61
type input "Hampstead 4 Pty Ltd 064-000 16033731"
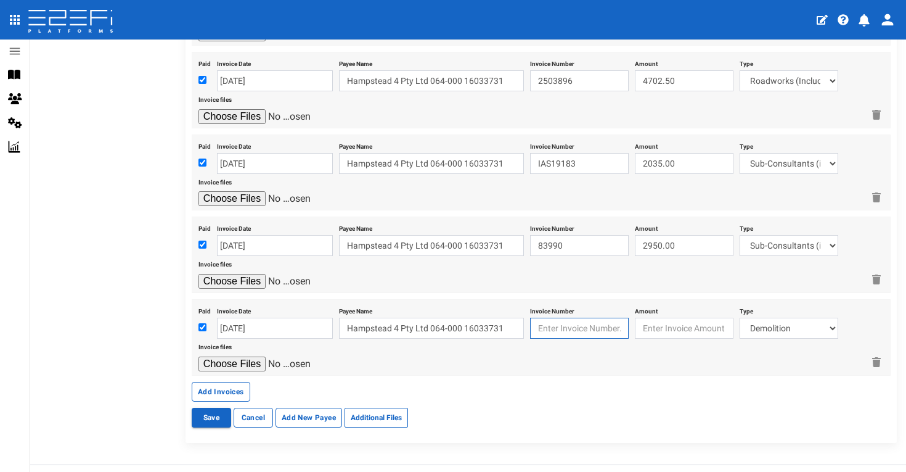
click at [548, 317] on input "text" at bounding box center [579, 327] width 99 height 21
type input "3638"
type input "52770.11"
select select "Civil Contract - Mainline~71~CIVIL WORKS"
click at [255, 356] on input "file" at bounding box center [256, 363] width 117 height 15
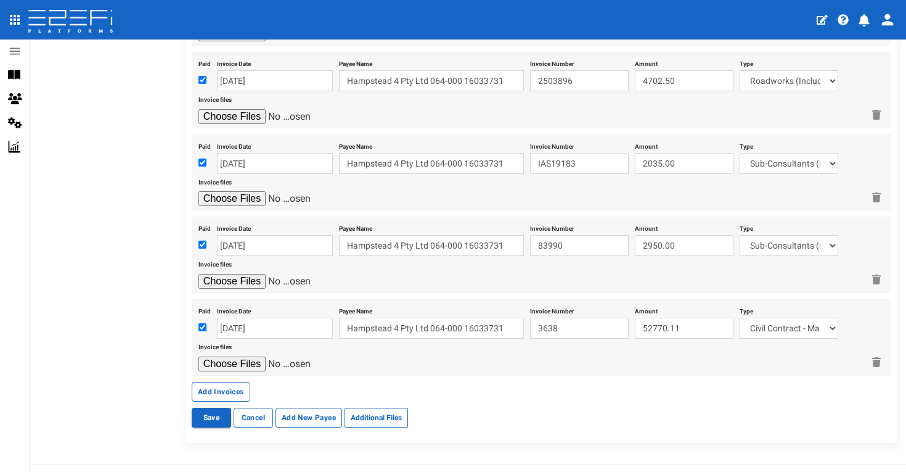
type input "C:\fakepath\Mainline INV3638.pdf"
click at [240, 382] on button "Add Invoices" at bounding box center [221, 392] width 59 height 20
click at [202, 324] on input "checkbox" at bounding box center [202, 328] width 8 height 8
checkbox input "true"
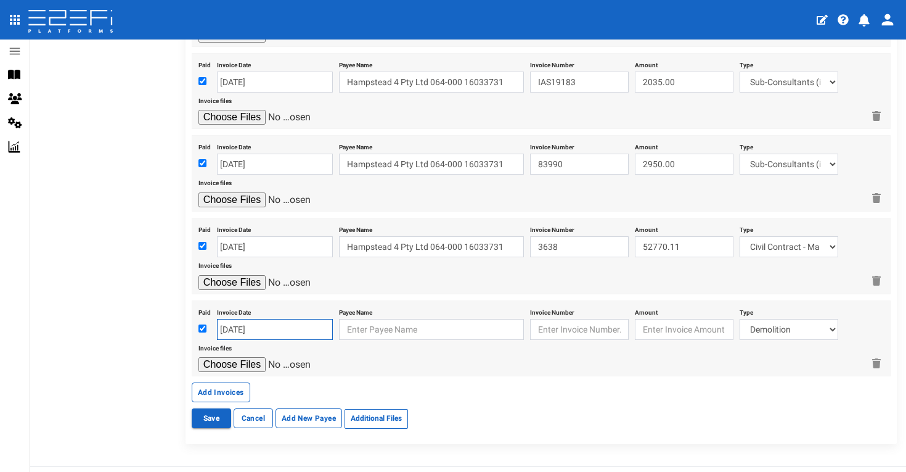
click at [244, 319] on input "[DATE]" at bounding box center [275, 329] width 116 height 21
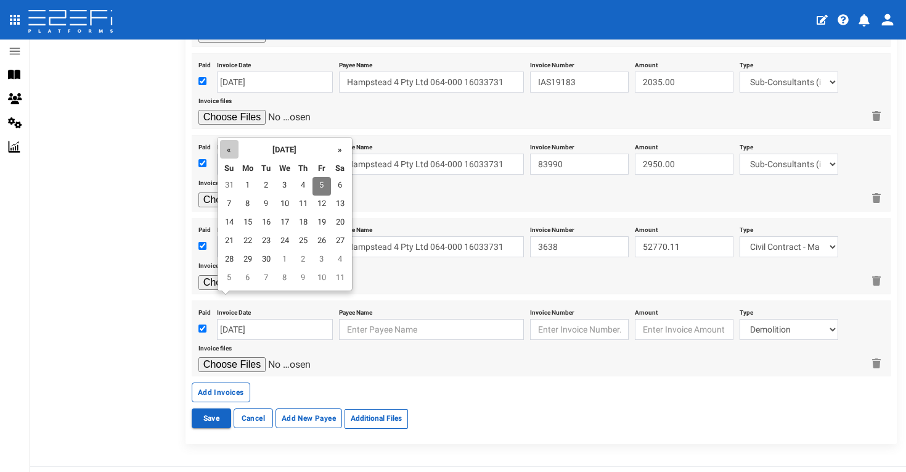
click at [227, 149] on th "«" at bounding box center [229, 149] width 18 height 18
click at [245, 203] on td "4" at bounding box center [248, 204] width 18 height 18
type input "[DATE]"
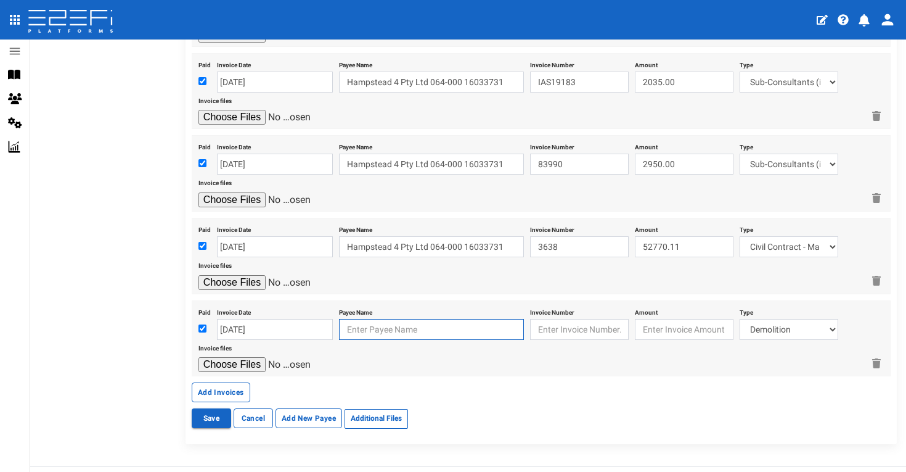
click at [393, 319] on input "text" at bounding box center [431, 329] width 185 height 21
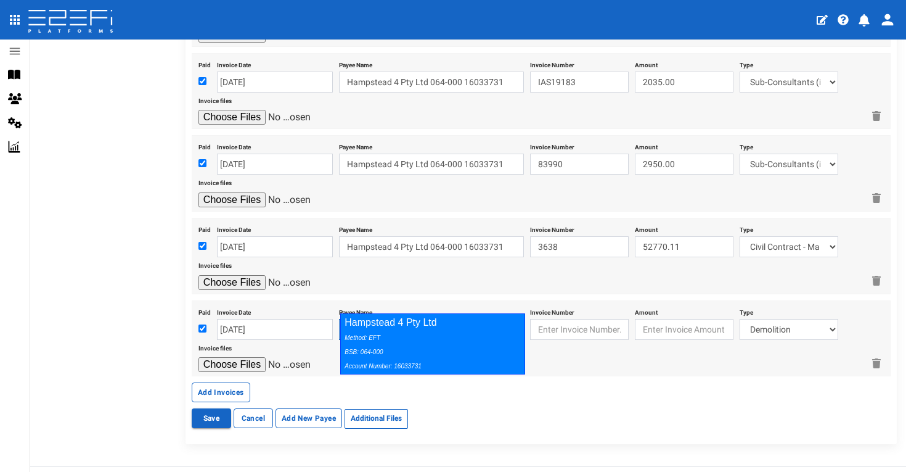
click at [440, 332] on div "Method: EFT BSB: 064-000 Account Number: 16033731" at bounding box center [430, 351] width 170 height 43
type input "Hampstead 4 Pty Ltd 064-000 16033731"
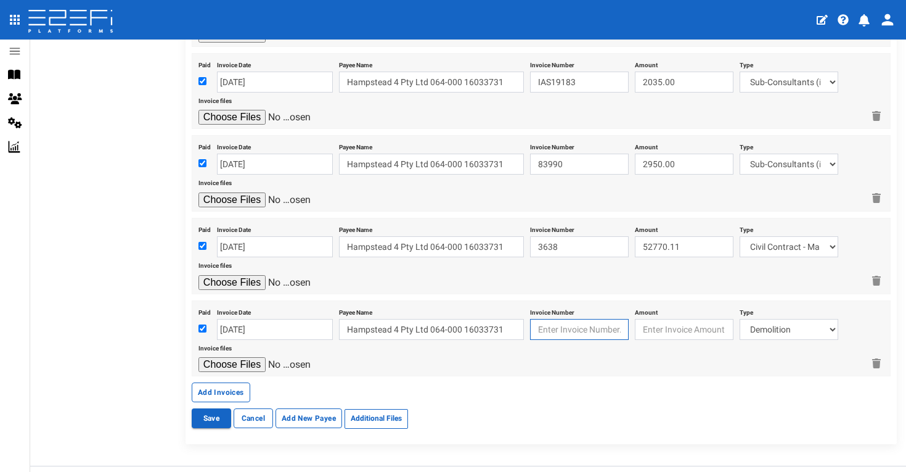
click at [552, 319] on input "text" at bounding box center [579, 329] width 99 height 21
type input "3682"
type input "124847.50"
select select "Civil Contract - Mainline~71~CIVIL WORKS"
click at [257, 357] on input "file" at bounding box center [256, 364] width 117 height 15
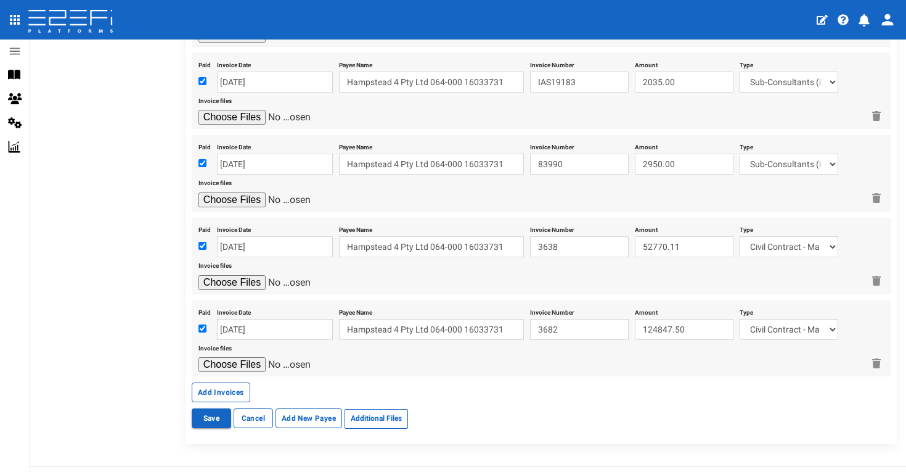
type input "C:\fakepath\Mainline INV3682.pdf"
click at [236, 382] on button "Add Invoices" at bounding box center [221, 392] width 59 height 20
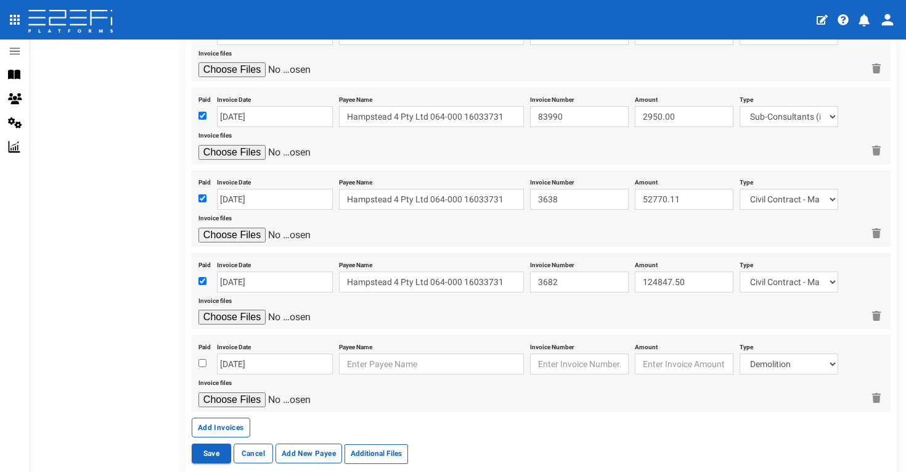
scroll to position [1949, 0]
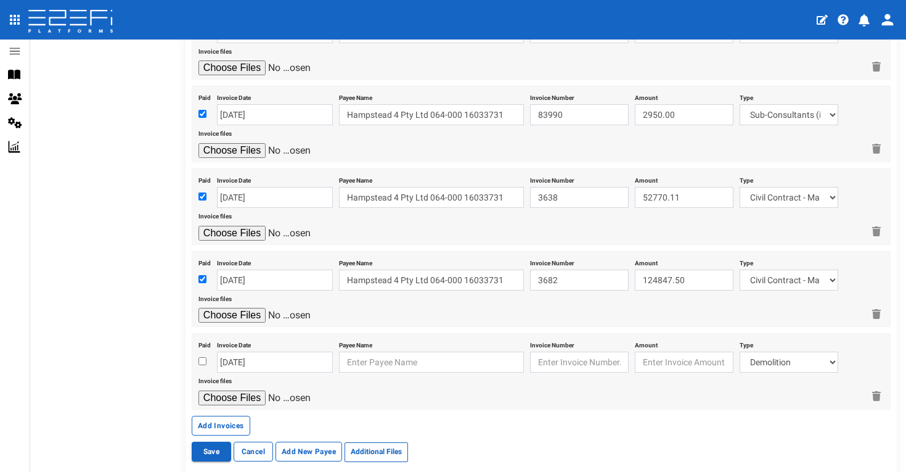
click at [200, 357] on input "checkbox" at bounding box center [202, 361] width 8 height 8
checkbox input "true"
click at [235, 351] on input "[DATE]" at bounding box center [275, 361] width 116 height 21
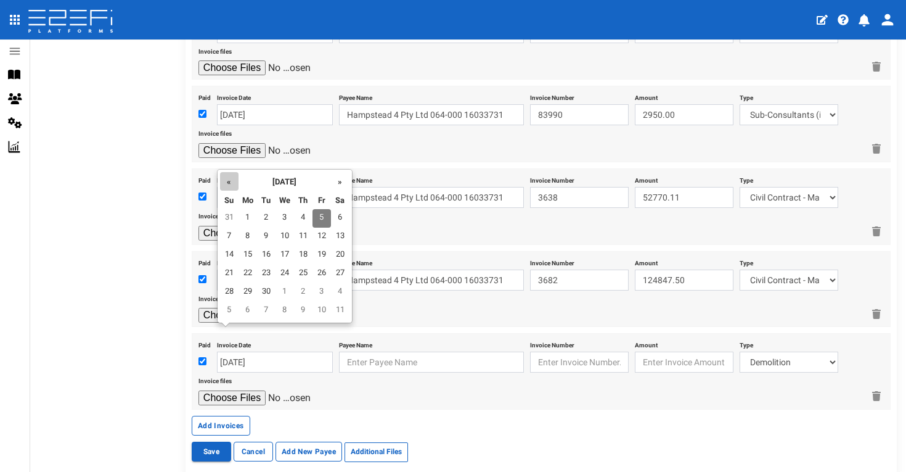
click at [224, 179] on th "«" at bounding box center [229, 181] width 18 height 18
click at [314, 235] on td "6" at bounding box center [322, 236] width 18 height 18
type input "[DATE]"
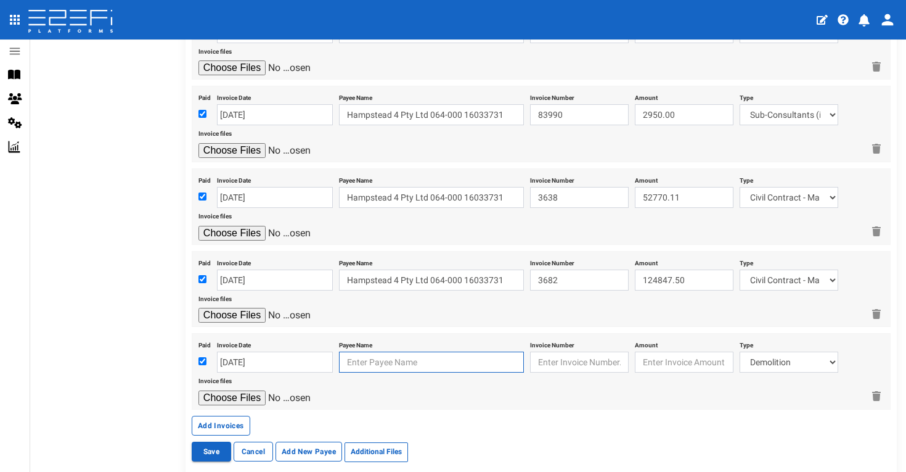
click at [391, 351] on input "text" at bounding box center [431, 361] width 185 height 21
type input "325824"
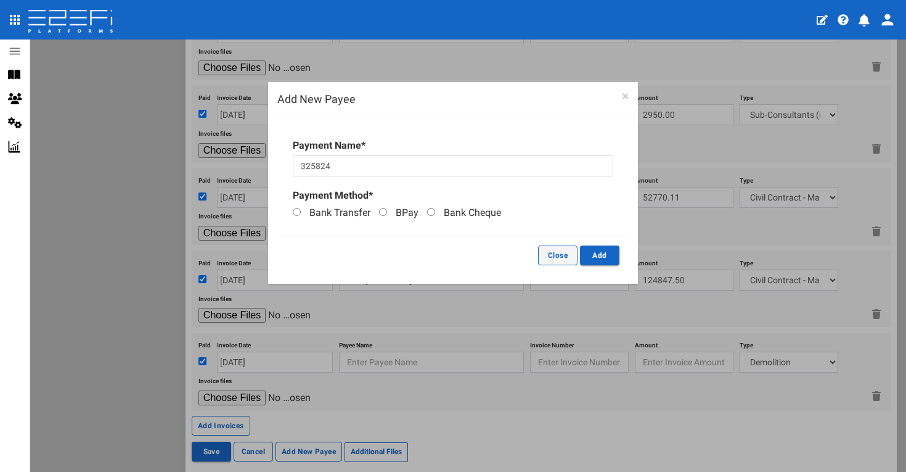
click at [561, 248] on button "Close" at bounding box center [557, 255] width 39 height 20
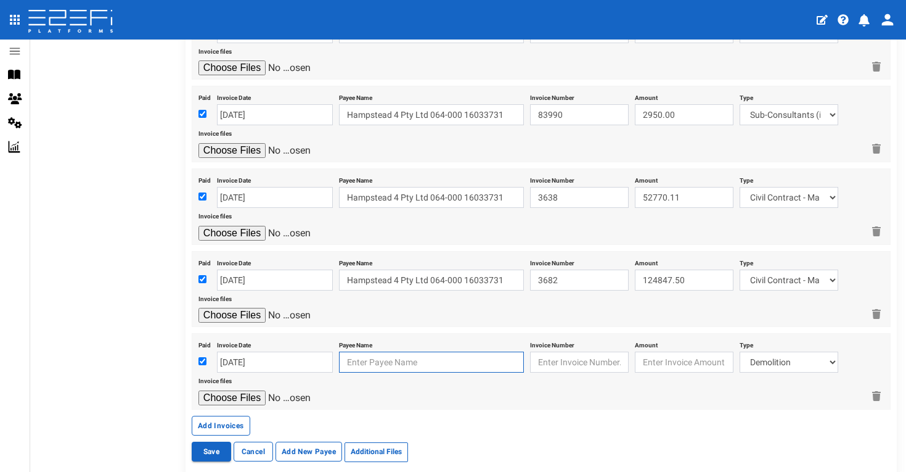
click at [421, 351] on input "text" at bounding box center [431, 361] width 185 height 21
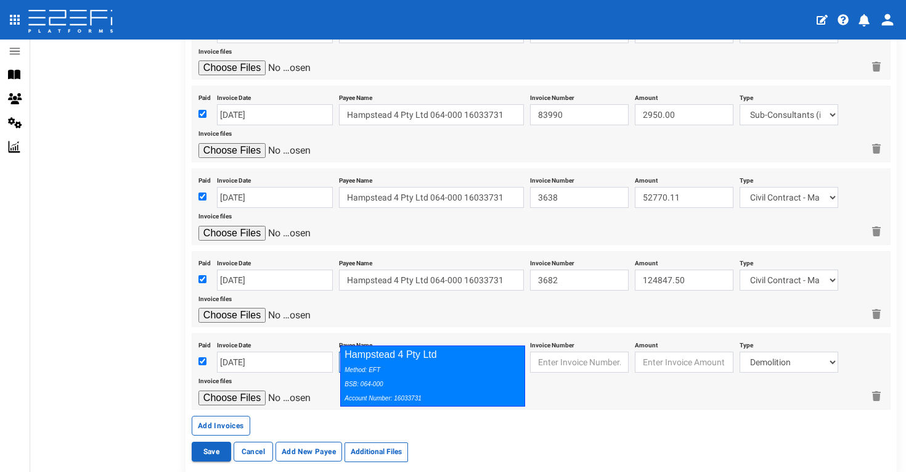
click at [457, 362] on div "Method: EFT BSB: 064-000 Account Number: 16033731" at bounding box center [430, 383] width 170 height 43
type input "Hampstead 4 Pty Ltd 064-000 16033731"
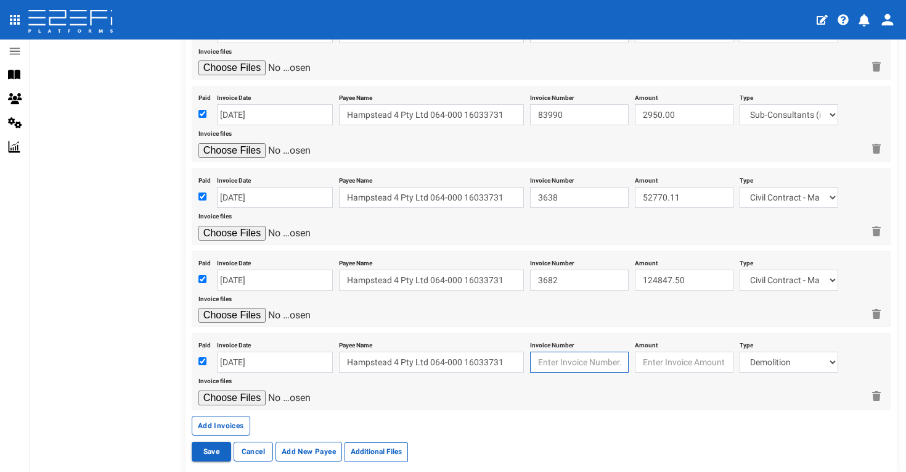
click at [557, 351] on input "text" at bounding box center [579, 361] width 99 height 21
type input "325824"
type input "1761"
click at [669, 351] on input "number" at bounding box center [684, 361] width 99 height 21
type input "1761.08"
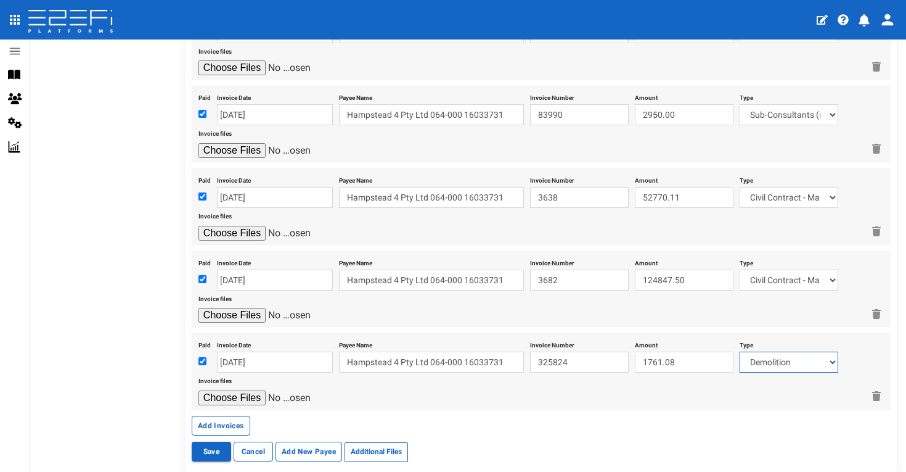
select select "Retaining ~72~CIVIL WORKS"
click at [223, 390] on input "file" at bounding box center [256, 397] width 117 height 15
type input "C:\fakepath\Nuway INV325824.PDF"
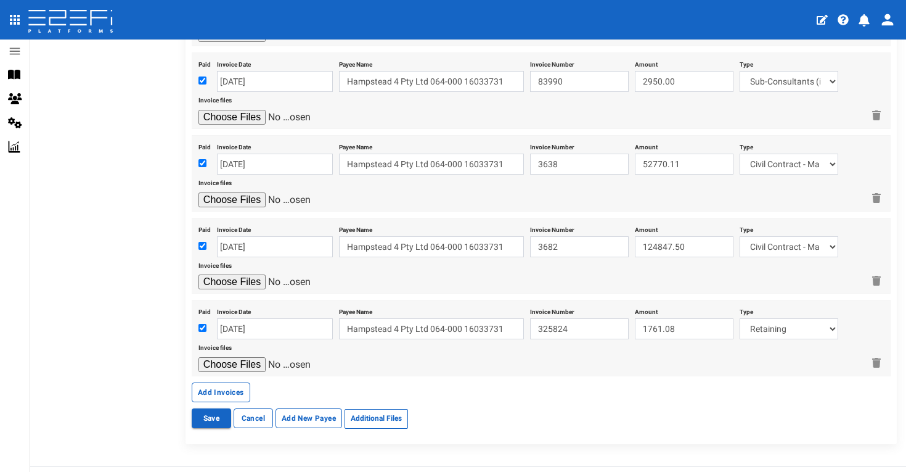
scroll to position [1981, 0]
click at [234, 383] on button "Add Invoices" at bounding box center [221, 393] width 59 height 20
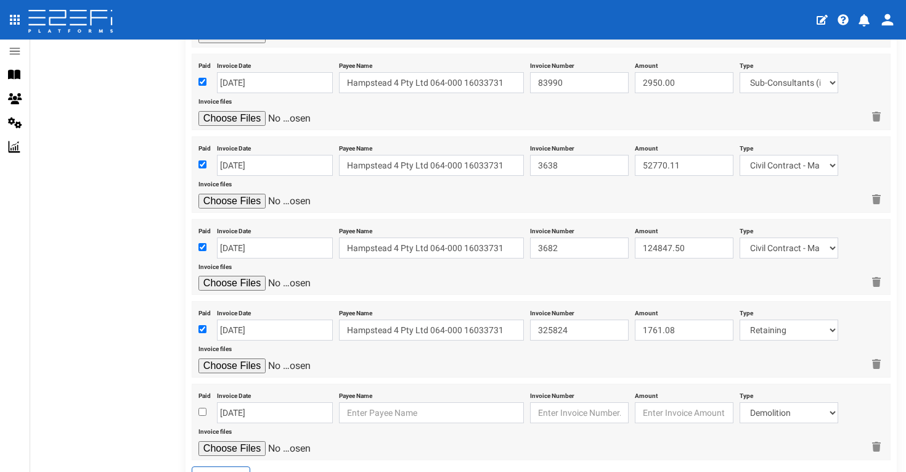
click at [201, 407] on input "checkbox" at bounding box center [202, 411] width 8 height 8
checkbox input "true"
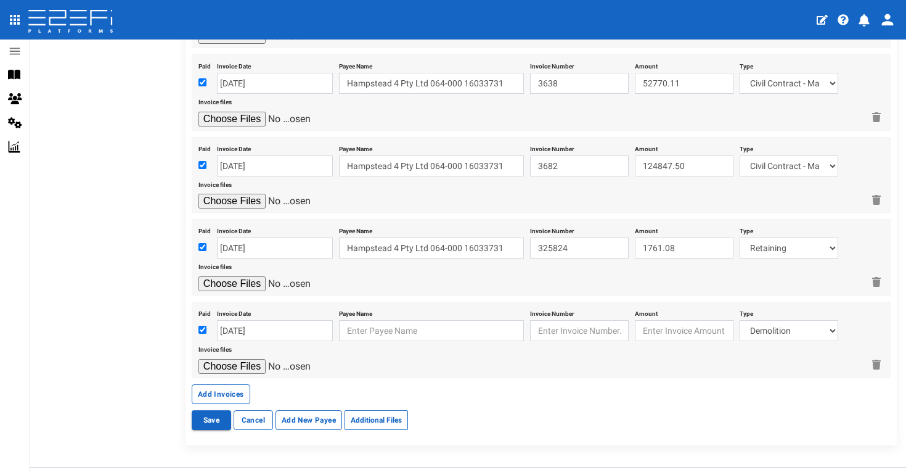
scroll to position [2062, 0]
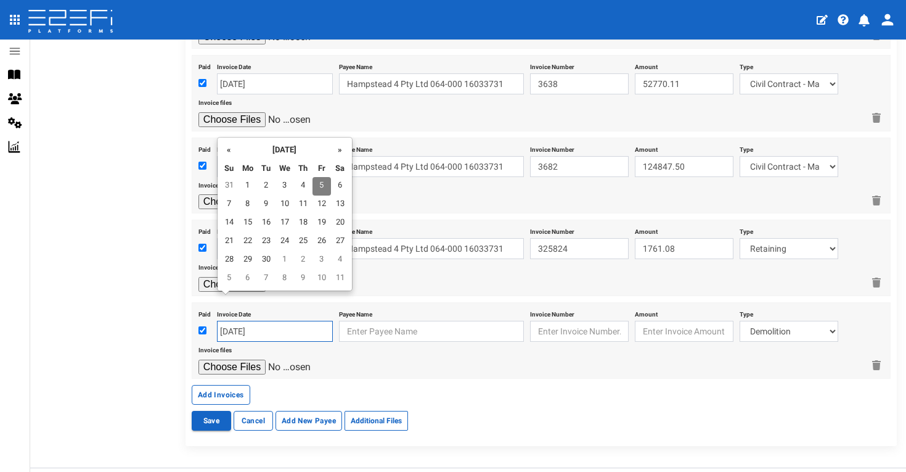
click at [274, 321] on input "[DATE]" at bounding box center [275, 331] width 116 height 21
click at [235, 150] on th "«" at bounding box center [229, 149] width 18 height 18
click at [301, 217] on td "17" at bounding box center [303, 223] width 18 height 18
type input "[DATE]"
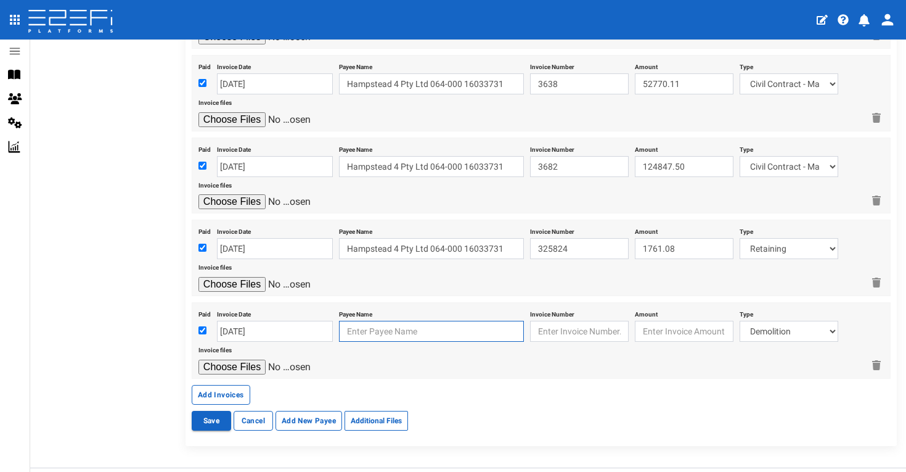
click at [379, 321] on input "text" at bounding box center [431, 331] width 185 height 21
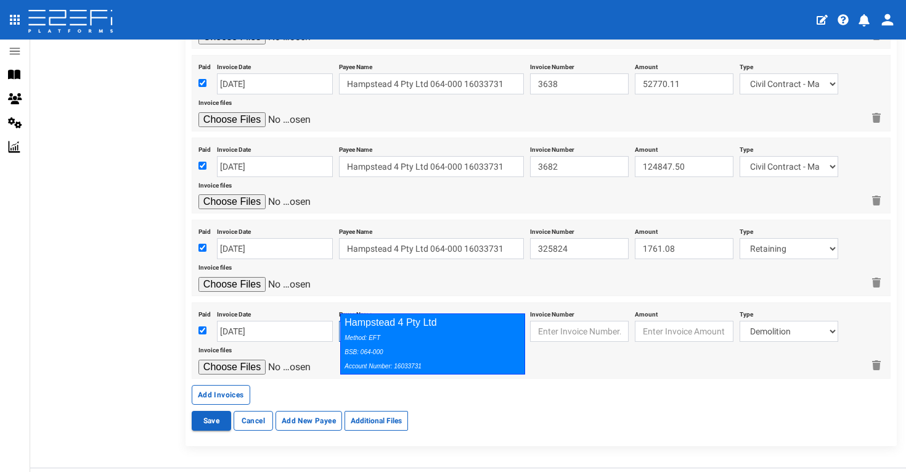
click at [451, 330] on div "Method: EFT BSB: 064-000 Account Number: 16033731" at bounding box center [430, 351] width 170 height 43
type input "Hampstead 4 Pty Ltd 064-000 16033731"
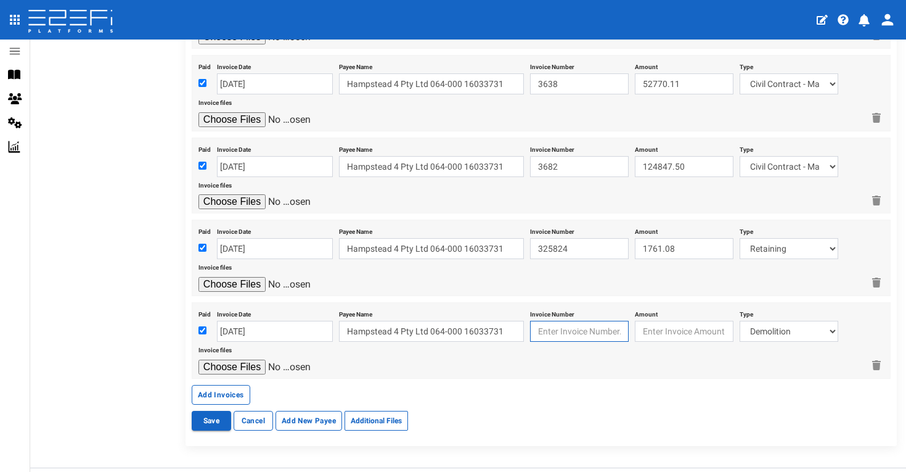
click at [567, 321] on input "text" at bounding box center [579, 331] width 99 height 21
type input "9110"
type input "757.13"
select select "Retaining ~72~CIVIL WORKS"
click at [253, 359] on input "file" at bounding box center [256, 366] width 117 height 15
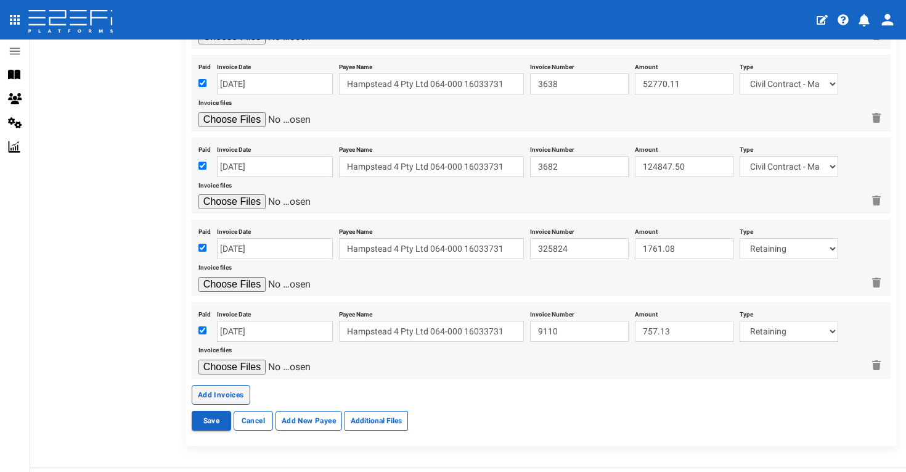
click at [233, 385] on button "Add Invoices" at bounding box center [221, 395] width 59 height 20
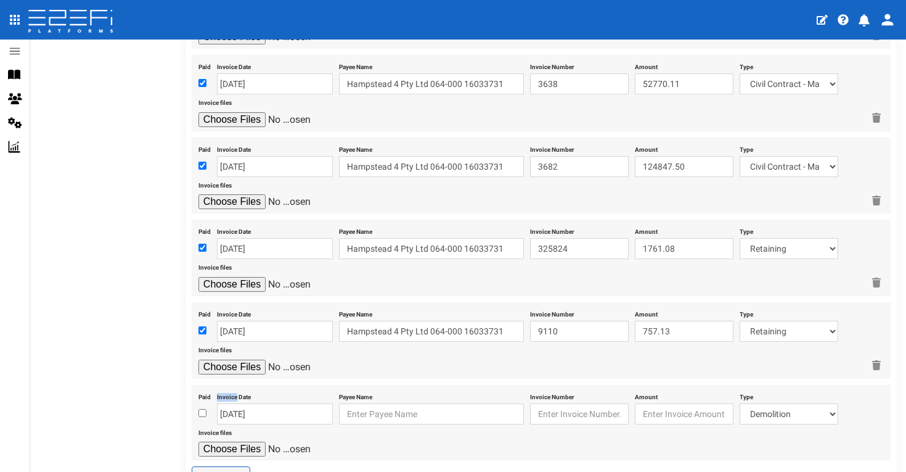
click at [233, 388] on label "Invoice Date" at bounding box center [234, 394] width 34 height 13
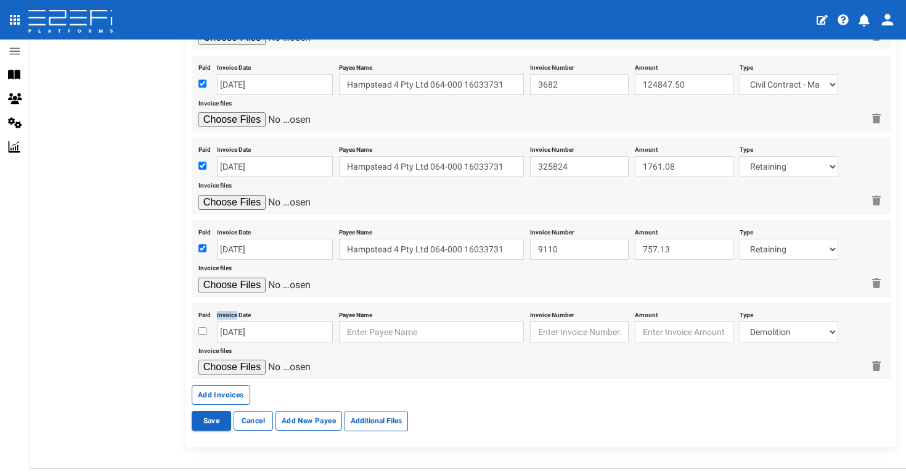
scroll to position [2143, 0]
click at [202, 327] on input "checkbox" at bounding box center [202, 331] width 8 height 8
checkbox input "true"
click at [267, 322] on input "[DATE]" at bounding box center [275, 332] width 116 height 21
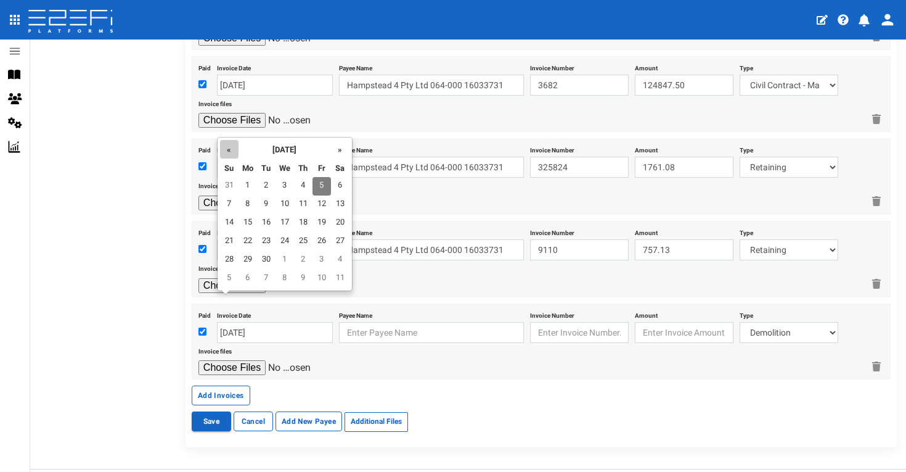
click at [232, 153] on th "«" at bounding box center [229, 149] width 18 height 18
click at [325, 239] on td "20" at bounding box center [322, 241] width 18 height 18
type input "[DATE]"
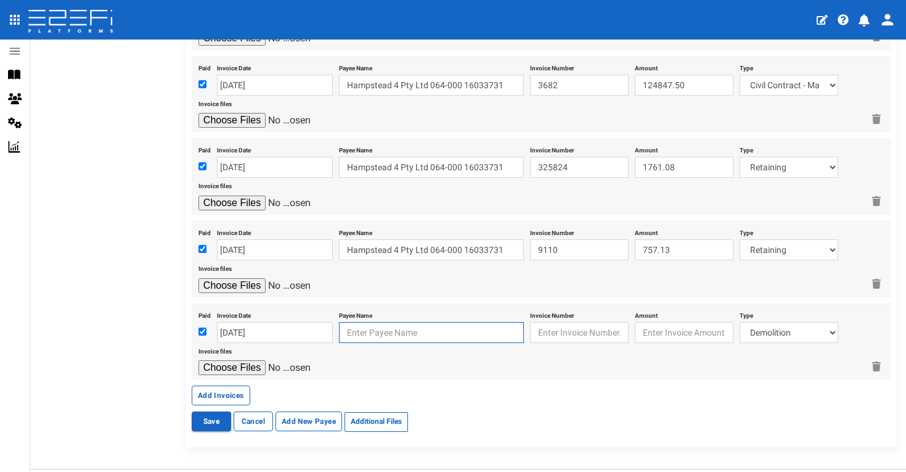
click at [379, 322] on input "text" at bounding box center [431, 332] width 185 height 21
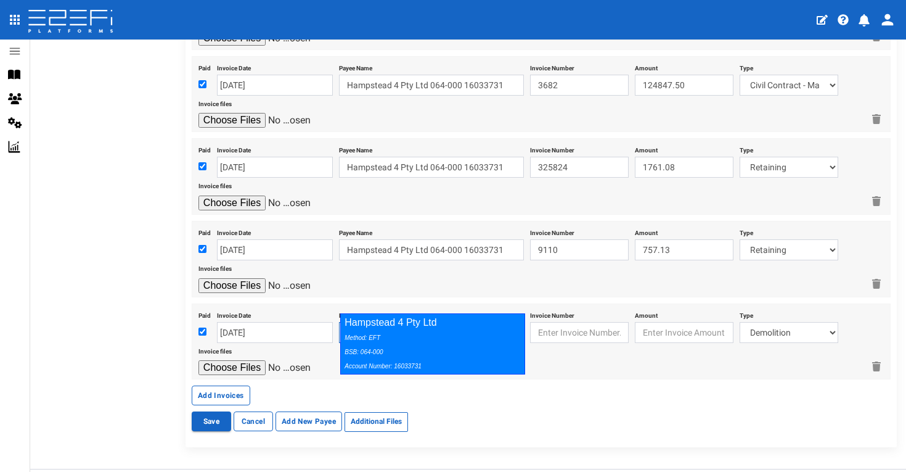
click at [414, 328] on div "Hampstead 4 Pty Ltd Method: EFT BSB: 064-000 Account Number: 16033731" at bounding box center [432, 343] width 185 height 61
type input "Hampstead 4 Pty Ltd 064-000 16033731"
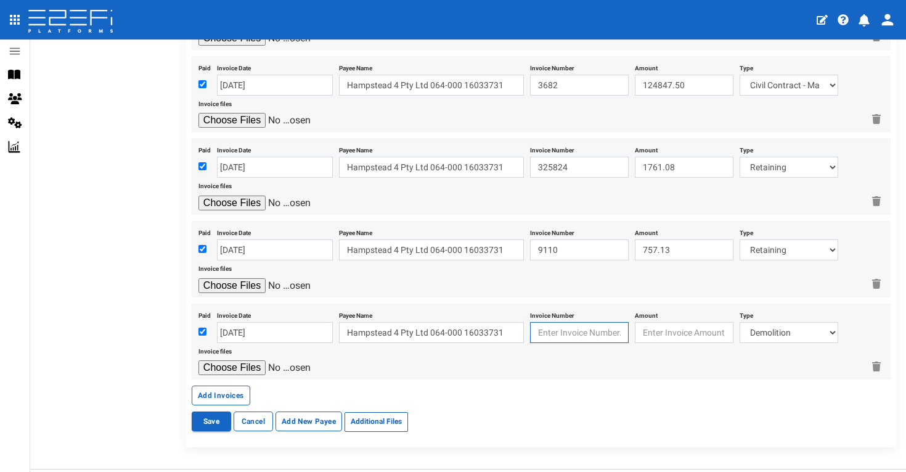
click at [563, 322] on input "text" at bounding box center [579, 332] width 99 height 21
type input "27515"
type input "13000.00"
select select "Sub-Consultants (including Council Fees)~115~CONSULTANT/PROFESSIONAL FEES"
click at [248, 360] on input "file" at bounding box center [256, 367] width 117 height 15
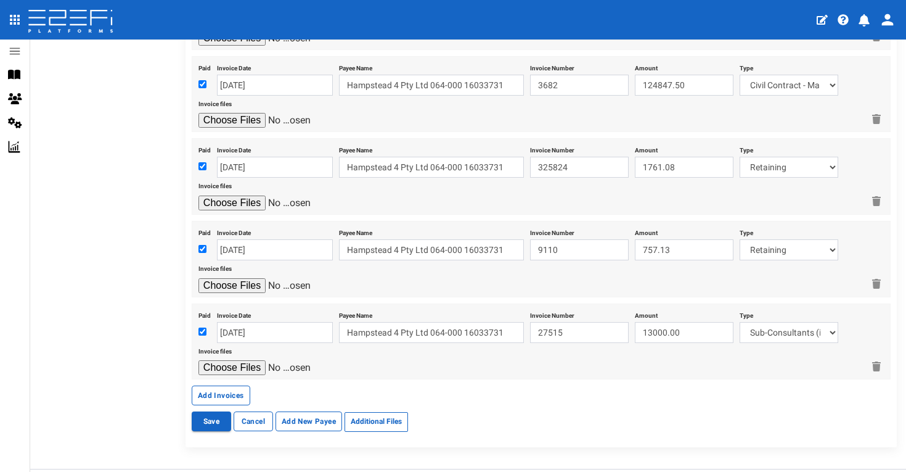
type input "C:\fakepath\Oska INV27515.pdf"
click at [224, 385] on button "Add Invoices" at bounding box center [221, 395] width 59 height 20
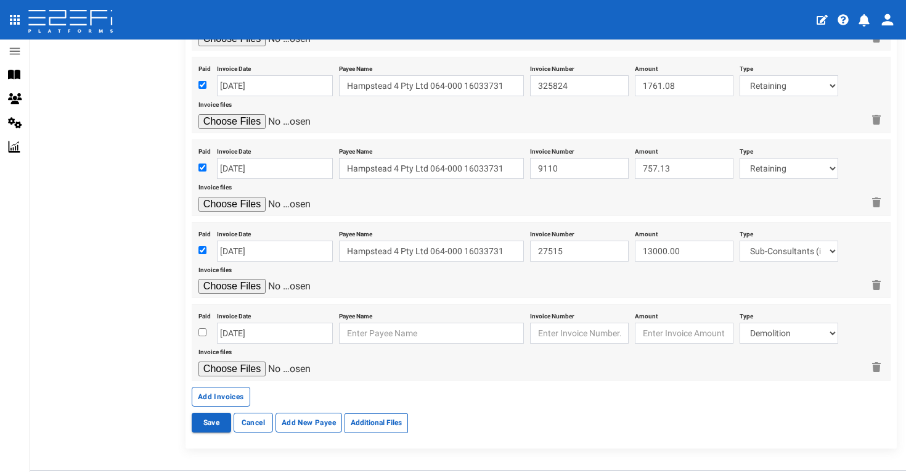
click at [203, 328] on input "checkbox" at bounding box center [202, 332] width 8 height 8
checkbox input "true"
click at [361, 322] on input "text" at bounding box center [431, 332] width 185 height 21
click at [284, 308] on div "Invoice Date [DATE]" at bounding box center [275, 326] width 116 height 36
click at [285, 322] on input "[DATE]" at bounding box center [275, 332] width 116 height 21
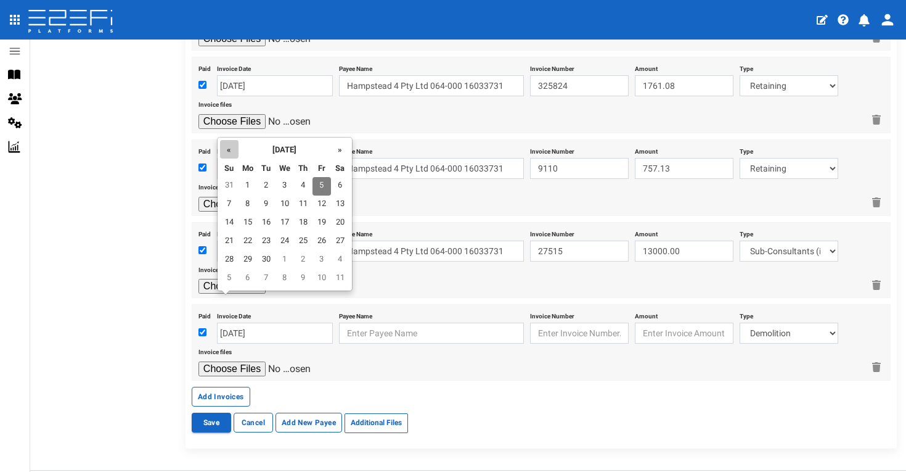
click at [234, 150] on th "«" at bounding box center [229, 149] width 18 height 18
click at [227, 242] on td "20" at bounding box center [229, 241] width 18 height 18
type input "[DATE]"
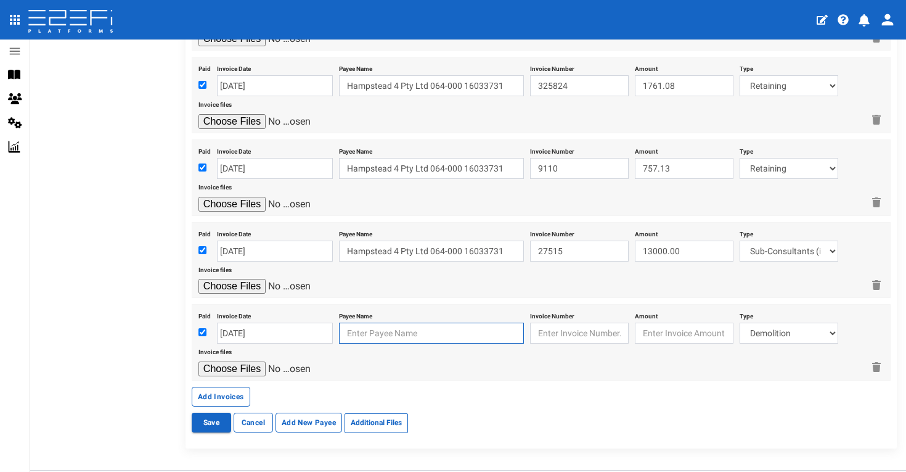
click at [367, 322] on input "text" at bounding box center [431, 332] width 185 height 21
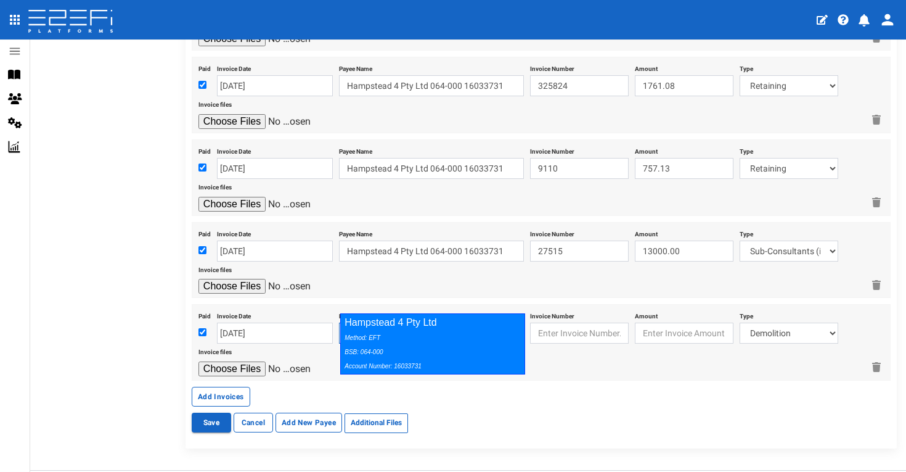
click at [423, 327] on div "Hampstead 4 Pty Ltd Method: EFT BSB: 064-000 Account Number: 16033731" at bounding box center [432, 343] width 185 height 61
type input "Hampstead 4 Pty Ltd 064-000 16033731"
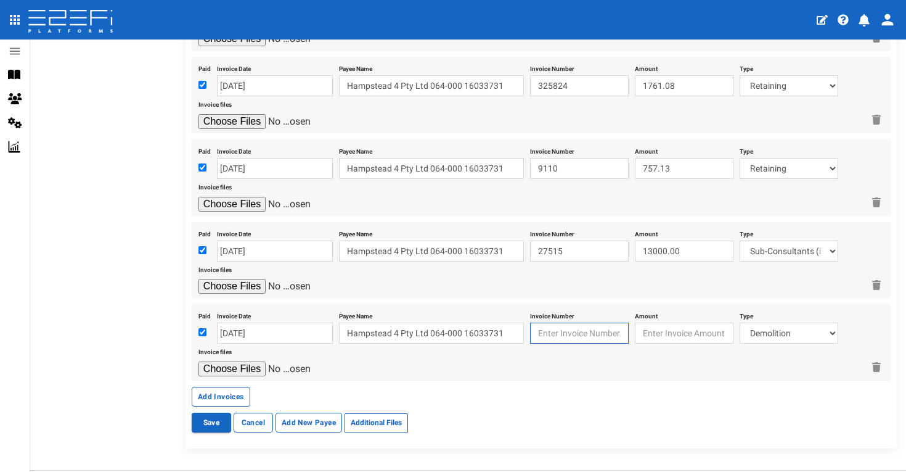
click at [579, 322] on input "text" at bounding box center [579, 332] width 99 height 21
type input "27688"
type input "3500.00"
select select "Sub-Consultants (including Council Fees)~115~CONSULTANT/PROFESSIONAL FEES"
click at [256, 361] on input "file" at bounding box center [256, 368] width 117 height 15
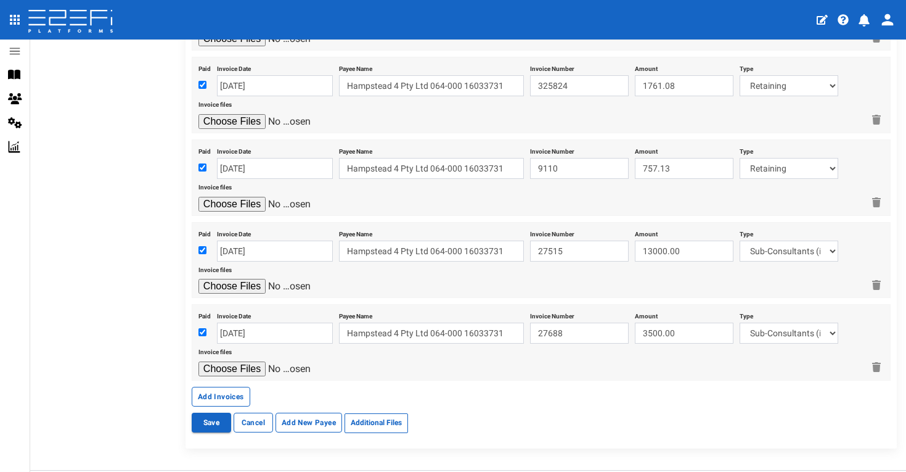
type input "C:\fakepath\Oska INV27852.pdf"
click at [238, 387] on button "Add Invoices" at bounding box center [221, 397] width 59 height 20
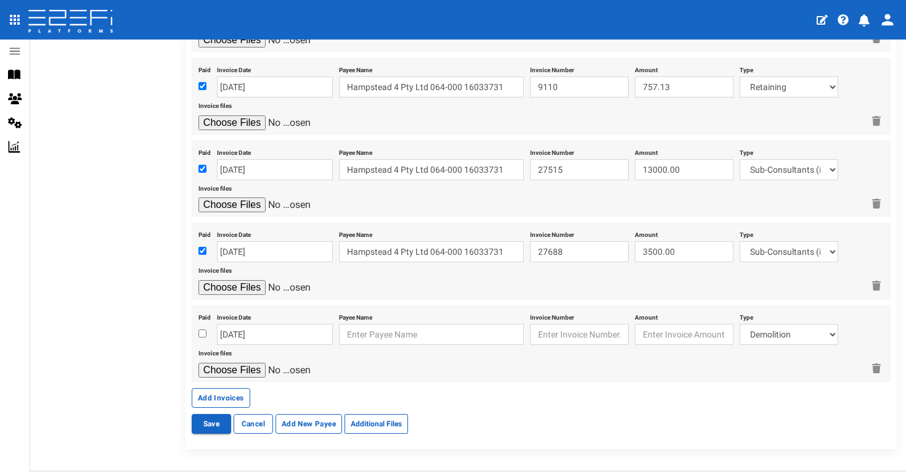
click at [201, 329] on input "checkbox" at bounding box center [202, 333] width 8 height 8
checkbox input "true"
click at [287, 324] on input "[DATE]" at bounding box center [275, 334] width 116 height 21
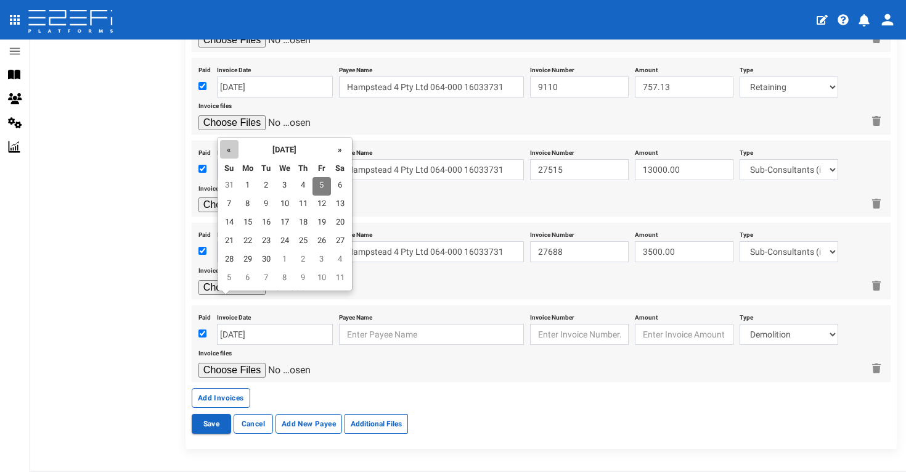
click at [234, 149] on th "«" at bounding box center [229, 149] width 18 height 18
click at [256, 256] on td "25" at bounding box center [248, 260] width 18 height 18
type input "[DATE]"
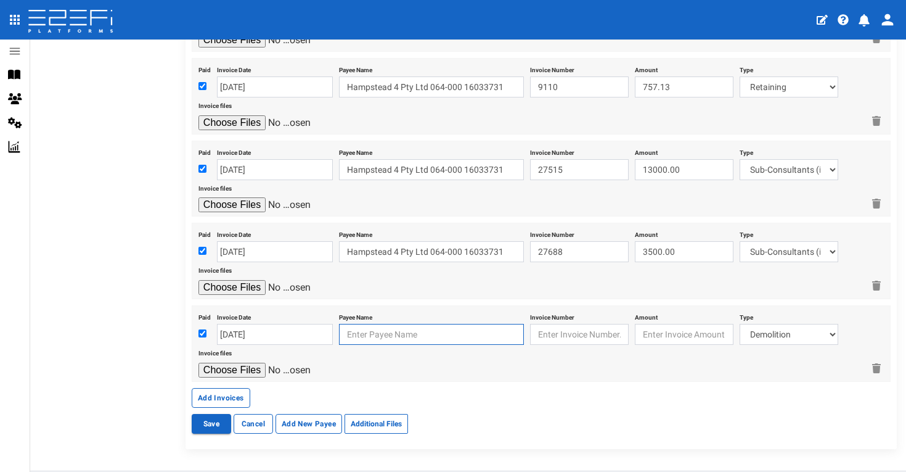
click at [384, 324] on input "text" at bounding box center [431, 334] width 185 height 21
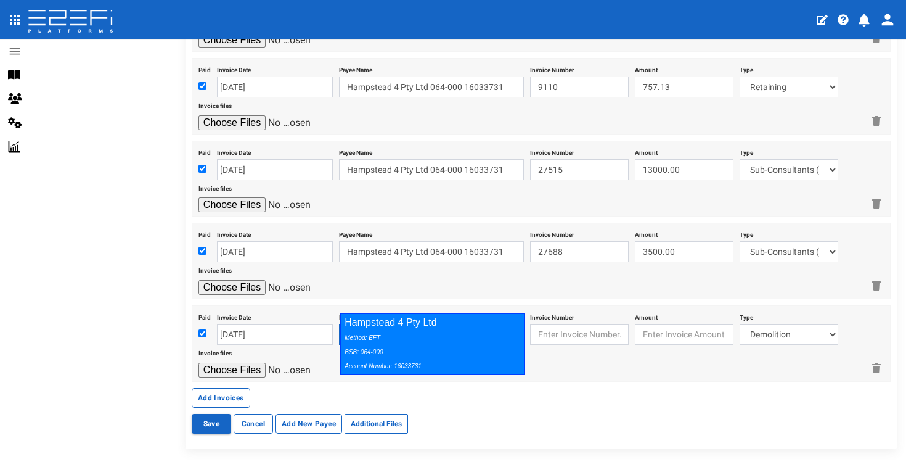
click at [443, 320] on div "Hampstead 4 Pty Ltd Method: EFT BSB: 064-000 Account Number: 16033731" at bounding box center [432, 343] width 185 height 61
type input "Hampstead 4 Pty Ltd 064-000 16033731"
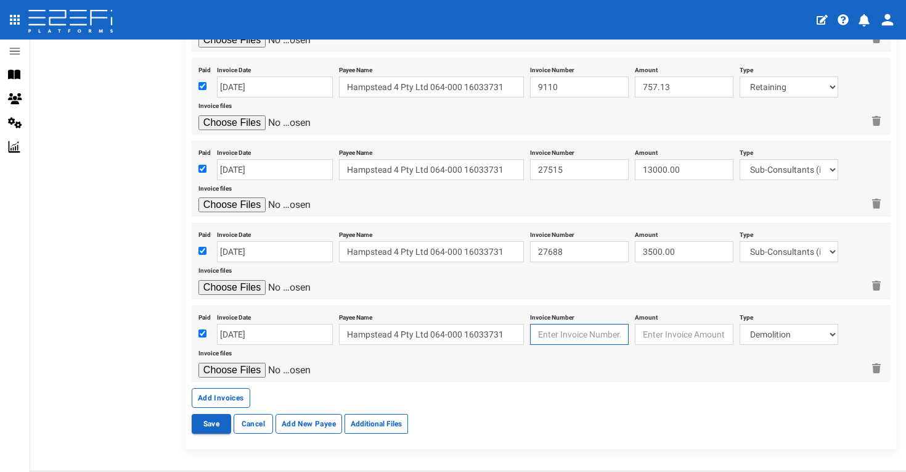
click at [566, 324] on input "text" at bounding box center [579, 334] width 99 height 21
type input "27852"
type input "3500.00"
select select "Sub-Consultants (including Council Fees)~115~CONSULTANT/PROFESSIONAL FEES"
click at [252, 362] on input "file" at bounding box center [256, 369] width 117 height 15
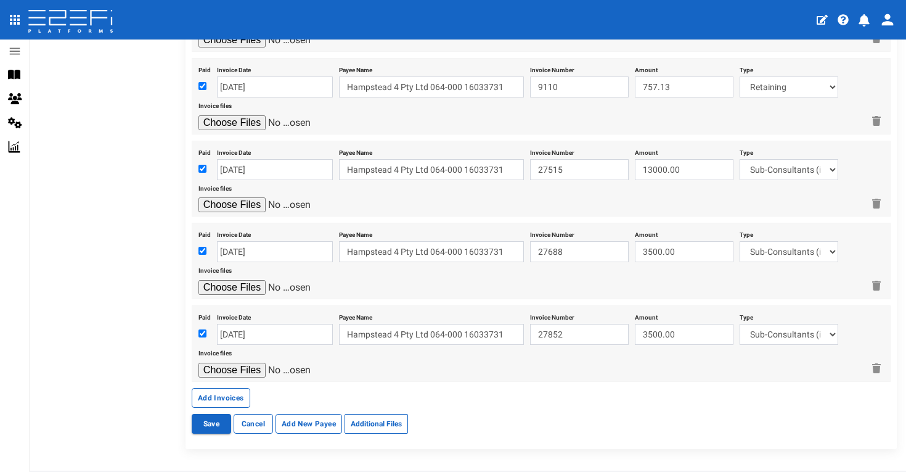
scroll to position [0, 0]
click at [233, 388] on button "Add Invoices" at bounding box center [221, 398] width 59 height 20
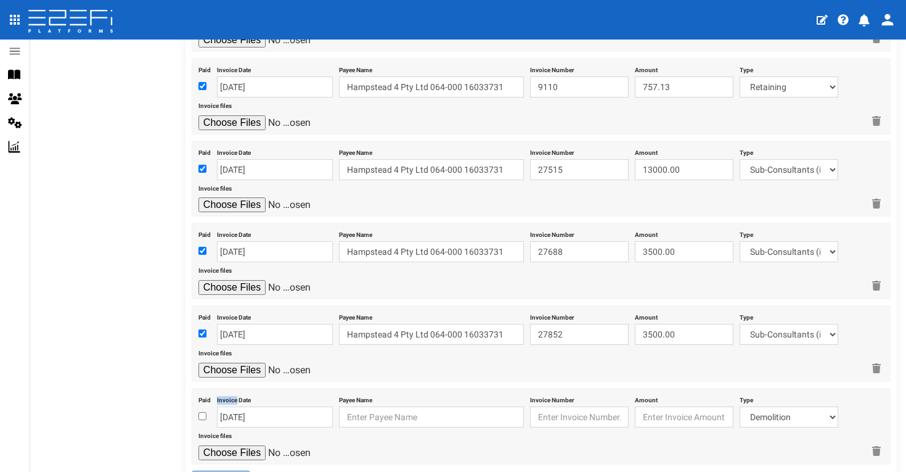
click at [233, 391] on label "Invoice Date" at bounding box center [234, 397] width 34 height 13
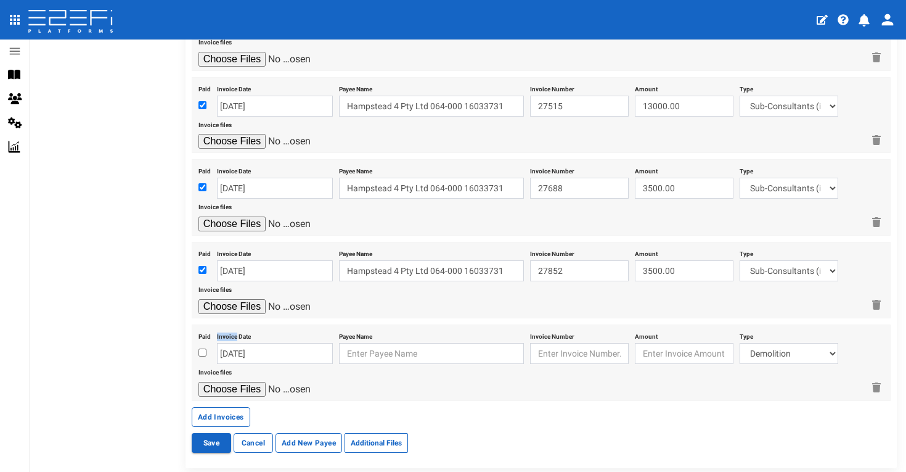
scroll to position [2378, 0]
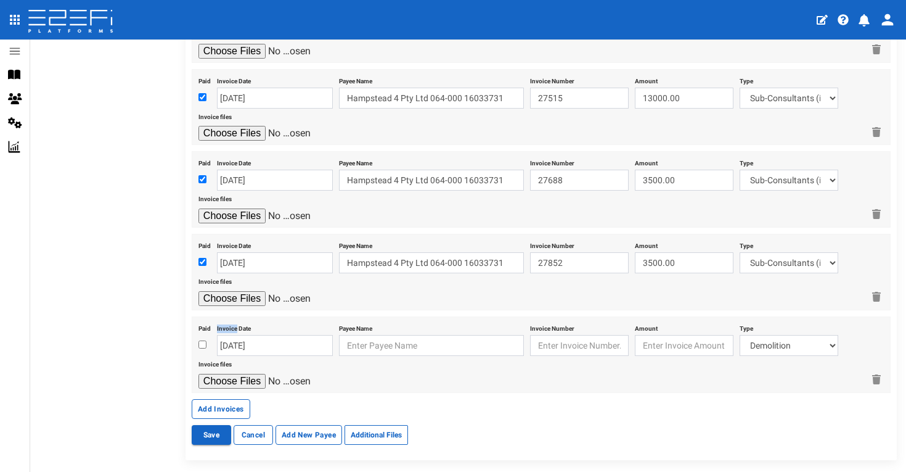
click at [203, 340] on input "checkbox" at bounding box center [202, 344] width 8 height 8
checkbox input "true"
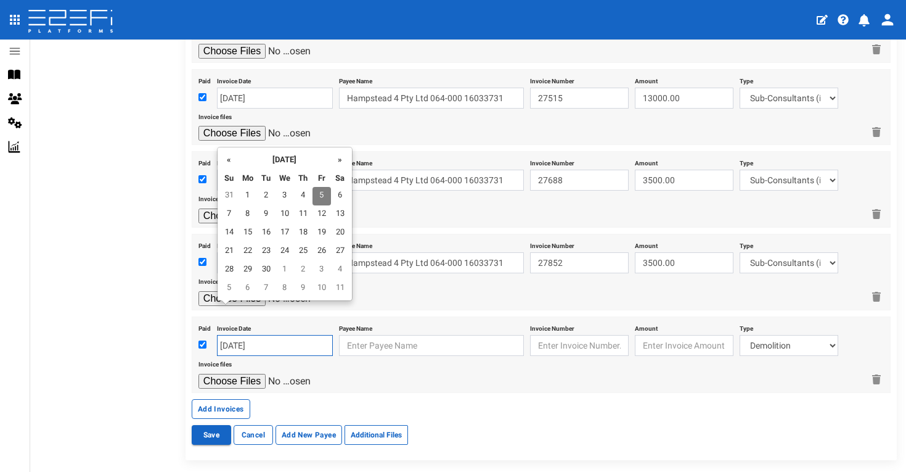
click at [242, 335] on input "[DATE]" at bounding box center [275, 345] width 116 height 21
click at [228, 161] on th "«" at bounding box center [229, 159] width 18 height 18
click at [243, 211] on td "7" at bounding box center [248, 214] width 18 height 18
type input "[DATE]"
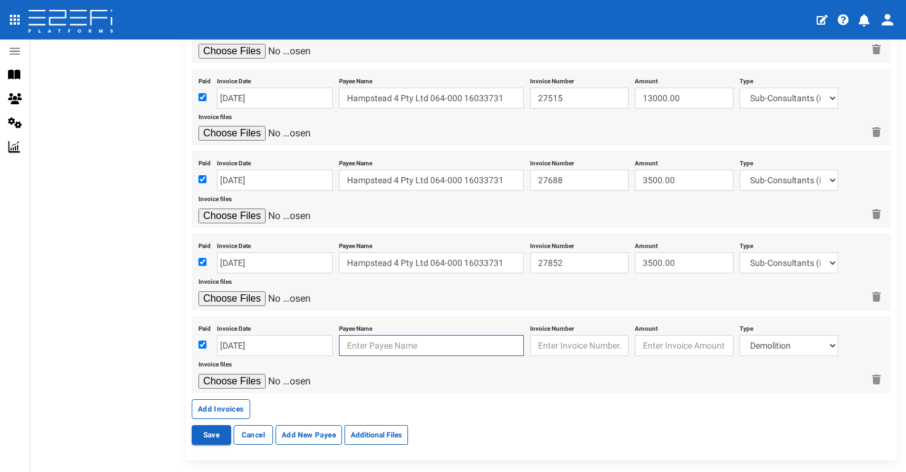
click at [364, 335] on input "text" at bounding box center [431, 345] width 185 height 21
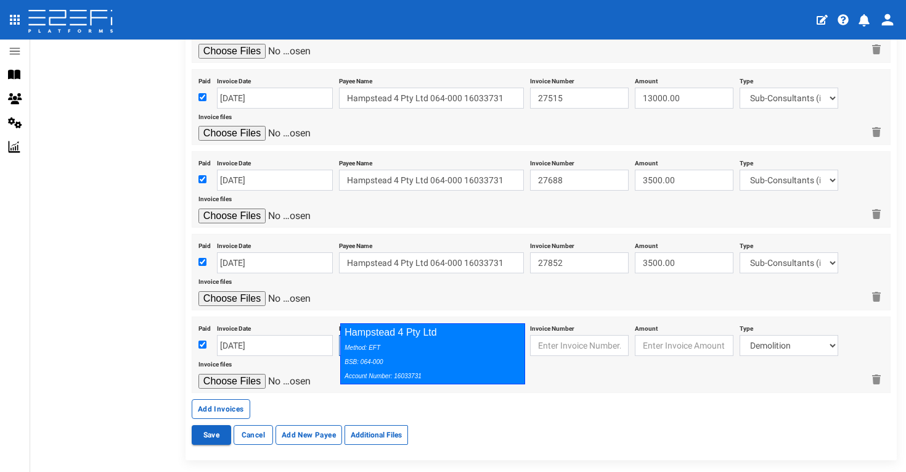
click at [440, 338] on div "Hampstead 4 Pty Ltd Method: EFT BSB: 064-000 Account Number: 16033731" at bounding box center [432, 353] width 185 height 61
type input "Hampstead 4 Pty Ltd 064-000 16033731"
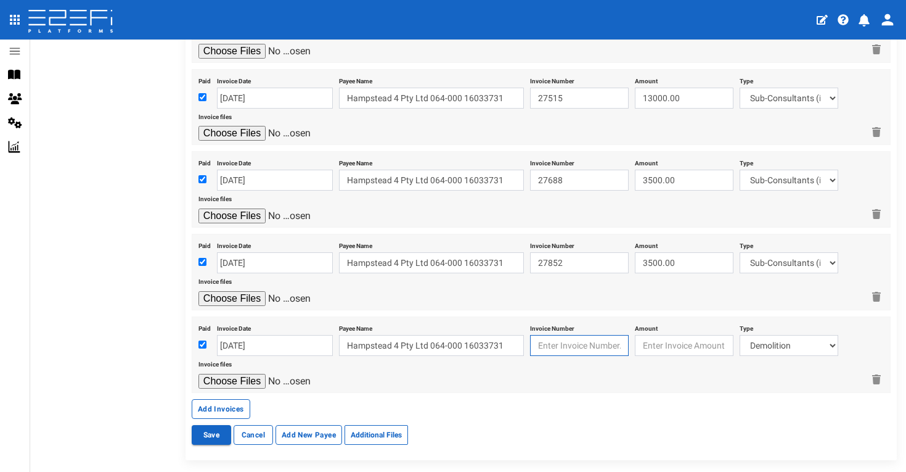
click at [563, 335] on input "text" at bounding box center [579, 345] width 99 height 21
type input "Q7QT0013133"
type input "2129.50"
select select "Fencing~70~CIVIL WORKS"
click at [256, 374] on input "file" at bounding box center [256, 381] width 117 height 15
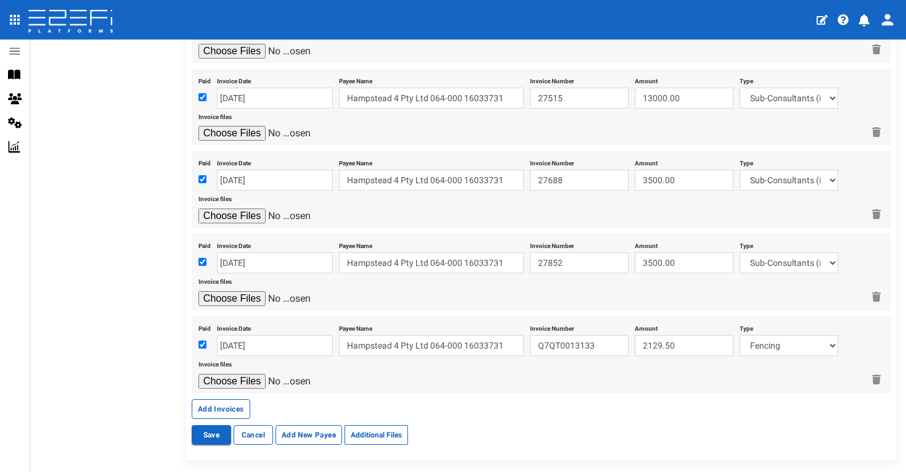
type input "C:\fakepath\Oxworks Q7QT13133 .pdf"
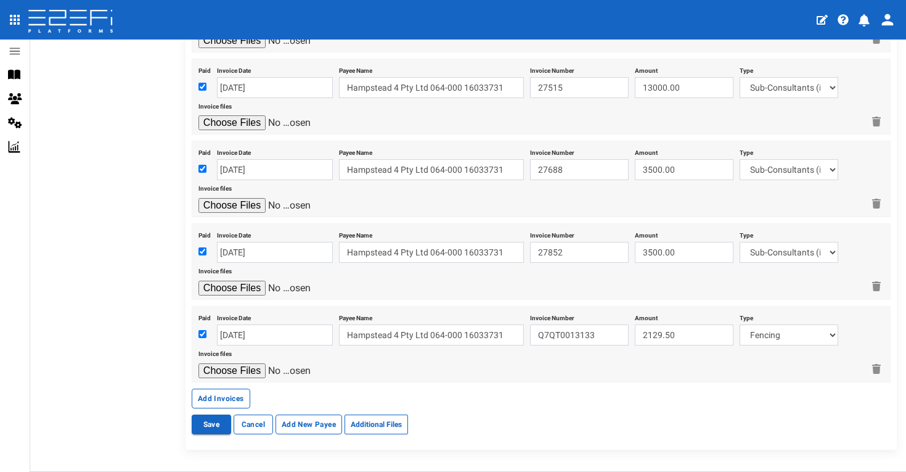
scroll to position [2388, 0]
click at [239, 389] on button "Add Invoices" at bounding box center [221, 399] width 59 height 20
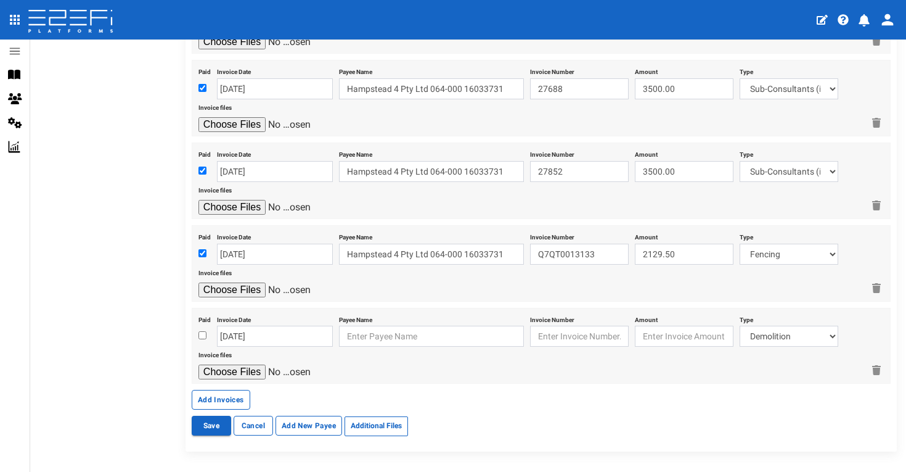
click at [203, 331] on input "checkbox" at bounding box center [202, 335] width 8 height 8
checkbox input "true"
click at [272, 325] on input "[DATE]" at bounding box center [275, 335] width 116 height 21
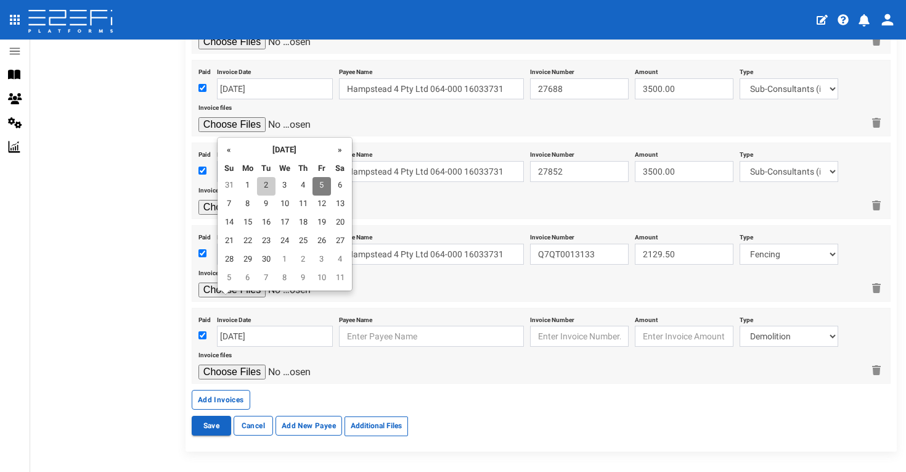
click at [262, 186] on td "2" at bounding box center [266, 186] width 18 height 18
type input "[DATE]"
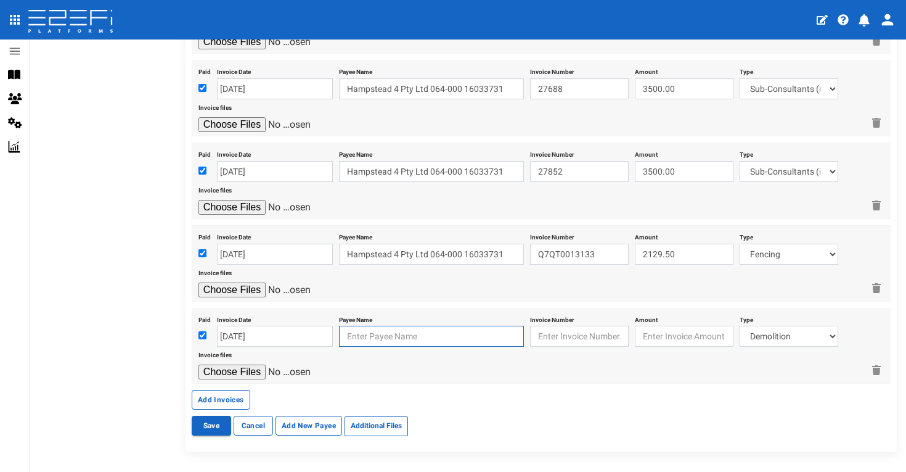
click at [375, 325] on input "text" at bounding box center [431, 335] width 185 height 21
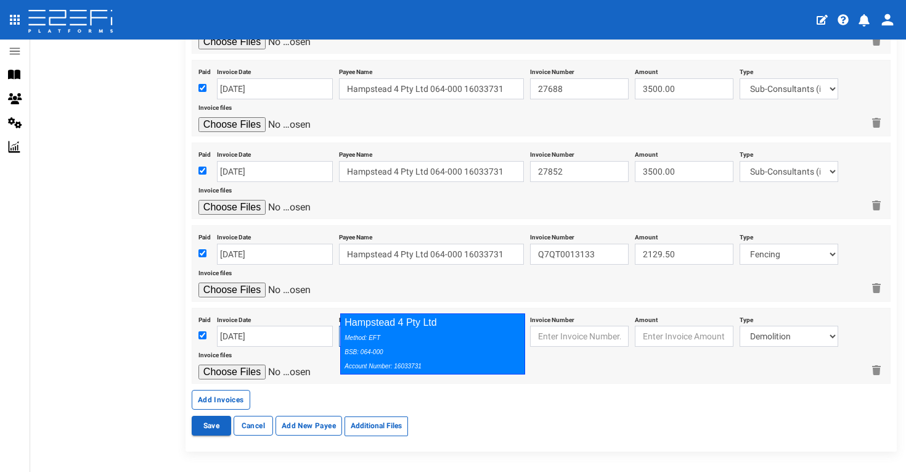
click at [487, 346] on div "Method: EFT BSB: 064-000 Account Number: 16033731" at bounding box center [430, 351] width 170 height 43
type input "Hampstead 4 Pty Ltd 064-000 16033731"
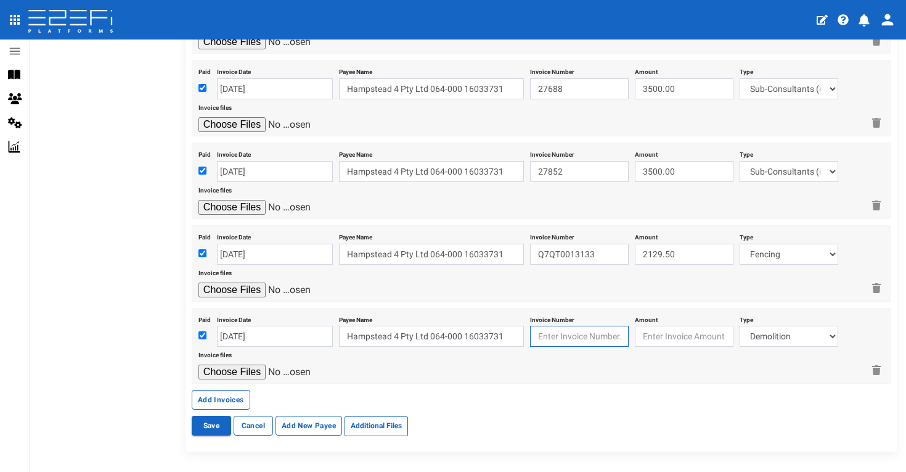
click at [566, 325] on input "text" at bounding box center [579, 335] width 99 height 21
type input "00005660"
type input "36670.19"
click at [257, 364] on input "file" at bounding box center [256, 371] width 117 height 15
click at [224, 390] on button "Add Invoices" at bounding box center [221, 400] width 59 height 20
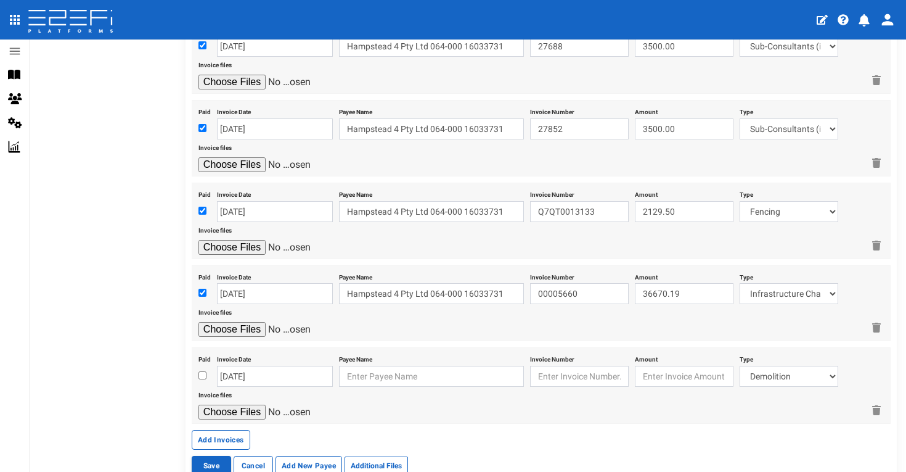
scroll to position [2515, 0]
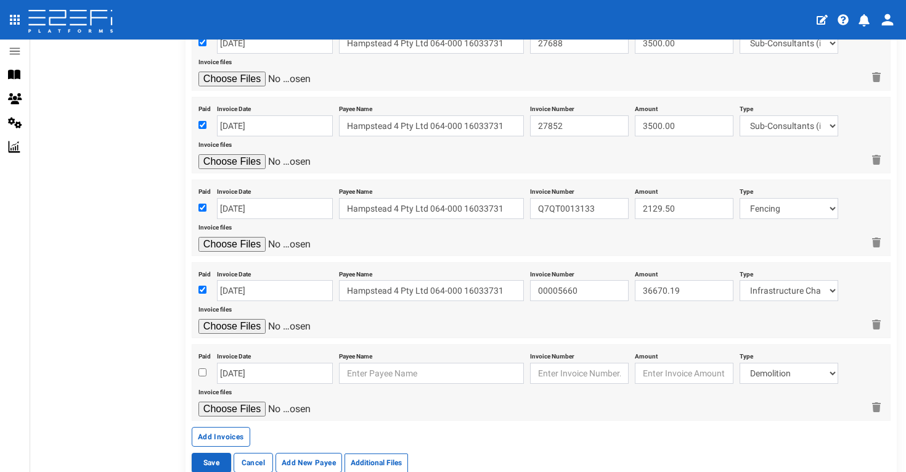
click at [203, 368] on input "checkbox" at bounding box center [202, 372] width 8 height 8
click at [240, 362] on input "[DATE]" at bounding box center [275, 372] width 116 height 21
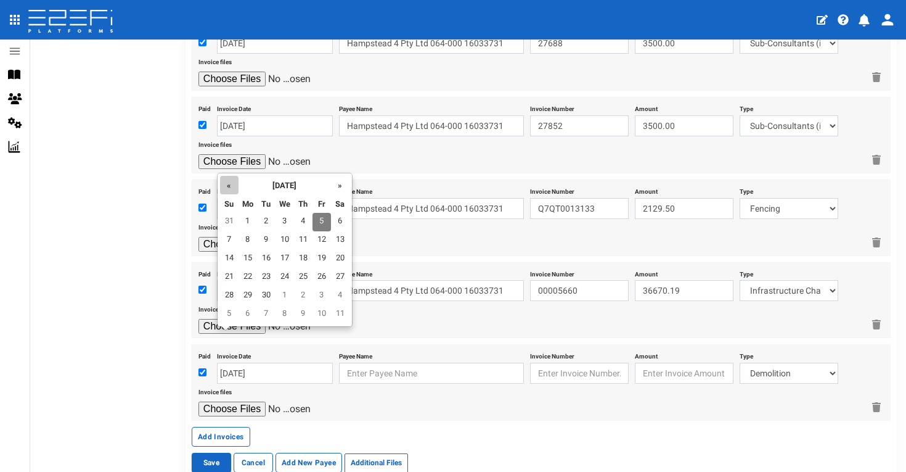
click at [227, 189] on th "«" at bounding box center [229, 185] width 18 height 18
click at [286, 291] on td "30" at bounding box center [285, 296] width 18 height 18
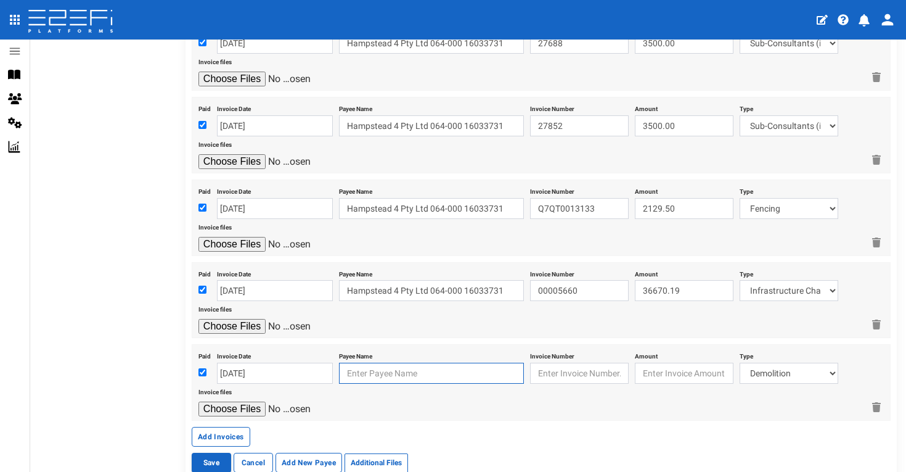
click at [367, 362] on input "text" at bounding box center [431, 372] width 185 height 21
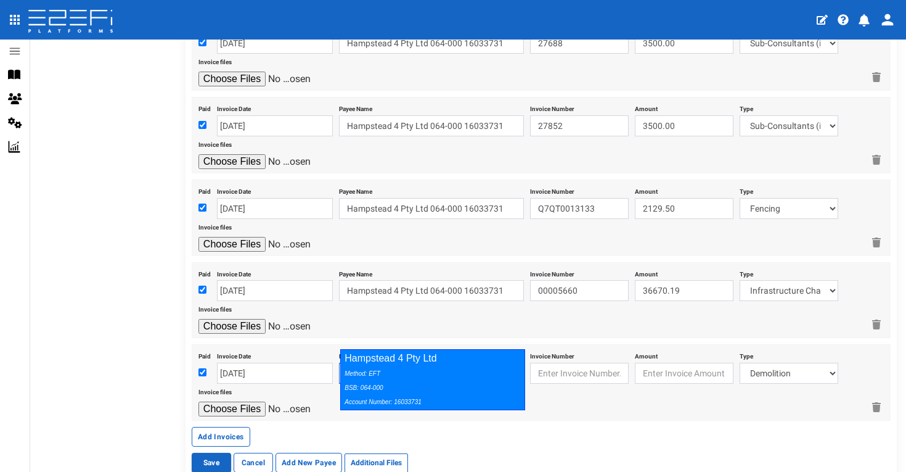
click at [442, 370] on div "Method: EFT BSB: 064-000 Account Number: 16033731" at bounding box center [430, 387] width 170 height 43
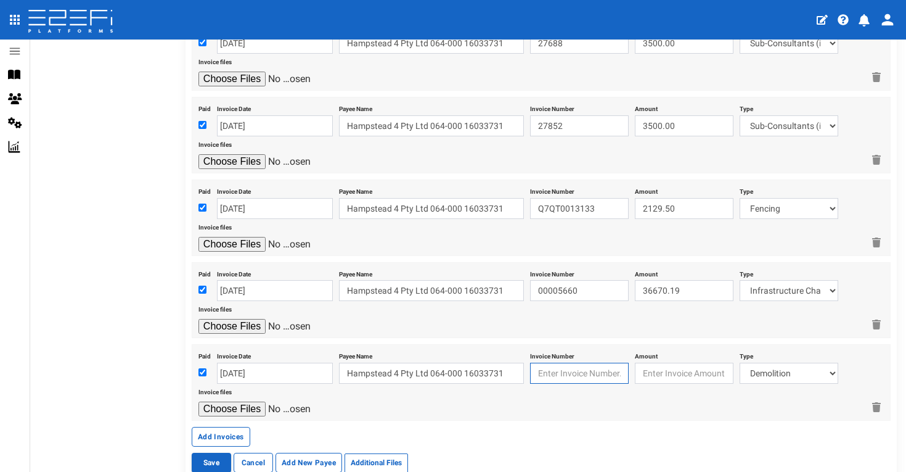
click at [561, 362] on input "text" at bounding box center [579, 372] width 99 height 21
click at [780, 319] on div at bounding box center [530, 326] width 665 height 15
click at [250, 401] on input "file" at bounding box center [256, 408] width 117 height 15
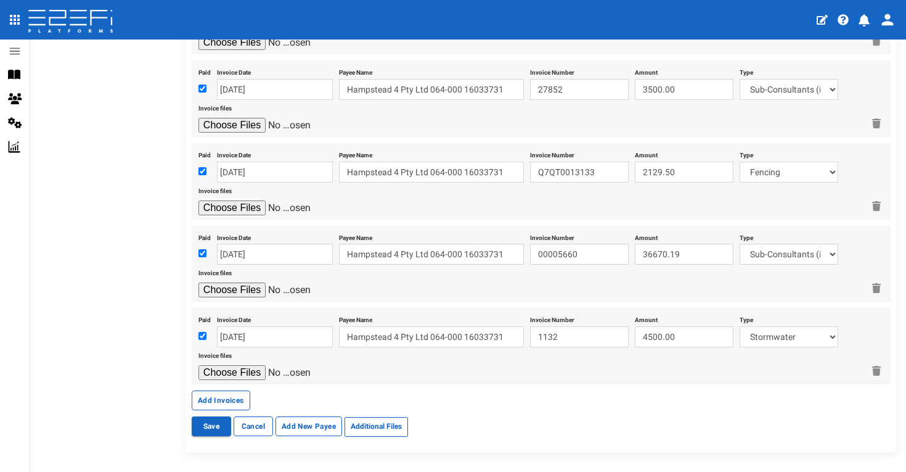
scroll to position [2550, 0]
click at [240, 391] on button "Add Invoices" at bounding box center [221, 401] width 59 height 20
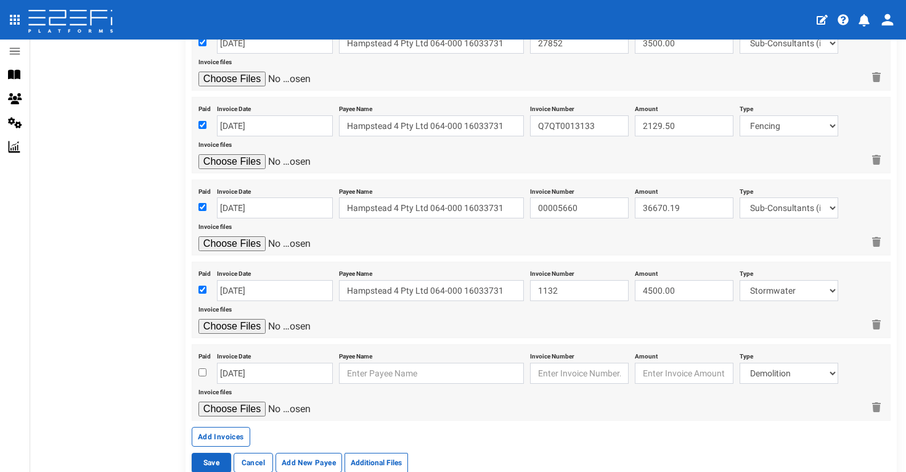
scroll to position [2611, 0]
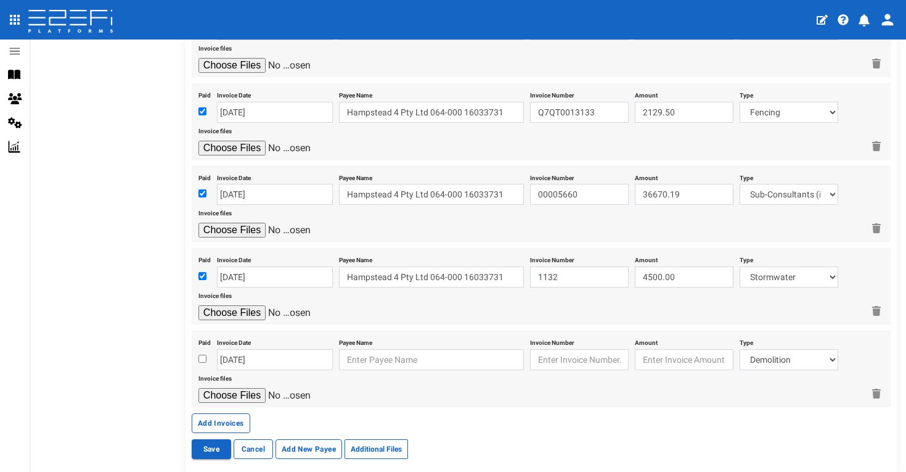
click at [202, 354] on input "checkbox" at bounding box center [202, 358] width 8 height 8
click at [247, 349] on input "[DATE]" at bounding box center [275, 359] width 116 height 21
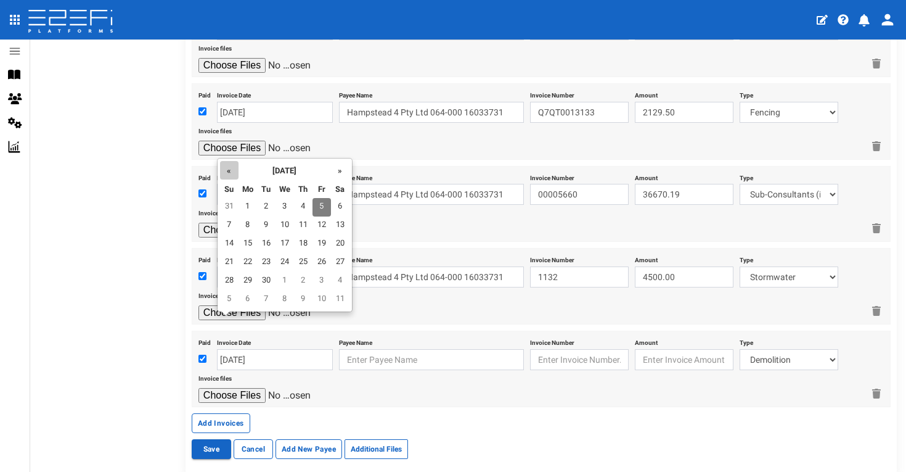
click at [221, 166] on th "«" at bounding box center [229, 170] width 18 height 18
click at [342, 173] on th "»" at bounding box center [340, 170] width 18 height 18
click at [305, 242] on td "17" at bounding box center [303, 244] width 18 height 18
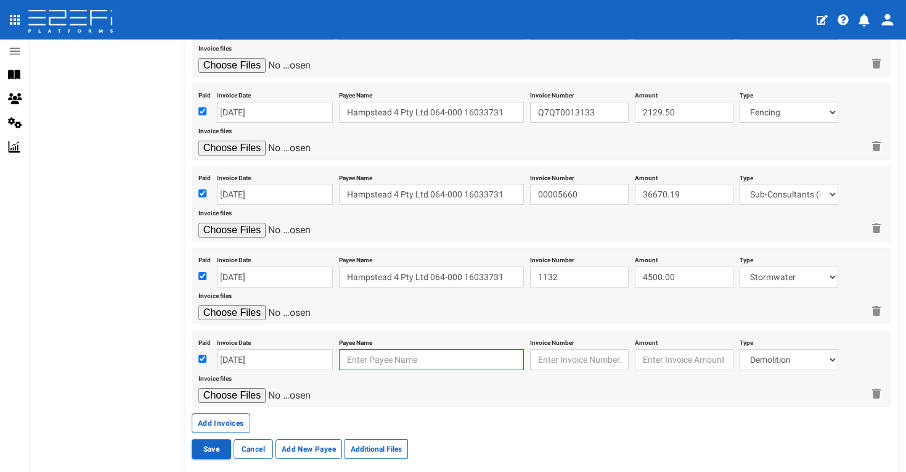
click at [357, 349] on input "text" at bounding box center [431, 359] width 185 height 21
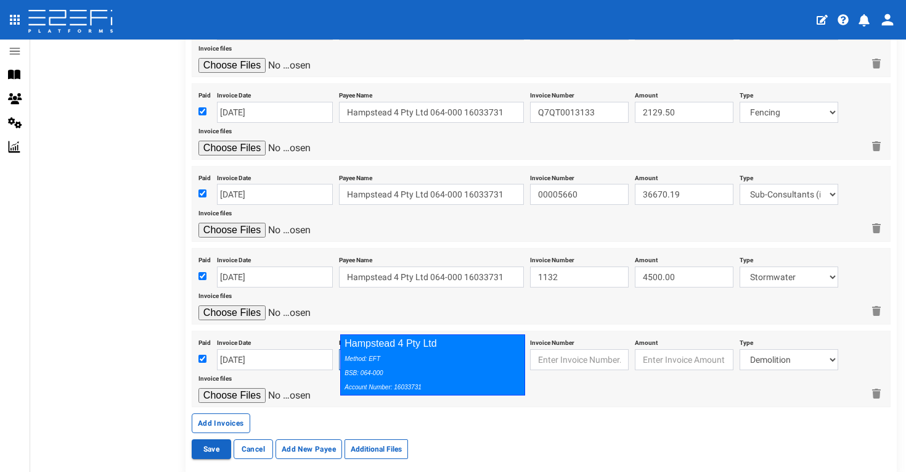
click at [457, 356] on div "Method: EFT BSB: 064-000 Account Number: 16033731" at bounding box center [430, 372] width 170 height 43
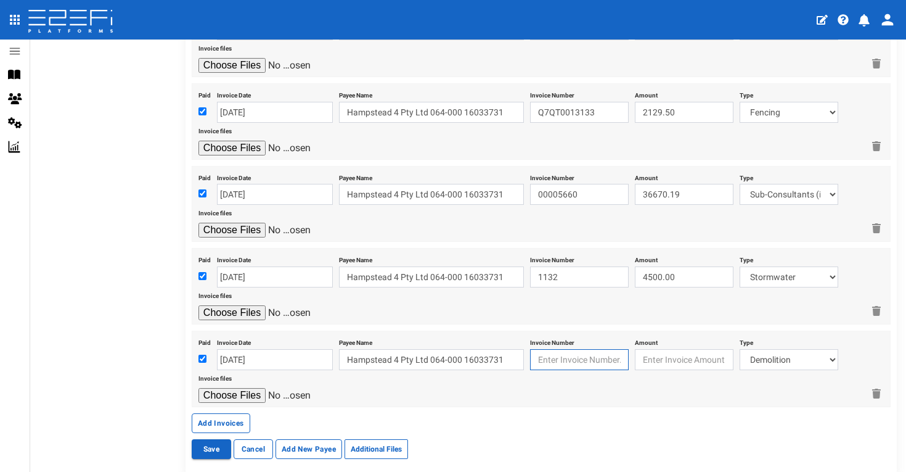
click at [563, 349] on input "text" at bounding box center [579, 359] width 99 height 21
click at [248, 388] on input "file" at bounding box center [256, 395] width 117 height 15
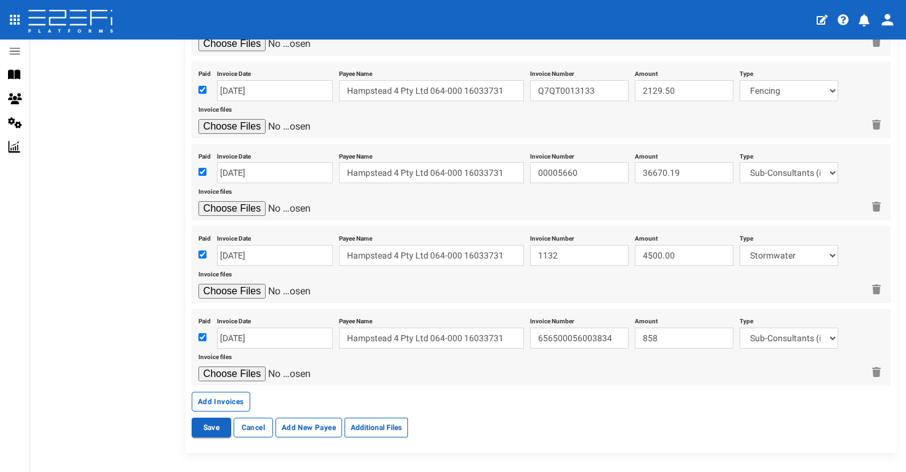
scroll to position [2632, 0]
click at [242, 392] on button "Add Invoices" at bounding box center [221, 402] width 59 height 20
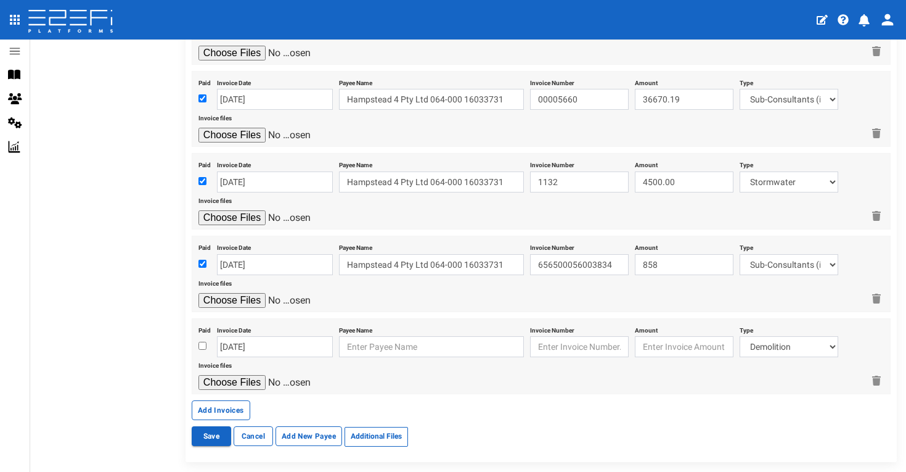
scroll to position [2711, 0]
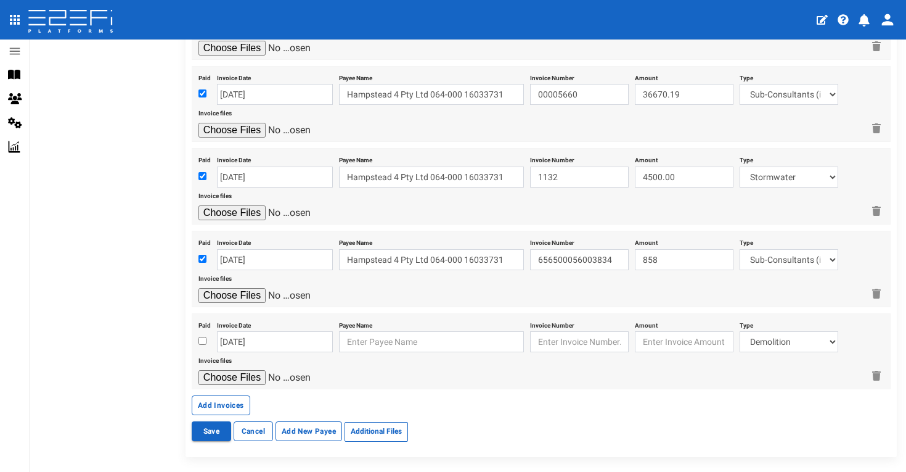
click at [205, 337] on input "checkbox" at bounding box center [202, 341] width 8 height 8
click at [268, 331] on input "[DATE]" at bounding box center [275, 341] width 116 height 21
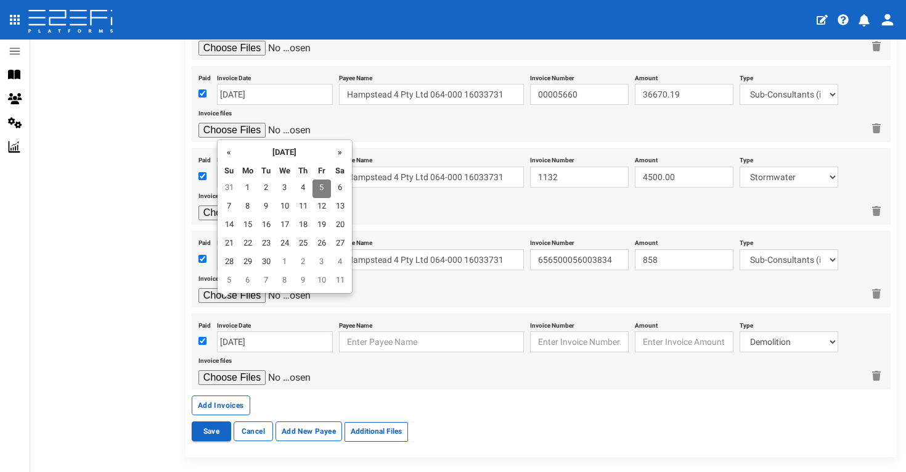
click at [226, 157] on th "«" at bounding box center [229, 151] width 18 height 18
click at [299, 224] on td "17" at bounding box center [303, 225] width 18 height 18
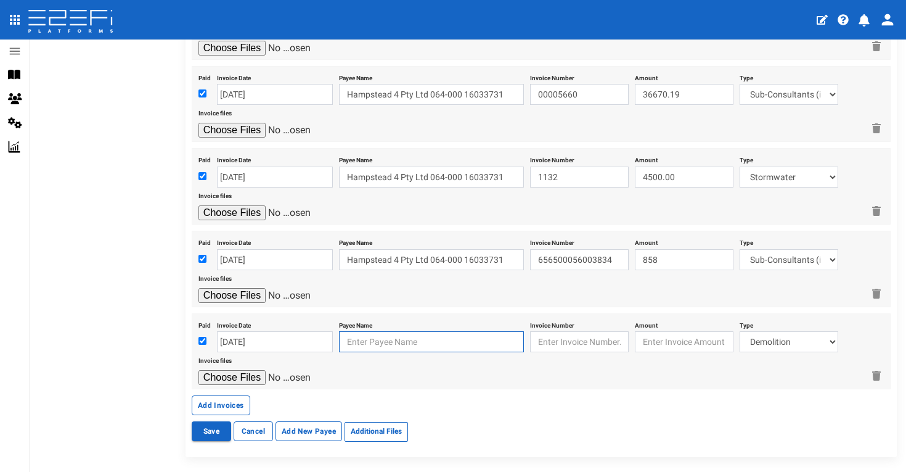
click at [419, 331] on input "text" at bounding box center [431, 341] width 185 height 21
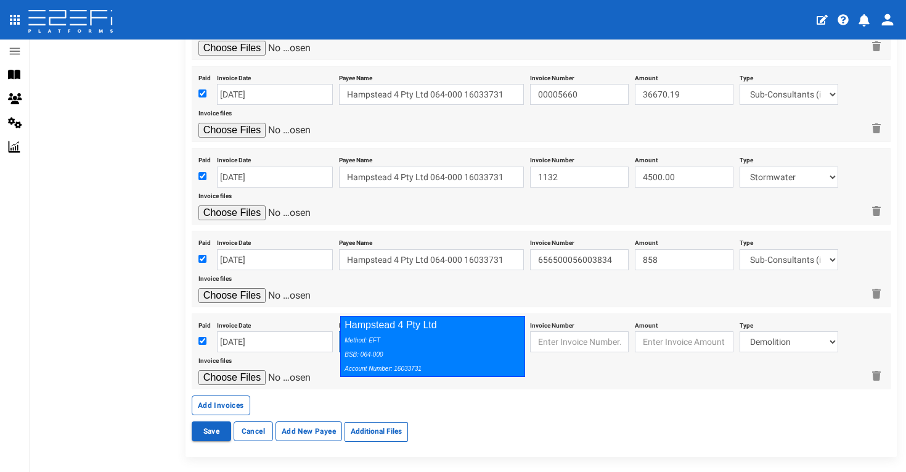
click at [480, 331] on div "Hampstead 4 Pty Ltd Method: EFT BSB: 064-000 Account Number: 16033731" at bounding box center [432, 346] width 185 height 61
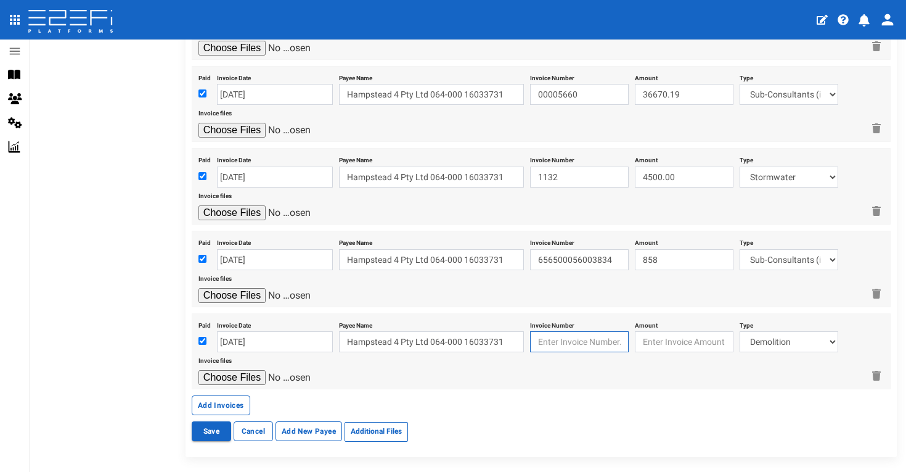
click at [556, 331] on input "text" at bounding box center [579, 341] width 99 height 21
click at [703, 331] on input "number" at bounding box center [684, 341] width 99 height 21
click at [239, 370] on input "file" at bounding box center [256, 377] width 117 height 15
drag, startPoint x: 615, startPoint y: 220, endPoint x: 525, endPoint y: 226, distance: 90.8
click at [525, 231] on div "Paid Invoice Date [DATE] Payee Name Hampstead 4 Pty Ltd 064-000 16033731 Invoic…" at bounding box center [541, 269] width 699 height 76
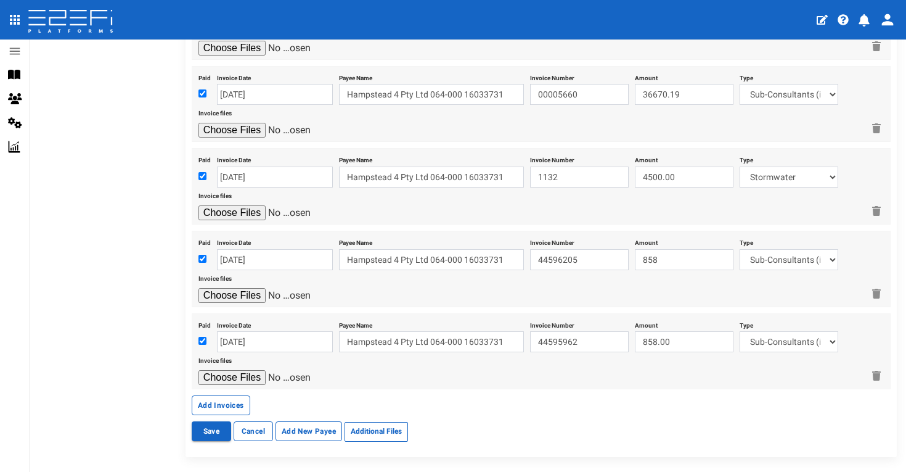
click at [555, 288] on div at bounding box center [530, 295] width 665 height 15
click at [217, 395] on button "Add Invoices" at bounding box center [221, 405] width 59 height 20
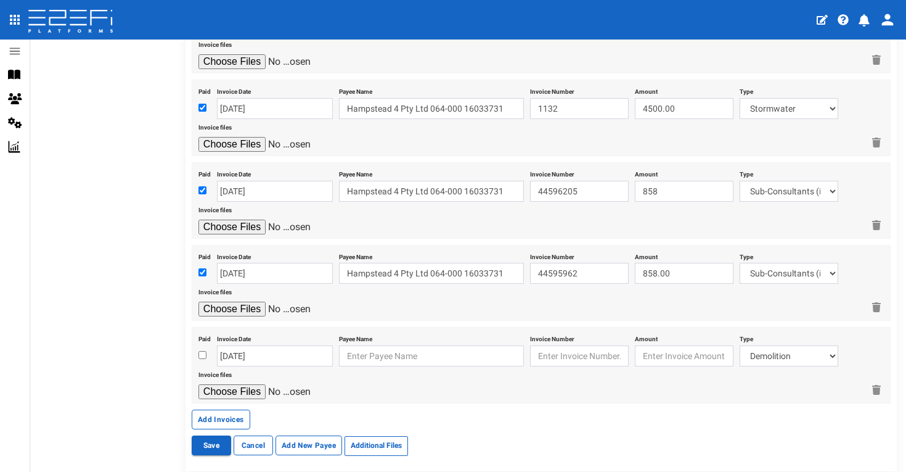
scroll to position [2787, 0]
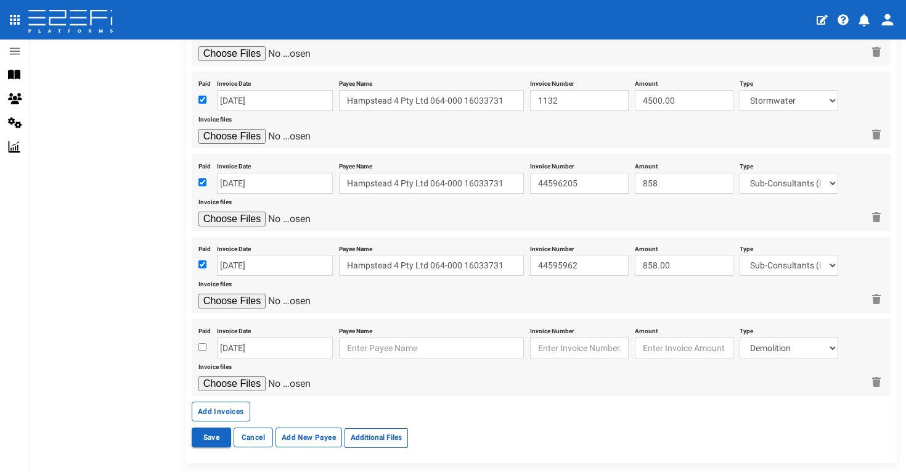
click at [203, 343] on input "checkbox" at bounding box center [202, 347] width 8 height 8
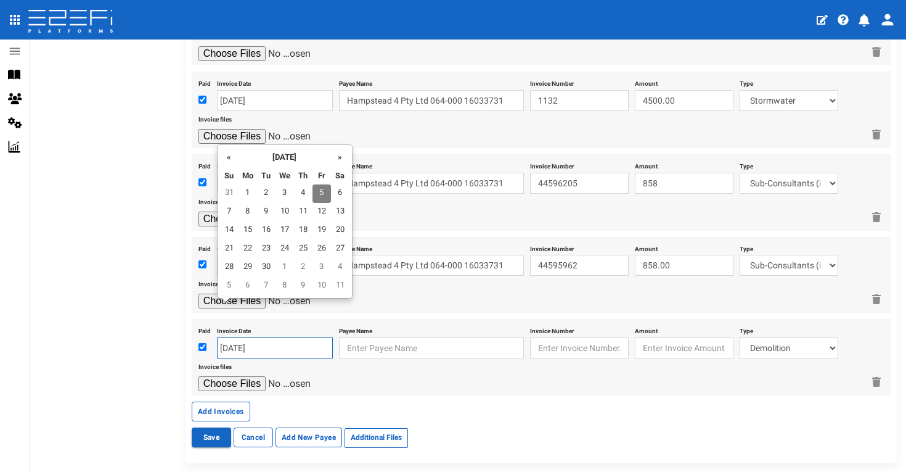
click at [242, 337] on input "[DATE]" at bounding box center [275, 347] width 116 height 21
click at [229, 157] on th "«" at bounding box center [229, 156] width 18 height 18
click at [307, 228] on td "17" at bounding box center [303, 230] width 18 height 18
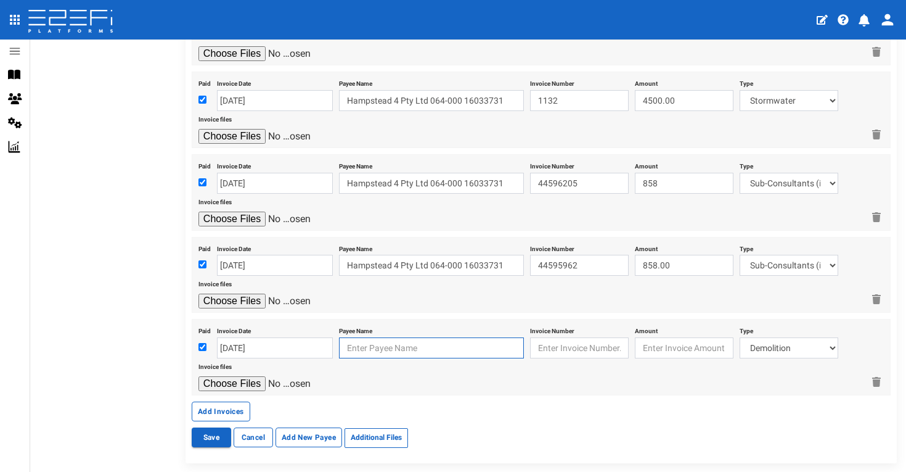
click at [393, 337] on input "text" at bounding box center [431, 347] width 185 height 21
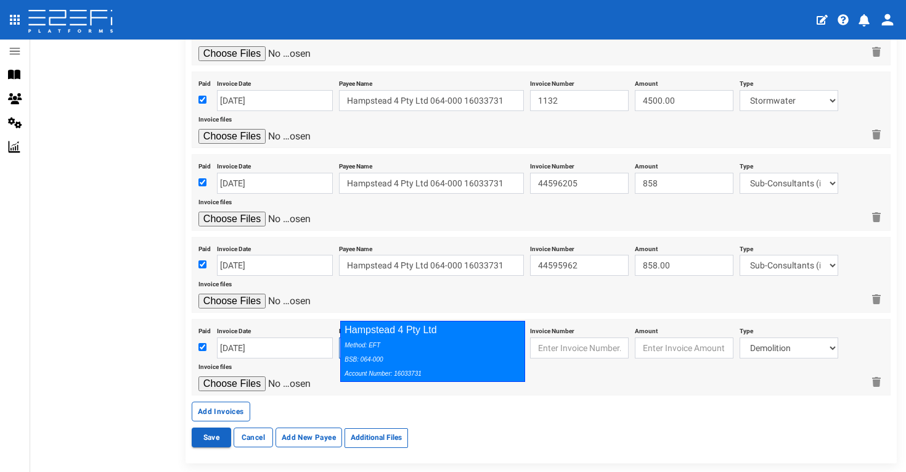
click at [453, 335] on div "Hampstead 4 Pty Ltd Method: EFT BSB: 064-000 Account Number: 16033731" at bounding box center [432, 351] width 185 height 61
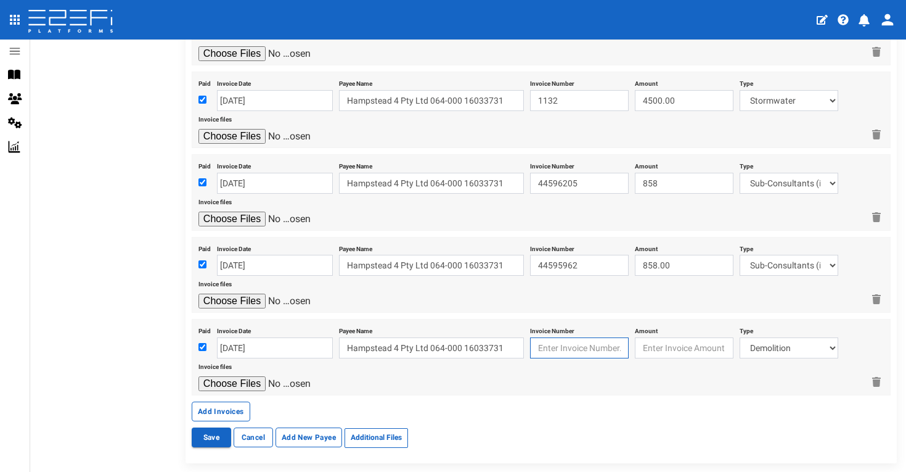
click at [562, 337] on input "text" at bounding box center [579, 347] width 99 height 21
click at [683, 337] on input "number" at bounding box center [684, 347] width 99 height 21
click at [242, 376] on input "file" at bounding box center [256, 383] width 117 height 15
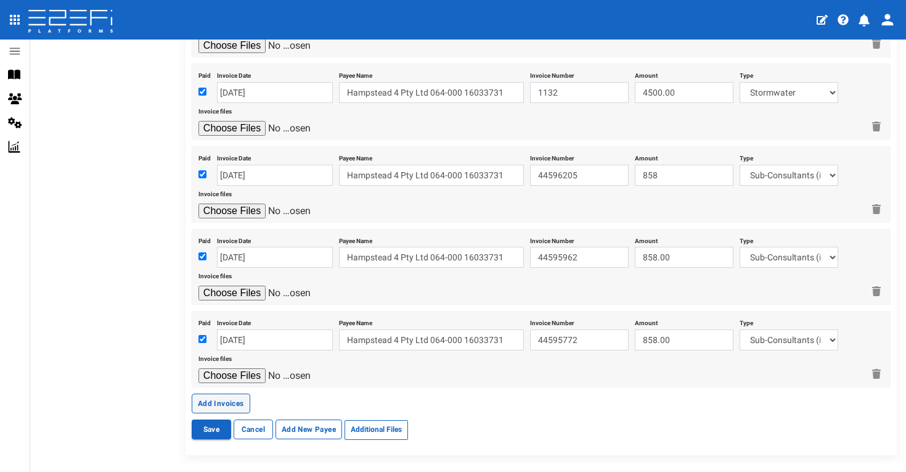
scroll to position [2794, 0]
click at [666, 165] on input "858" at bounding box center [684, 175] width 99 height 21
click at [218, 394] on button "Add Invoices" at bounding box center [221, 404] width 59 height 20
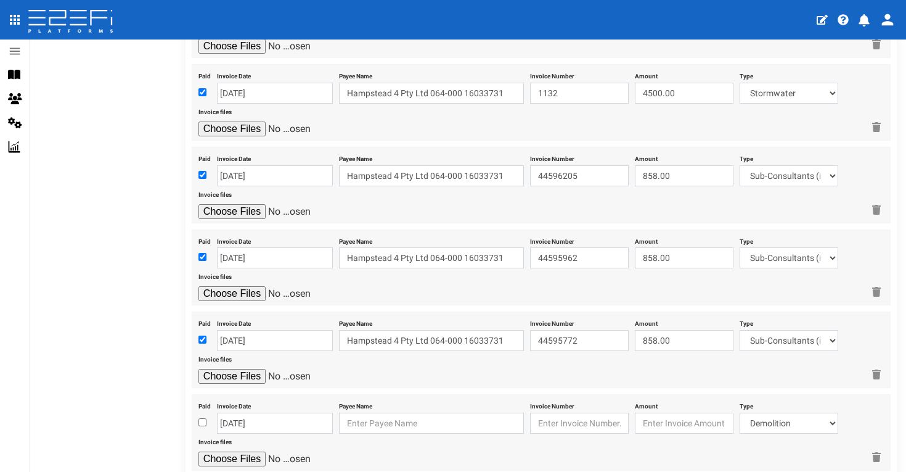
click at [200, 418] on input "checkbox" at bounding box center [202, 422] width 8 height 8
click at [239, 412] on input "[DATE]" at bounding box center [275, 422] width 116 height 21
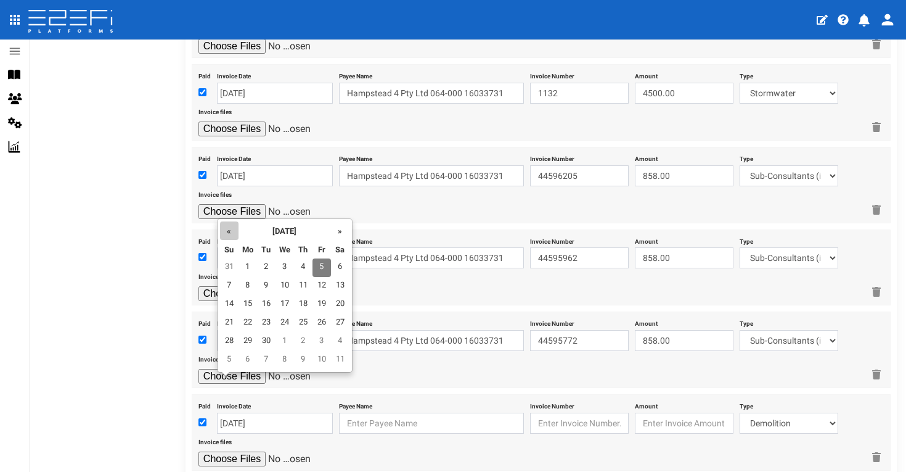
click at [226, 239] on th "«" at bounding box center [229, 230] width 18 height 18
click at [299, 300] on td "17" at bounding box center [303, 304] width 18 height 18
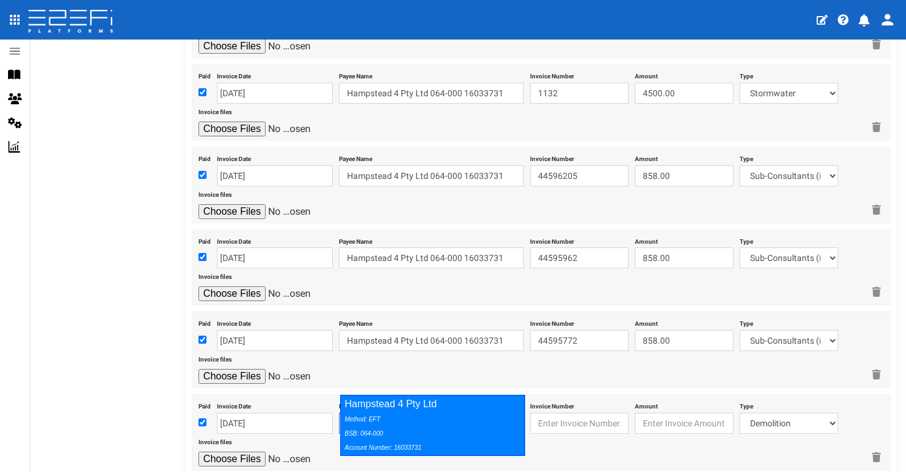
click at [422, 414] on div "Method: EFT BSB: 064-000 Account Number: 16033731" at bounding box center [430, 432] width 170 height 43
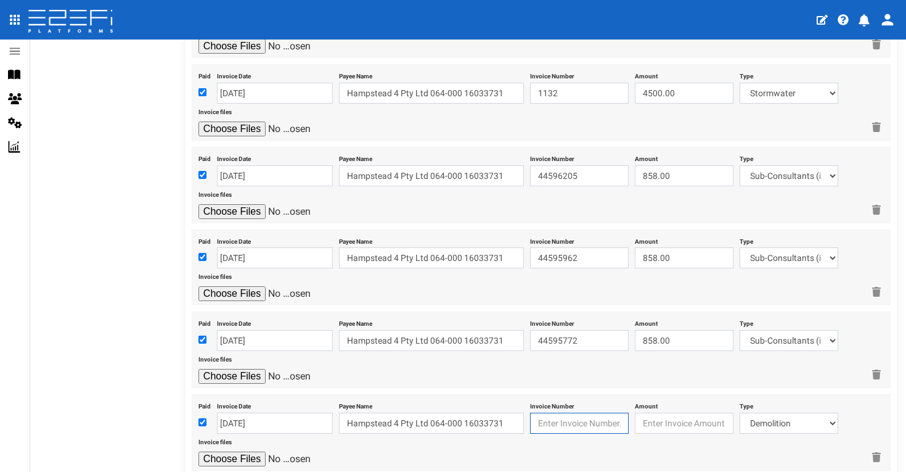
click at [566, 412] on input "text" at bounding box center [579, 422] width 99 height 21
click at [697, 412] on input "number" at bounding box center [684, 422] width 99 height 21
click at [235, 451] on input "file" at bounding box center [256, 458] width 117 height 15
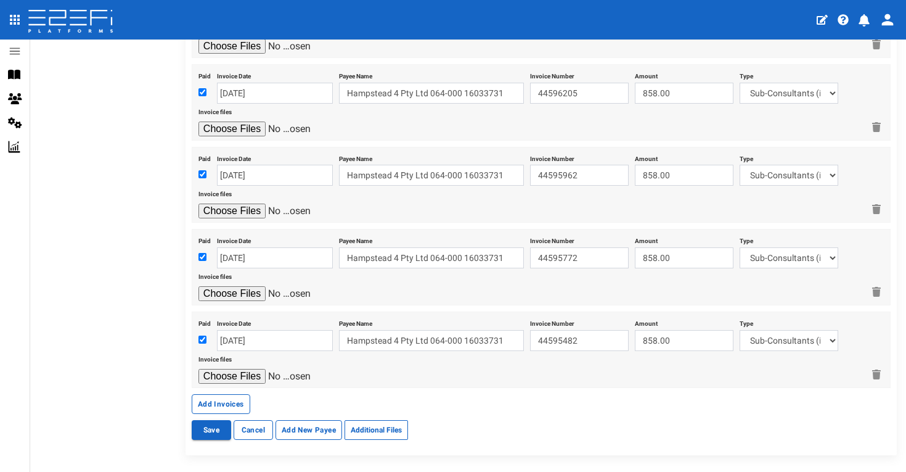
scroll to position [2876, 0]
click at [239, 395] on button "Add Invoices" at bounding box center [221, 405] width 59 height 20
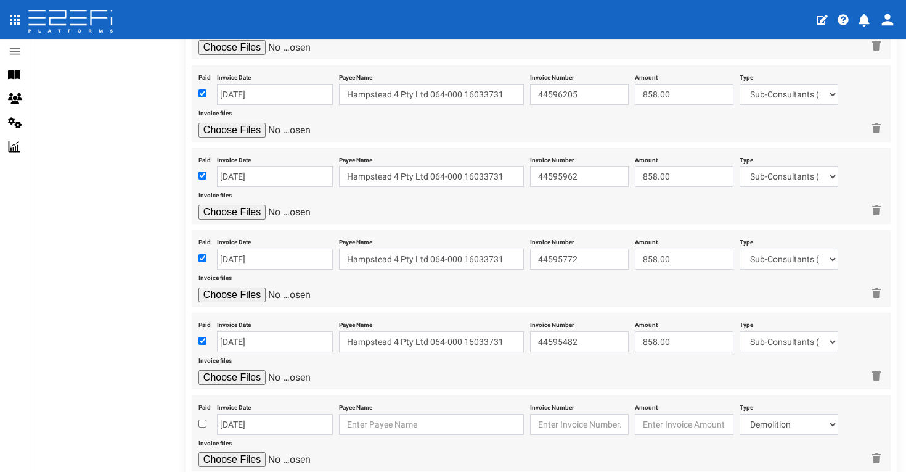
click at [202, 419] on input "checkbox" at bounding box center [202, 423] width 8 height 8
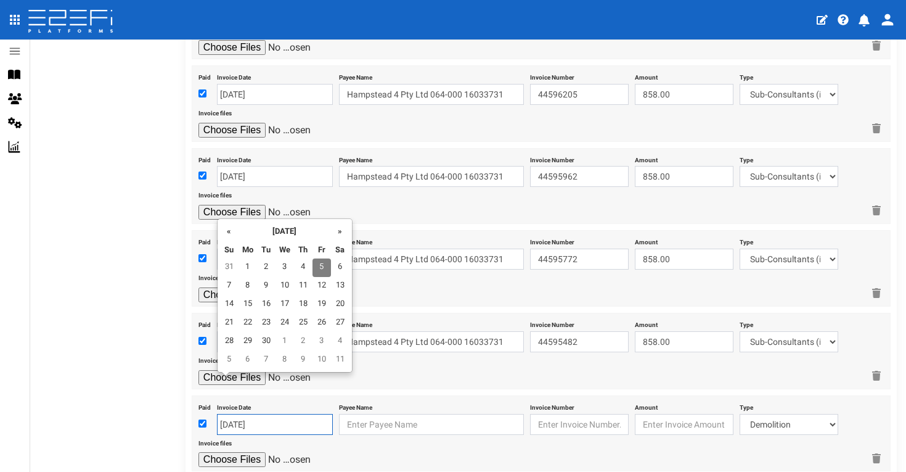
click at [240, 414] on input "[DATE]" at bounding box center [275, 424] width 116 height 21
click at [229, 230] on th "«" at bounding box center [229, 230] width 18 height 18
click at [256, 324] on td "16" at bounding box center [248, 323] width 18 height 18
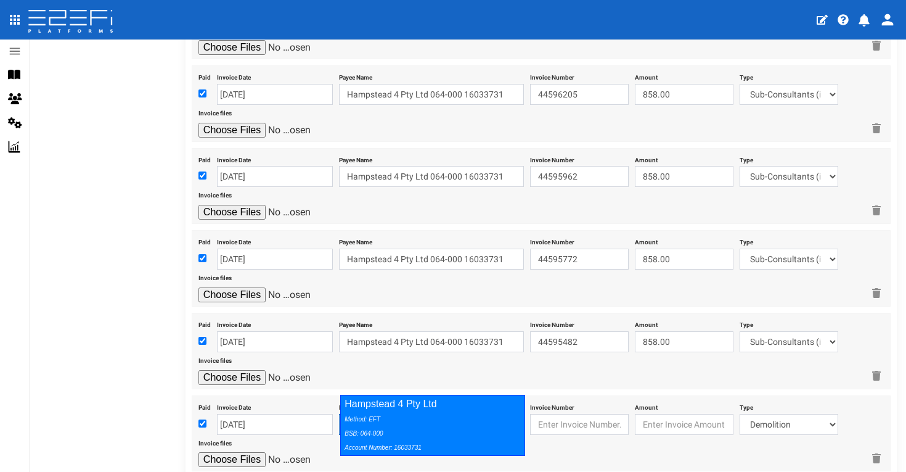
click at [427, 413] on div "Method: EFT BSB: 064-000 Account Number: 16033731" at bounding box center [430, 432] width 170 height 43
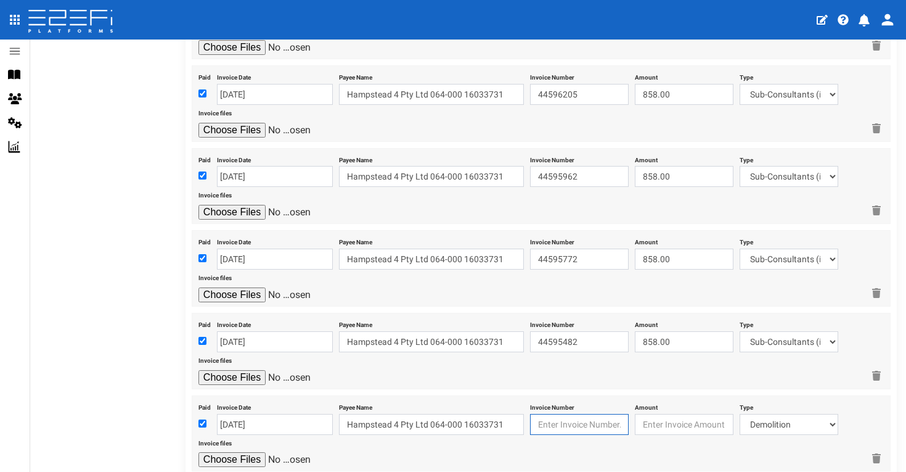
click at [575, 414] on input "text" at bounding box center [579, 424] width 99 height 21
click at [254, 452] on input "file" at bounding box center [256, 459] width 117 height 15
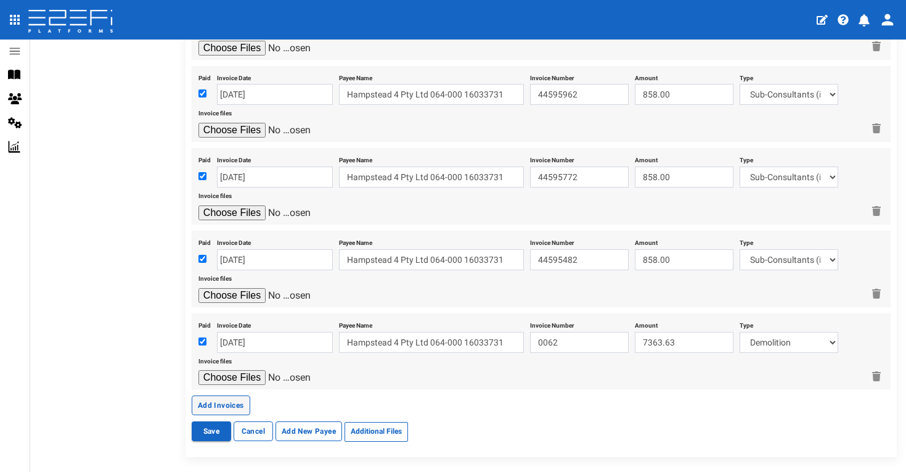
scroll to position [2957, 0]
click at [226, 396] on button "Add Invoices" at bounding box center [221, 406] width 59 height 20
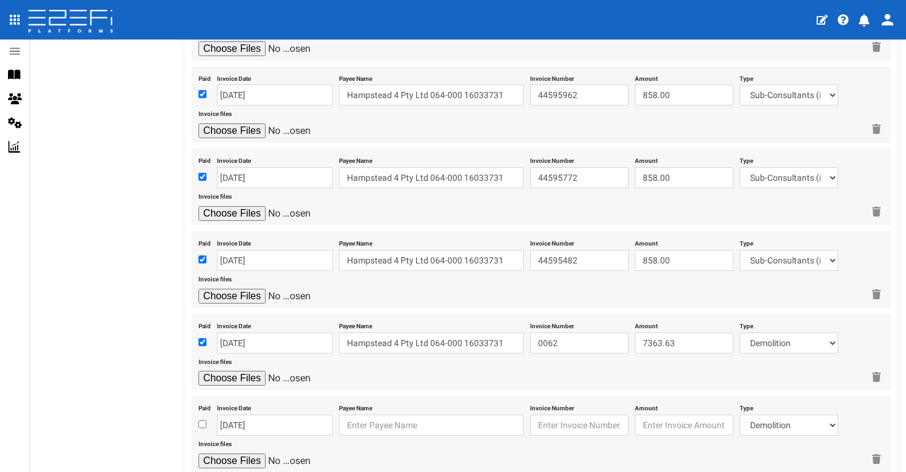
click at [203, 420] on input "checkbox" at bounding box center [202, 424] width 8 height 8
click at [243, 414] on input "[DATE]" at bounding box center [275, 424] width 116 height 21
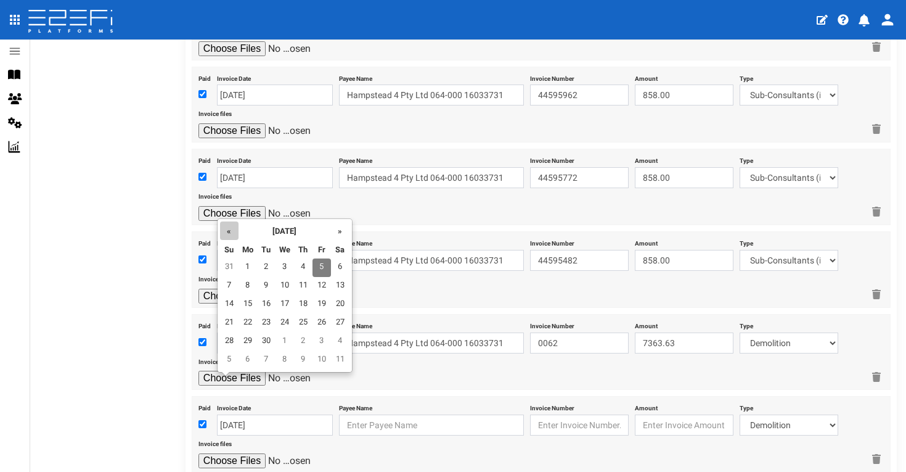
click at [231, 237] on th "«" at bounding box center [229, 230] width 18 height 18
click at [266, 324] on td "22" at bounding box center [266, 323] width 18 height 18
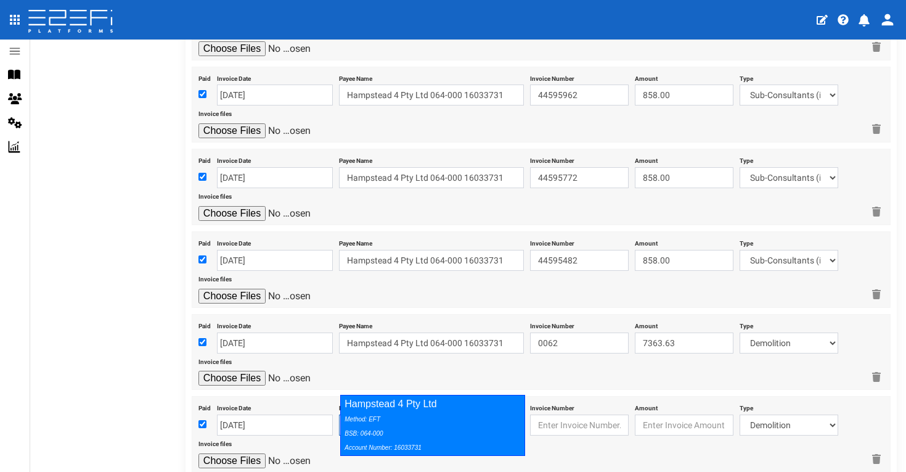
click at [419, 410] on div "Hampstead 4 Pty Ltd Method: EFT BSB: 064-000 Account Number: 16033731" at bounding box center [432, 425] width 185 height 61
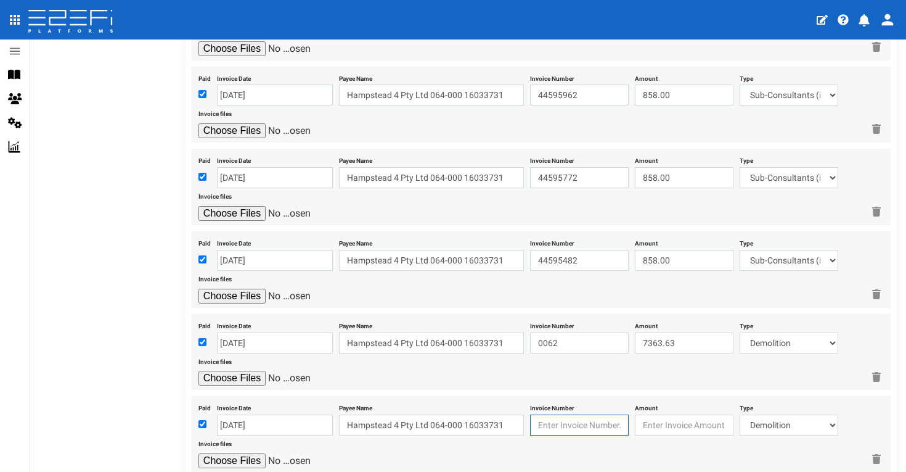
click at [567, 414] on input "text" at bounding box center [579, 424] width 99 height 21
click at [248, 453] on input "file" at bounding box center [256, 460] width 117 height 15
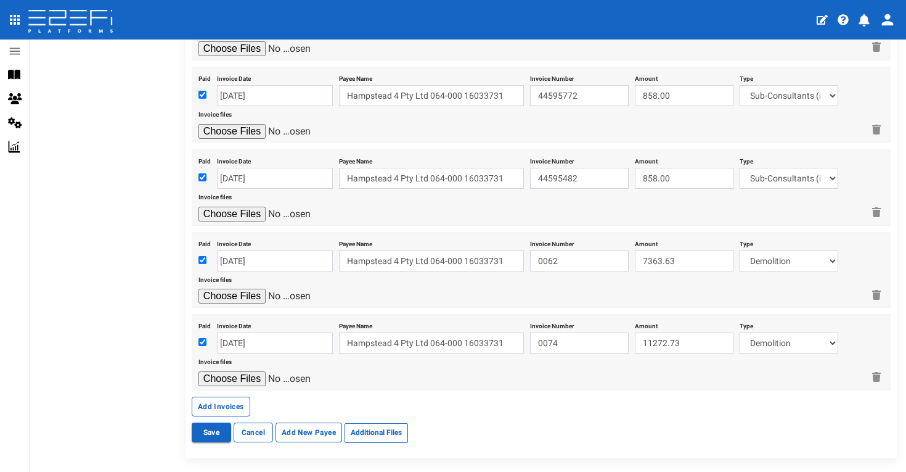
scroll to position [3039, 0]
click at [229, 397] on button "Add Invoices" at bounding box center [221, 407] width 59 height 20
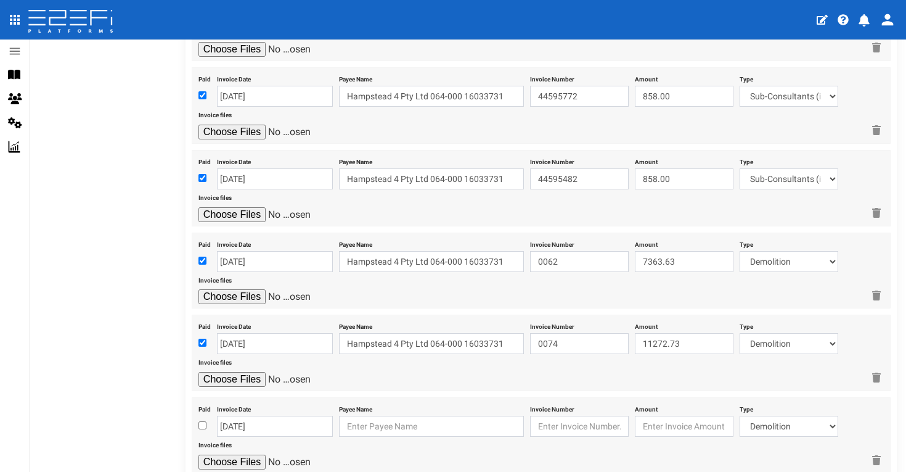
click at [202, 421] on input "checkbox" at bounding box center [202, 425] width 8 height 8
click at [245, 415] on input "[DATE]" at bounding box center [275, 425] width 116 height 21
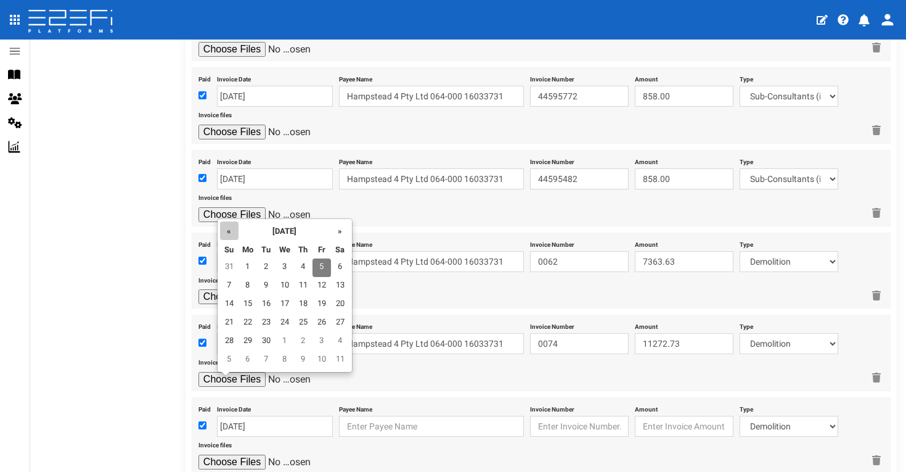
click at [234, 227] on th "«" at bounding box center [229, 230] width 18 height 18
click at [282, 301] on td "13" at bounding box center [285, 304] width 18 height 18
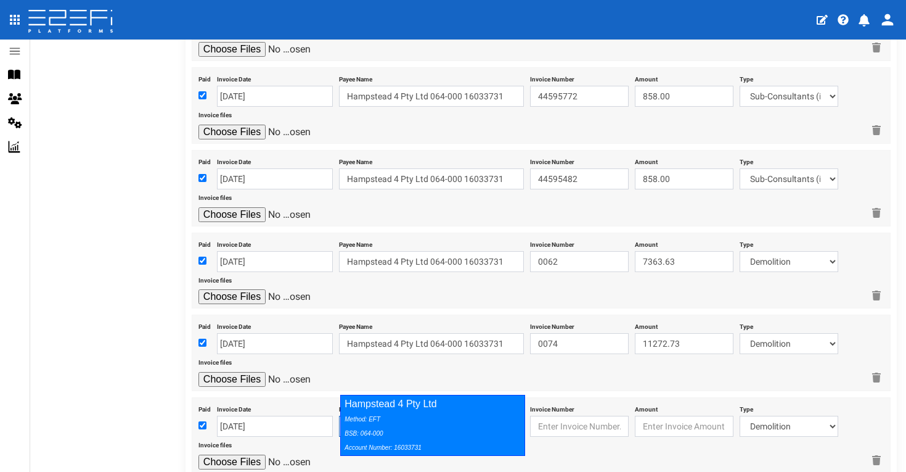
click at [420, 412] on div "Method: EFT BSB: 064-000 Account Number: 16033731" at bounding box center [430, 432] width 170 height 43
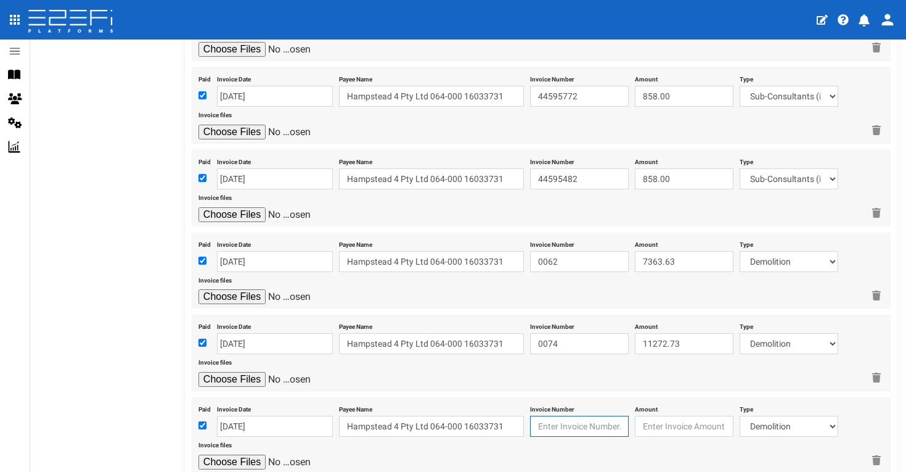
click at [573, 415] on input "text" at bounding box center [579, 425] width 99 height 21
click at [657, 415] on input "81909.09" at bounding box center [684, 425] width 99 height 21
click at [244, 454] on input "file" at bounding box center [256, 461] width 117 height 15
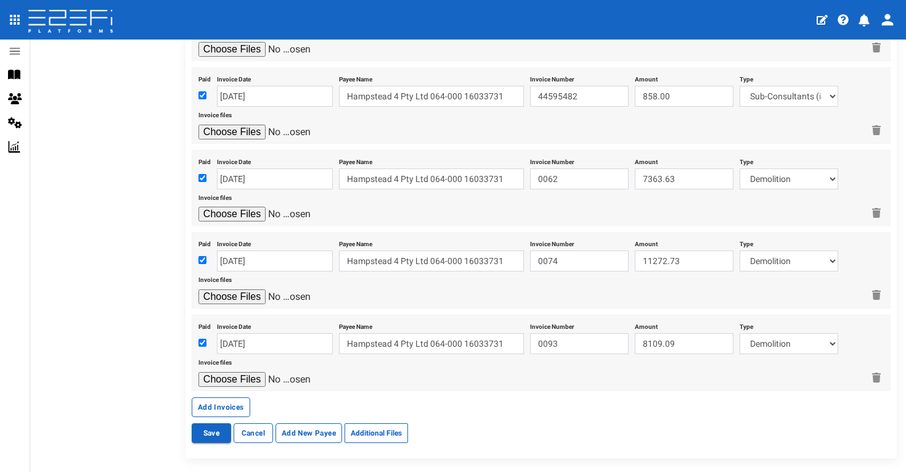
scroll to position [3120, 0]
click at [221, 424] on button "Save" at bounding box center [211, 434] width 39 height 20
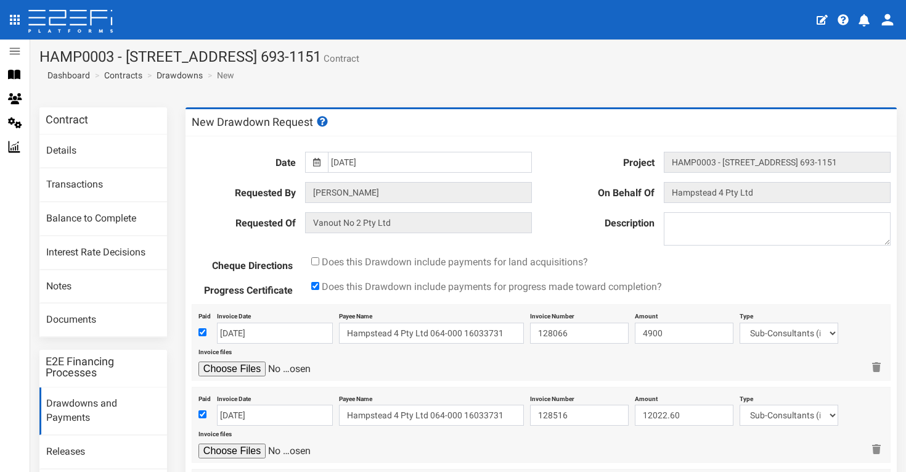
click at [321, 163] on icon at bounding box center [316, 162] width 7 height 9
click at [327, 163] on div at bounding box center [316, 162] width 23 height 21
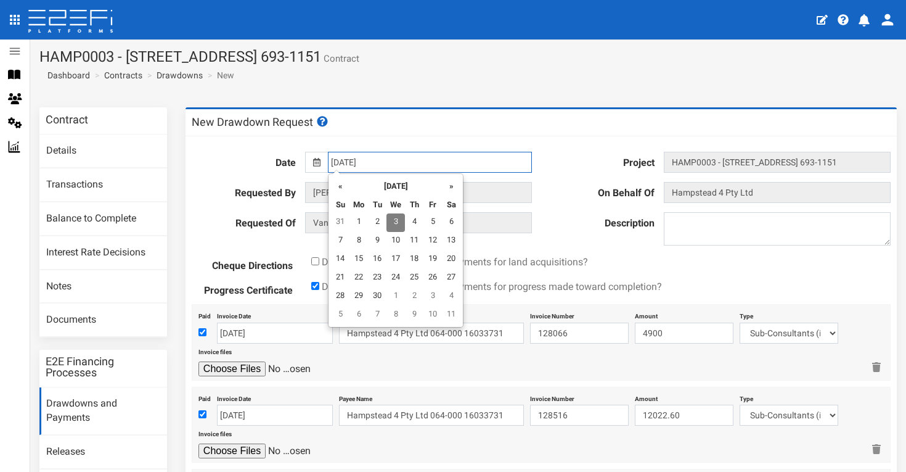
click at [343, 163] on input "[DATE]" at bounding box center [430, 162] width 204 height 21
click at [398, 221] on td "3" at bounding box center [396, 222] width 18 height 18
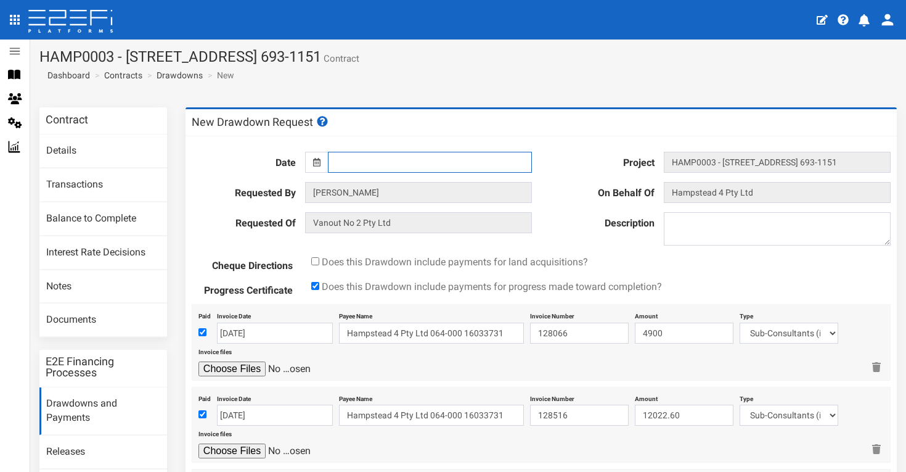
click at [388, 169] on input "text" at bounding box center [430, 162] width 204 height 21
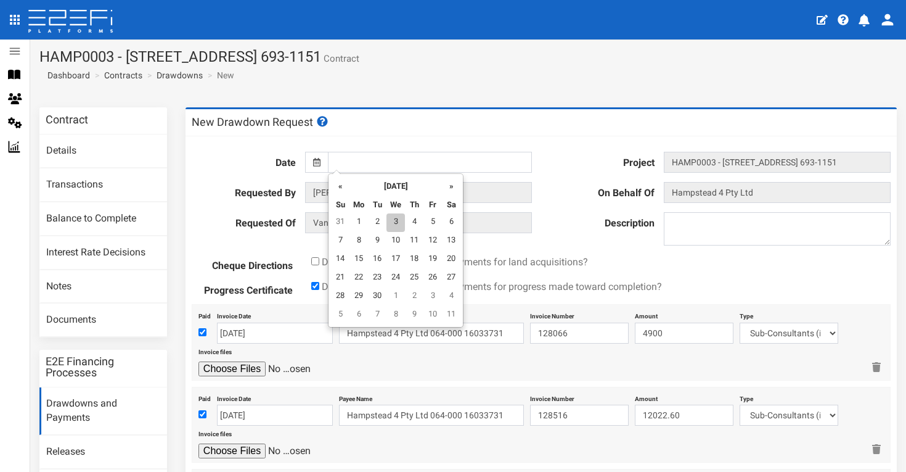
click at [391, 222] on td "3" at bounding box center [396, 222] width 18 height 18
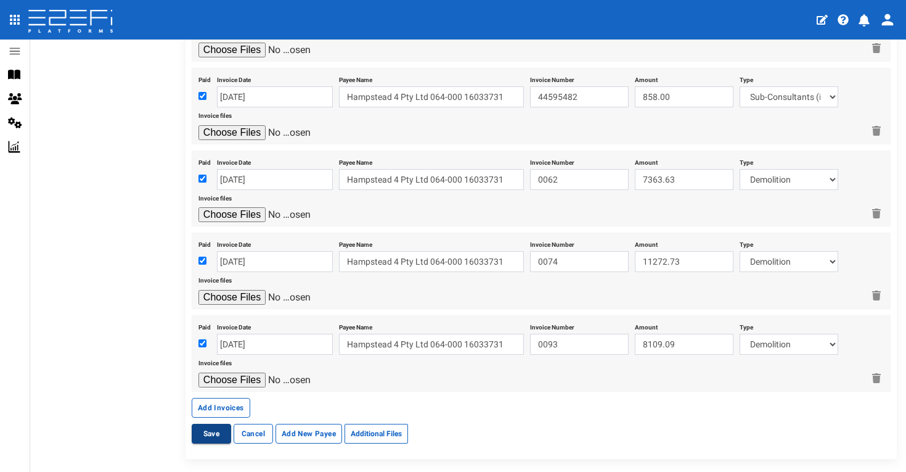
scroll to position [3120, 0]
click at [214, 424] on button "Save" at bounding box center [211, 434] width 39 height 20
click at [213, 424] on button "Save" at bounding box center [211, 434] width 39 height 20
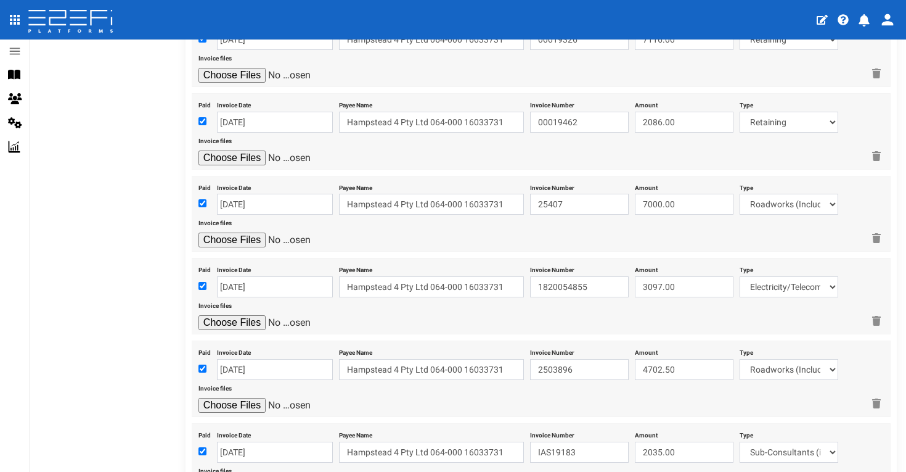
scroll to position [1532, 0]
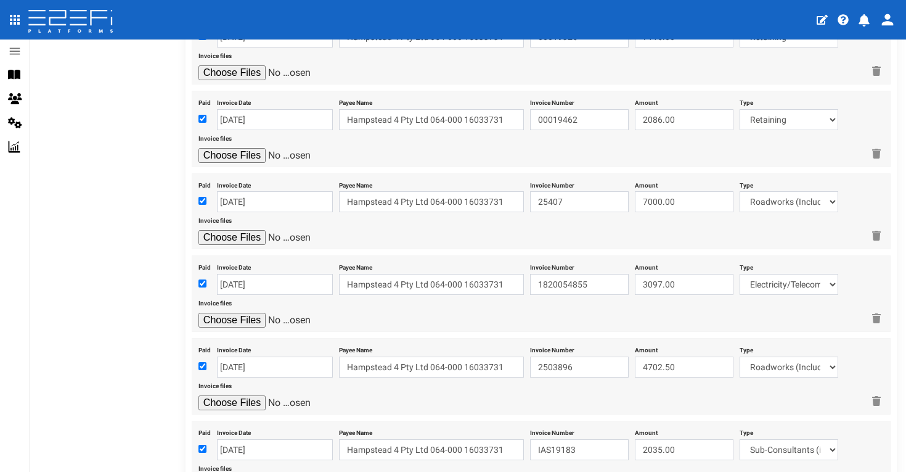
click at [248, 313] on input "file" at bounding box center [256, 320] width 117 height 15
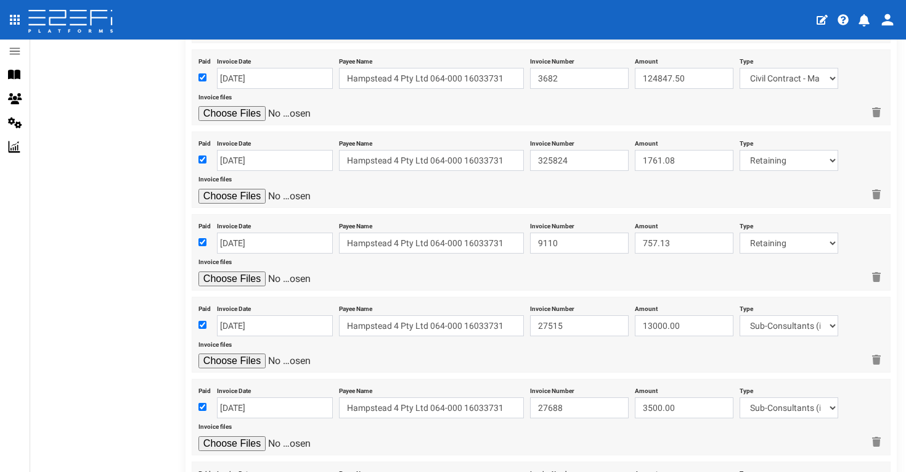
scroll to position [2167, 0]
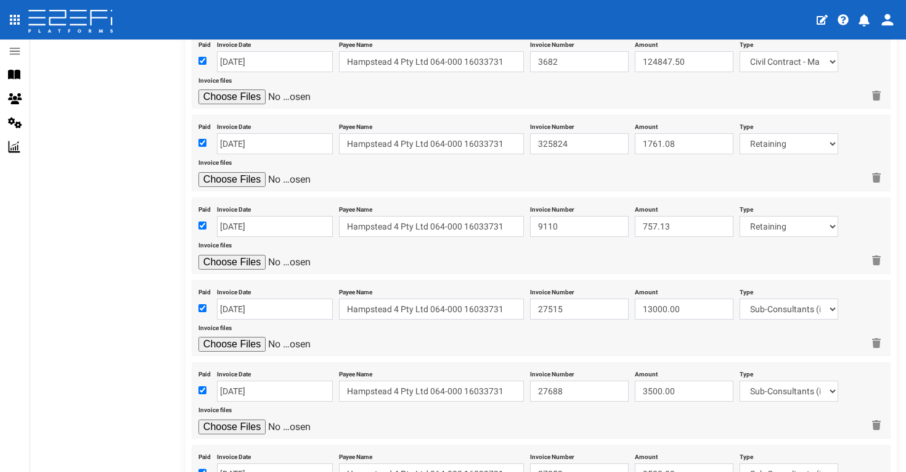
click at [252, 255] on input "file" at bounding box center [256, 262] width 117 height 15
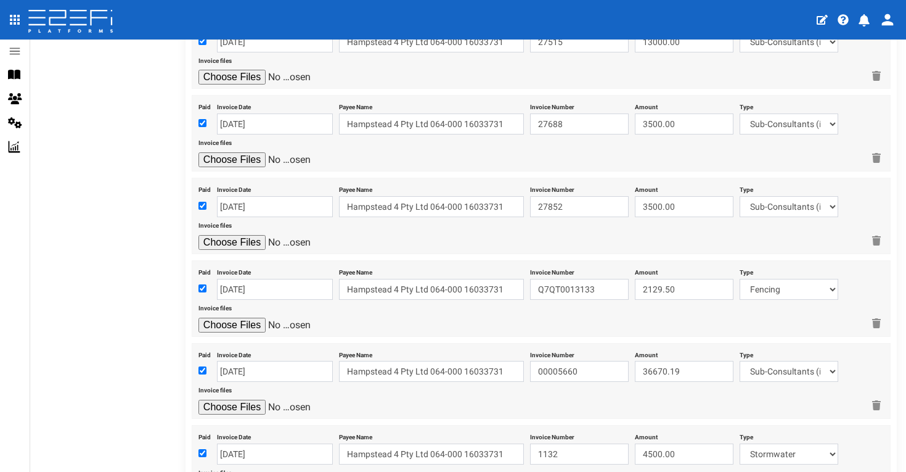
scroll to position [2429, 0]
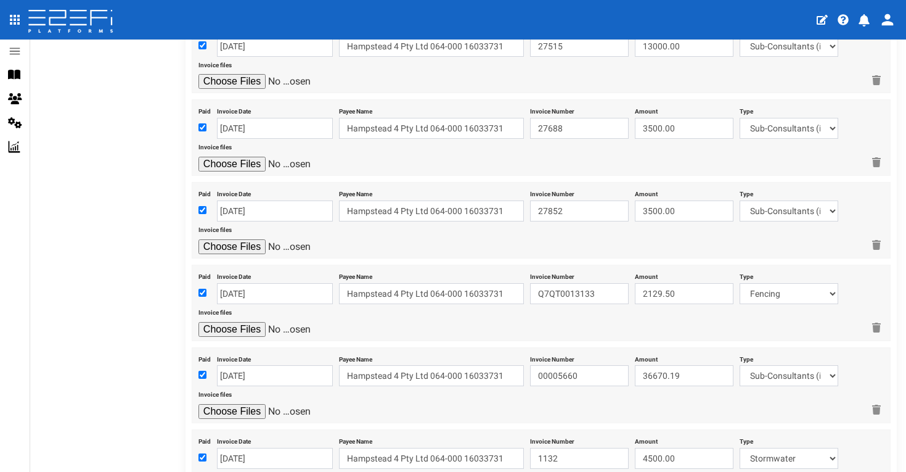
click at [248, 239] on input "file" at bounding box center [256, 246] width 117 height 15
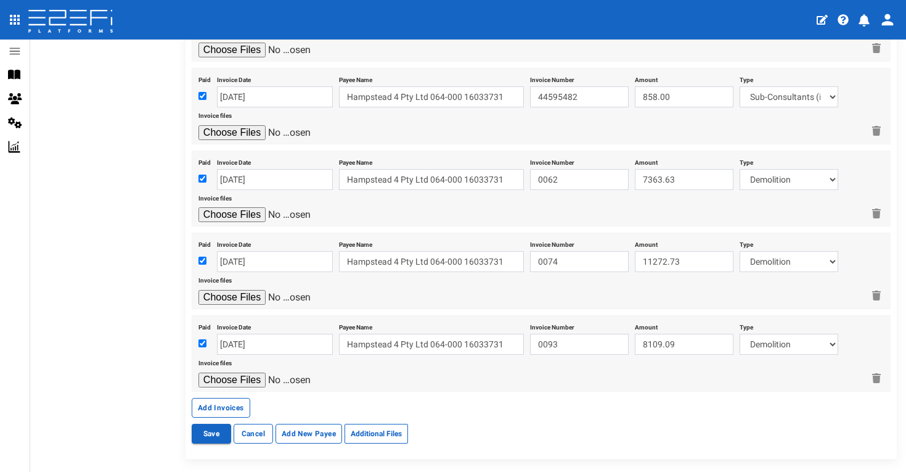
scroll to position [3120, 0]
click at [214, 424] on button "Save" at bounding box center [211, 434] width 39 height 20
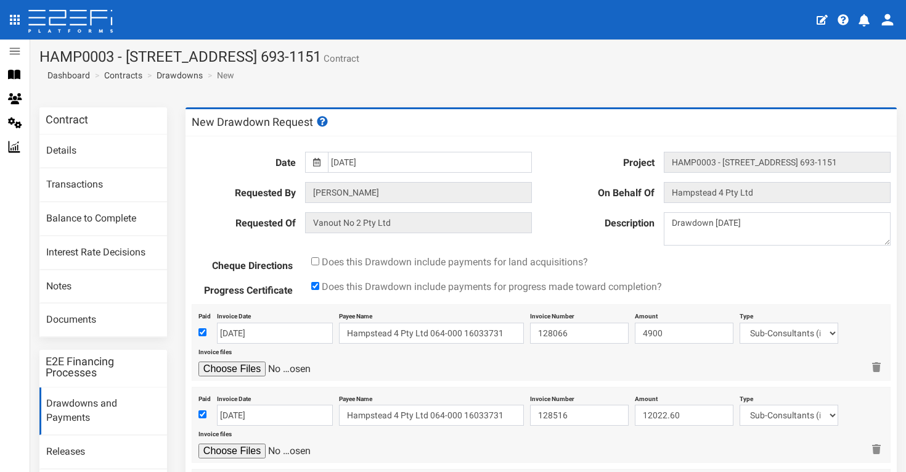
click at [323, 158] on div at bounding box center [316, 162] width 23 height 21
click at [316, 160] on icon at bounding box center [316, 162] width 7 height 9
click at [319, 163] on icon at bounding box center [316, 162] width 7 height 9
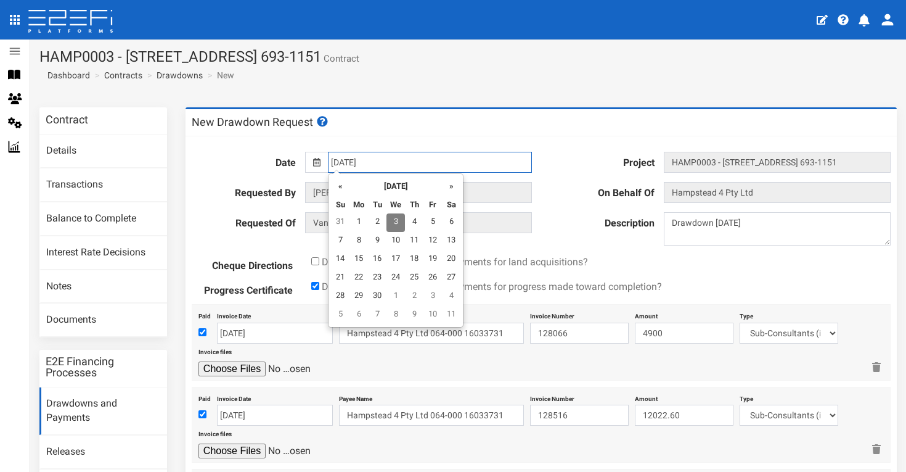
click at [350, 160] on input "[DATE]" at bounding box center [430, 162] width 204 height 21
click at [398, 221] on td "3" at bounding box center [396, 222] width 18 height 18
click at [410, 161] on input "text" at bounding box center [430, 162] width 204 height 21
click at [396, 220] on td "3" at bounding box center [396, 222] width 18 height 18
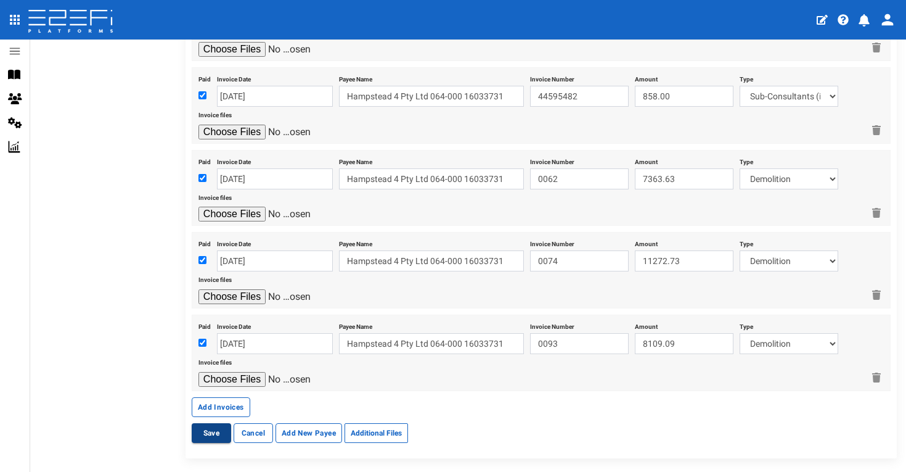
scroll to position [3120, 0]
click at [214, 424] on button "Save" at bounding box center [211, 434] width 39 height 20
